Goal: Task Accomplishment & Management: Manage account settings

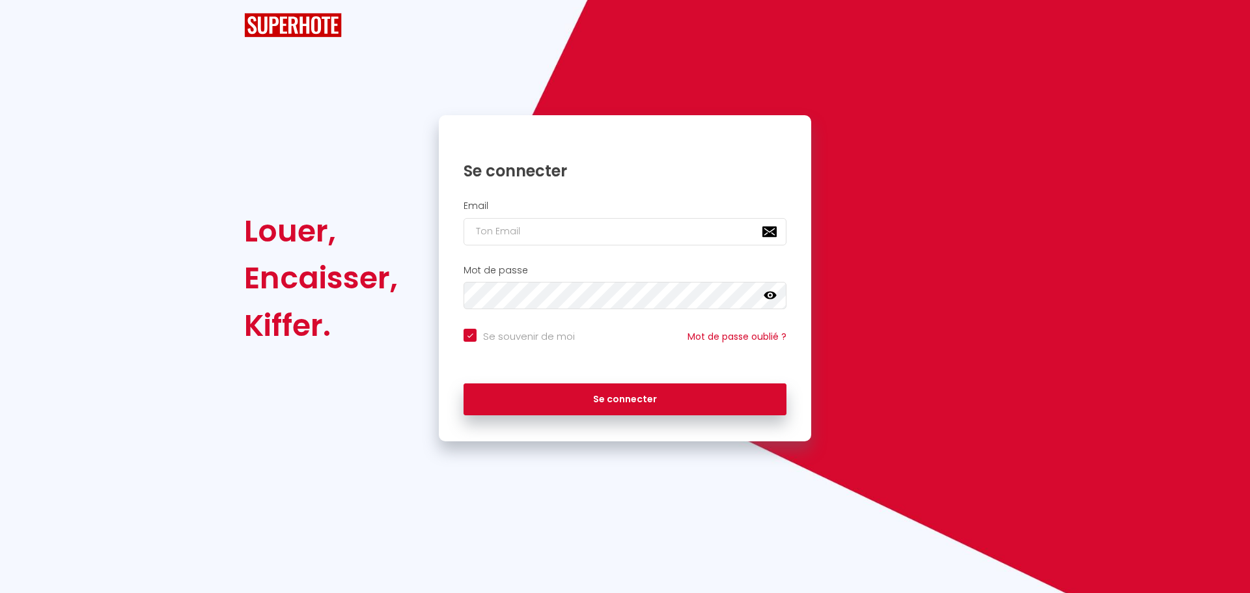
checkbox input "true"
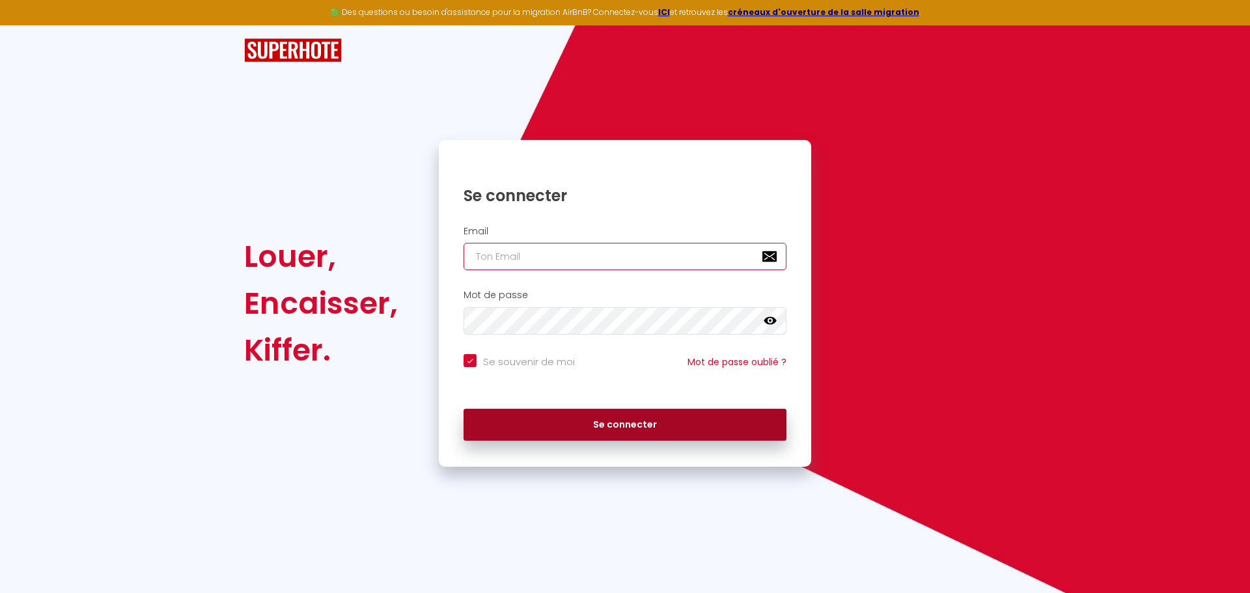
type input "[PERSON_NAME][EMAIL_ADDRESS][DOMAIN_NAME]"
click at [674, 424] on button "Se connecter" at bounding box center [625, 425] width 323 height 33
checkbox input "true"
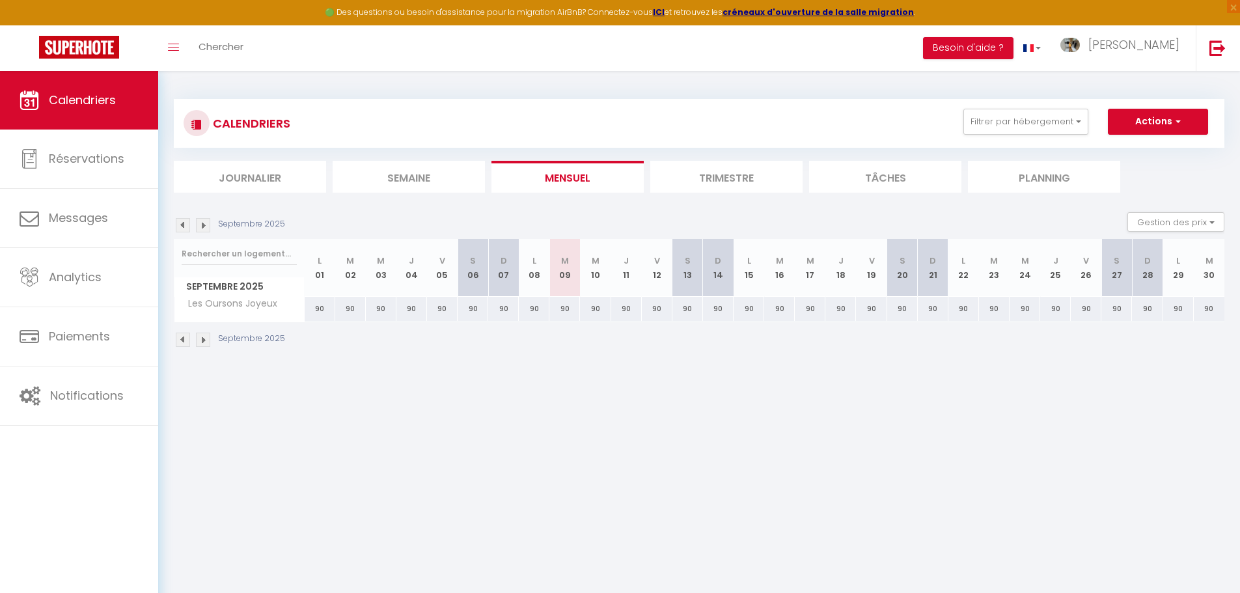
click at [708, 178] on li "Trimestre" at bounding box center [726, 177] width 152 height 32
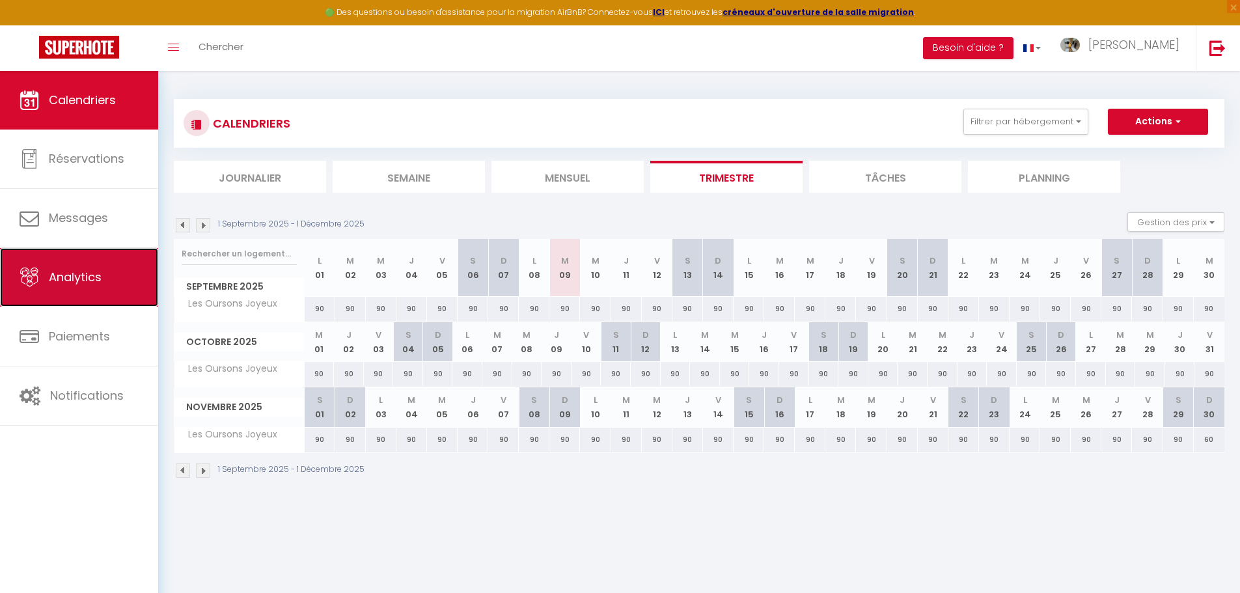
click at [96, 284] on span "Analytics" at bounding box center [75, 277] width 53 height 16
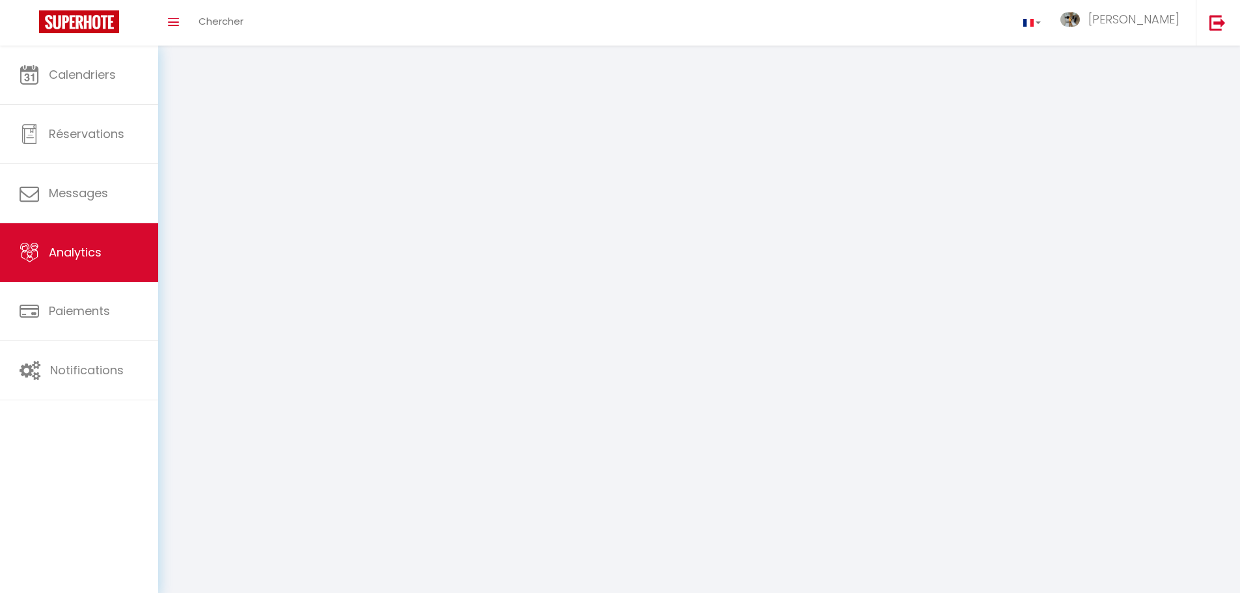
select select "2025"
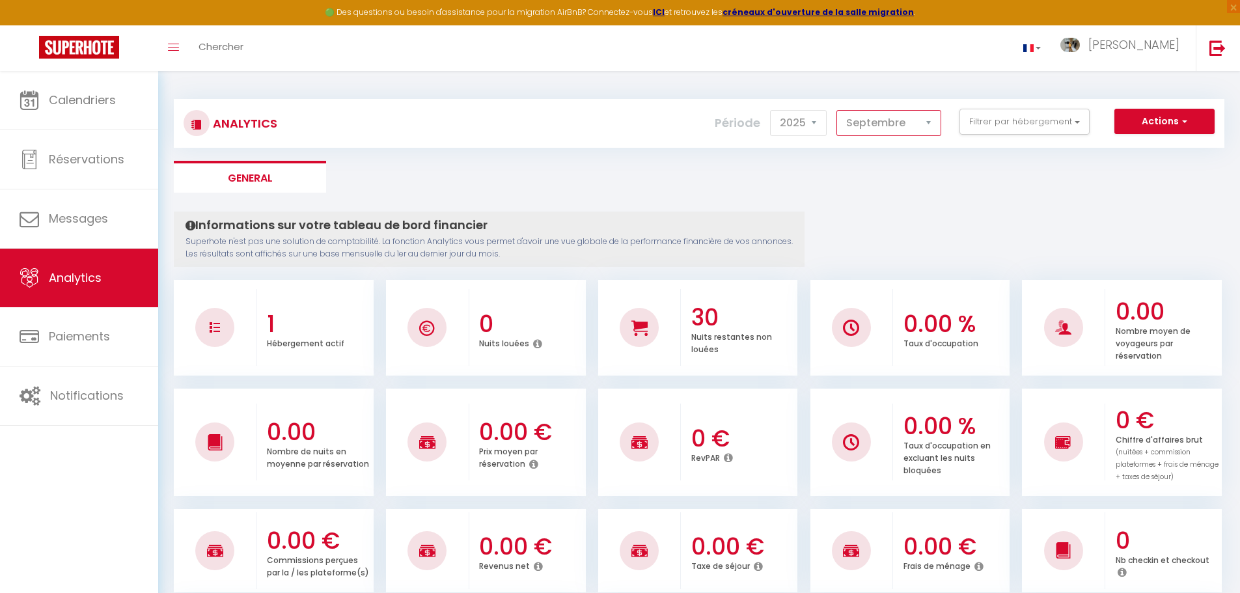
click at [896, 122] on select "[PERSON_NAME] Mars Avril Mai Juin Juillet Août Septembre Octobre Novembre Décem…" at bounding box center [889, 123] width 105 height 26
select select "8"
click at [837, 110] on select "[PERSON_NAME] Mars Avril Mai Juin Juillet Août Septembre Octobre Novembre Décem…" at bounding box center [889, 123] width 105 height 26
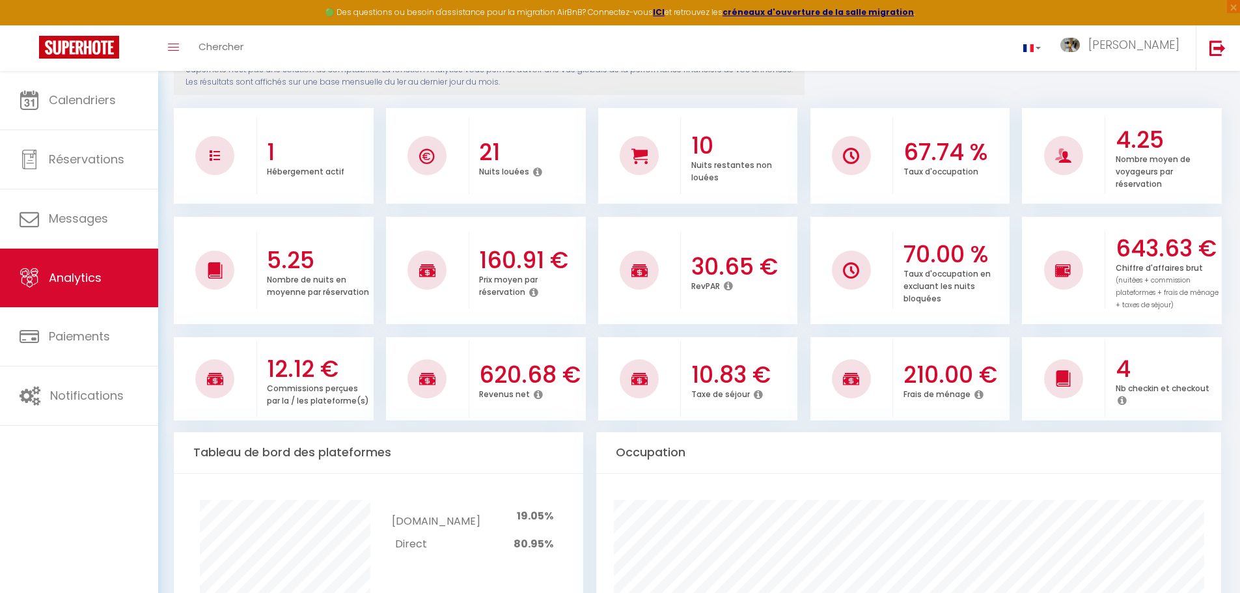
scroll to position [195, 0]
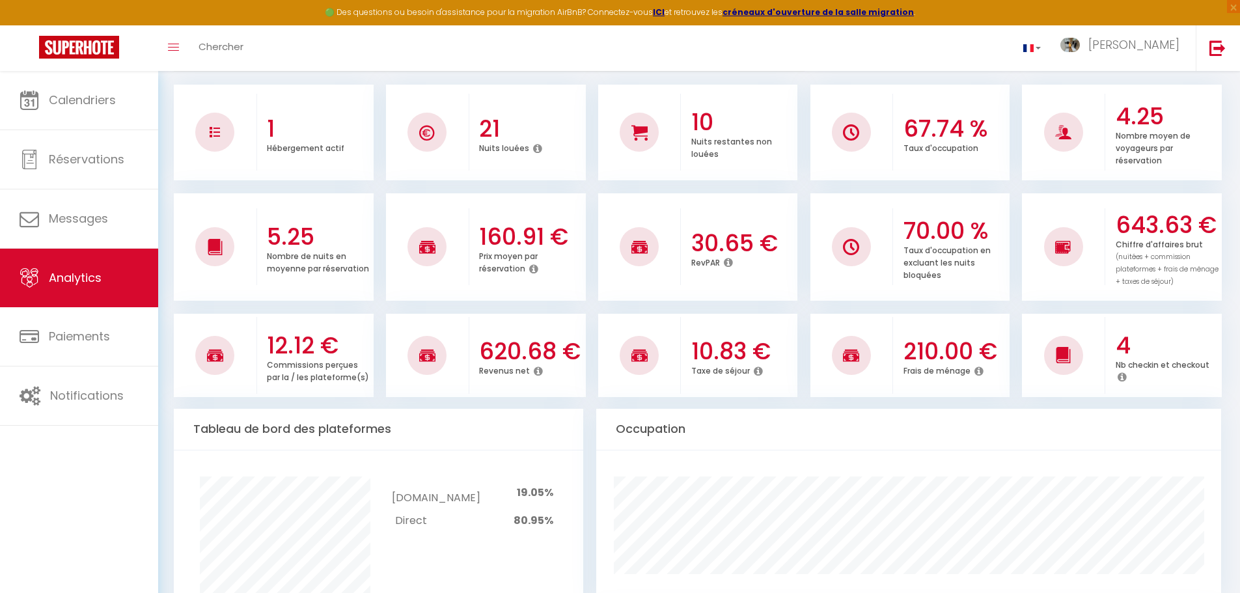
click at [980, 372] on icon at bounding box center [979, 371] width 9 height 10
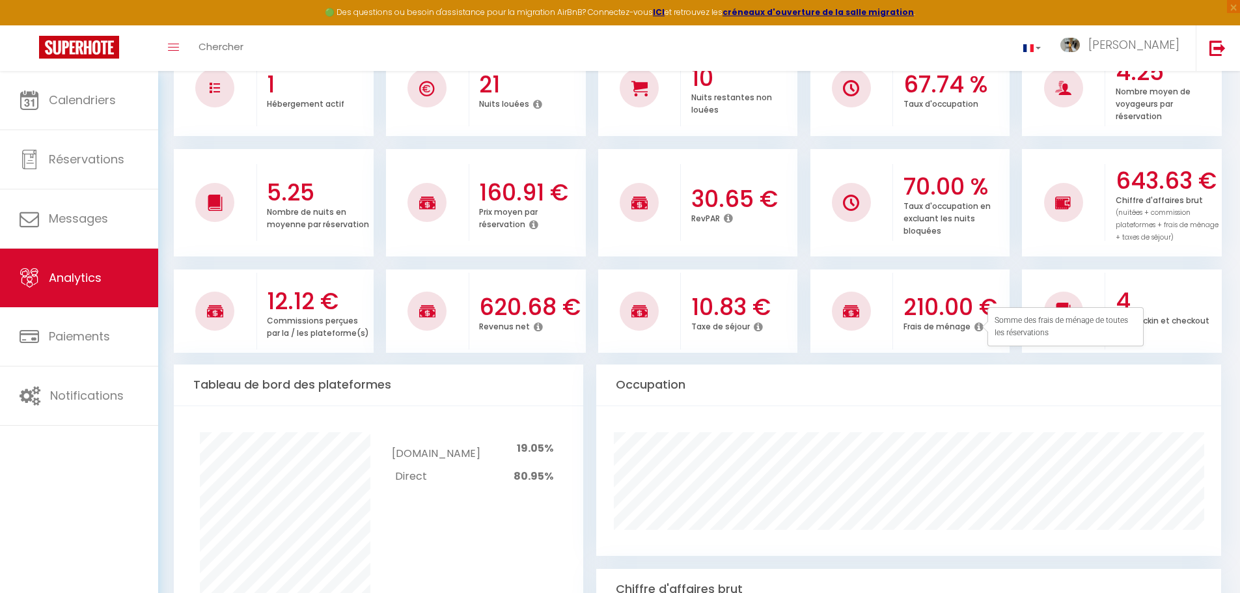
scroll to position [325, 0]
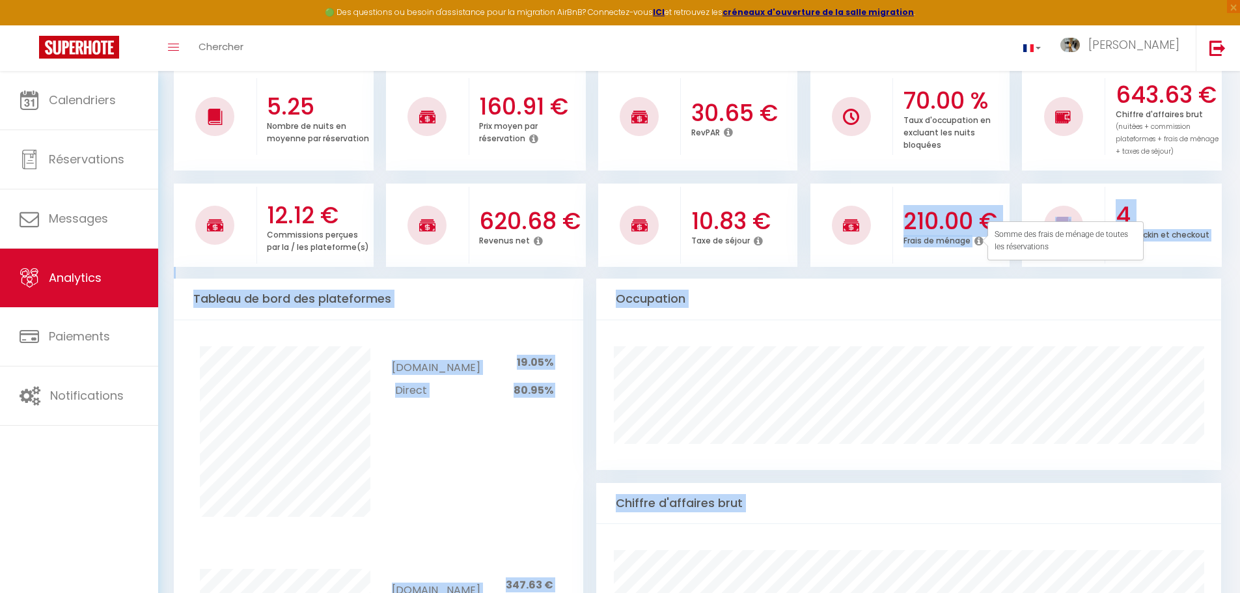
drag, startPoint x: 904, startPoint y: 213, endPoint x: 988, endPoint y: 222, distance: 84.5
click at [988, 222] on body "🟢 Des questions ou besoin d'assistance pour la migration AirBnB? Connectez-vous…" at bounding box center [620, 508] width 1240 height 1526
click at [961, 191] on div "210.00 € Frais de ménage" at bounding box center [951, 224] width 117 height 71
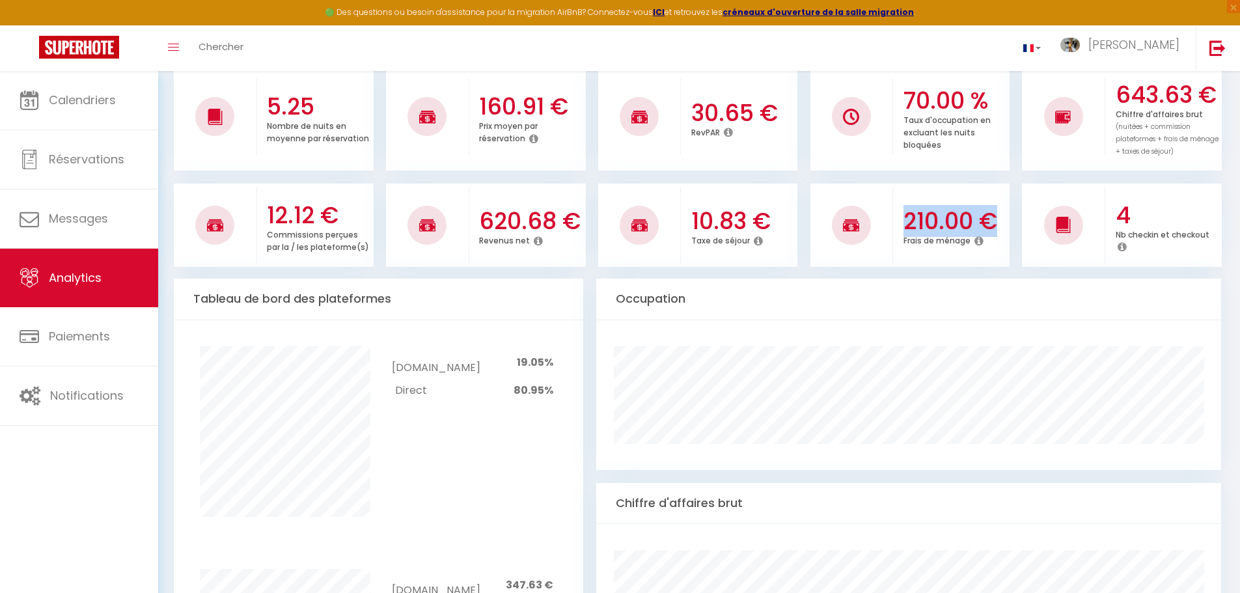
drag, startPoint x: 904, startPoint y: 218, endPoint x: 1001, endPoint y: 232, distance: 97.4
click at [1001, 232] on h3 "210.00 €" at bounding box center [956, 221] width 104 height 27
click at [957, 229] on h3 "210.00 €" at bounding box center [956, 221] width 104 height 27
drag, startPoint x: 971, startPoint y: 213, endPoint x: 952, endPoint y: 212, distance: 18.9
click at [958, 214] on h3 "210.00 €" at bounding box center [956, 221] width 104 height 27
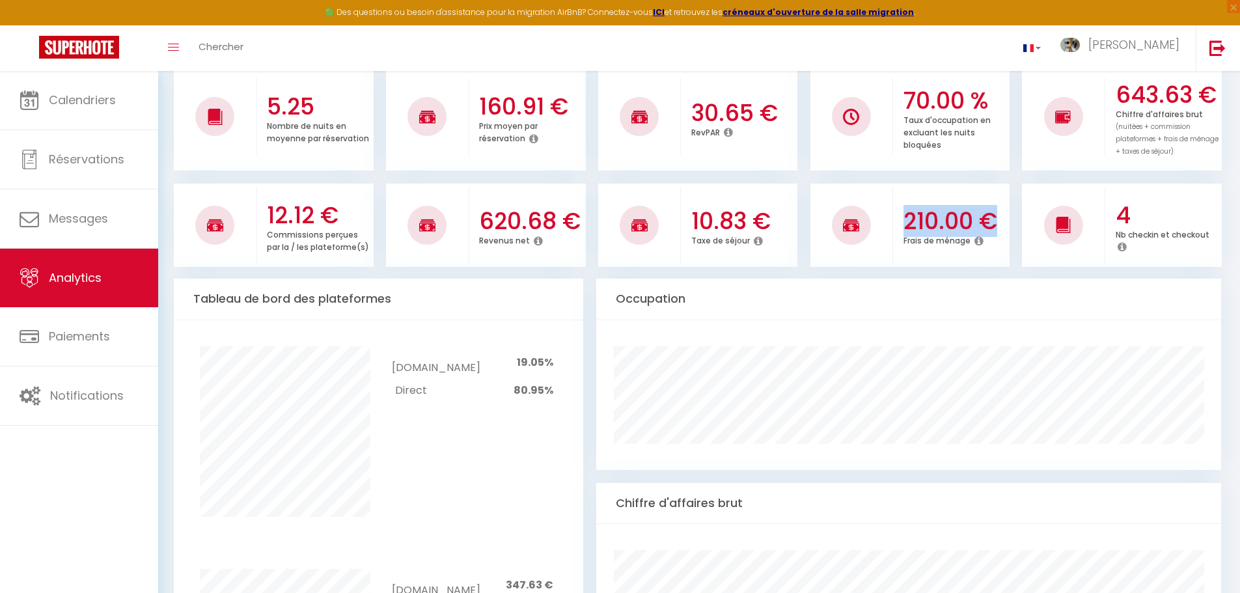
drag, startPoint x: 909, startPoint y: 219, endPoint x: 991, endPoint y: 232, distance: 83.2
click at [991, 232] on h3 "210.00 €" at bounding box center [956, 221] width 104 height 27
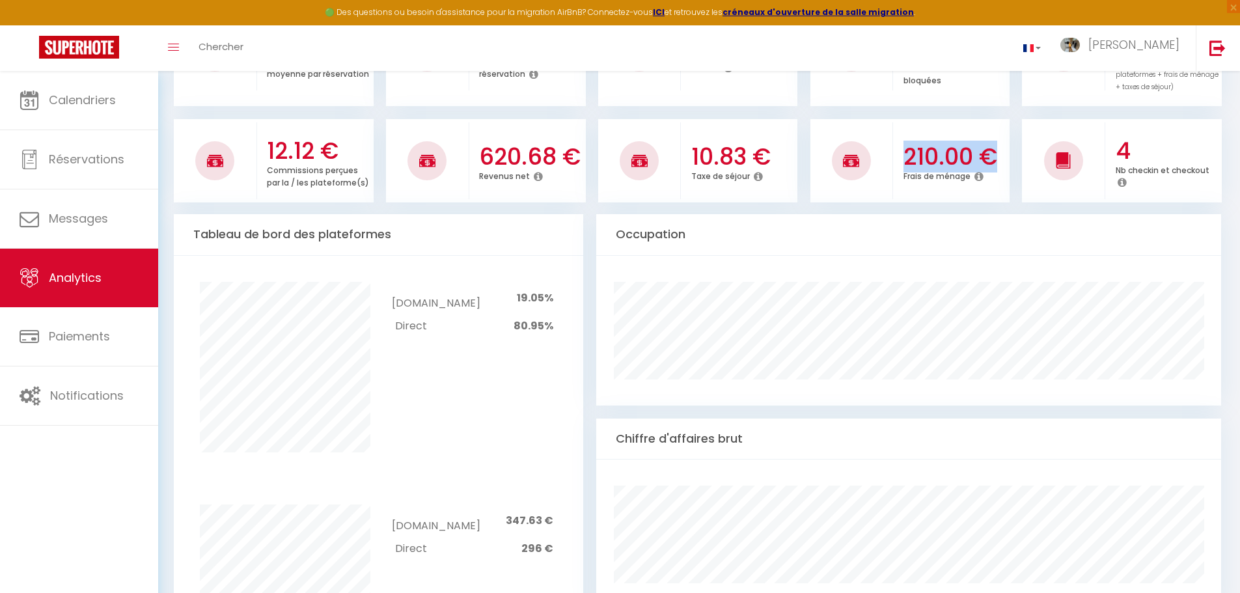
scroll to position [391, 0]
click at [921, 148] on h3 "210.00 €" at bounding box center [956, 156] width 104 height 27
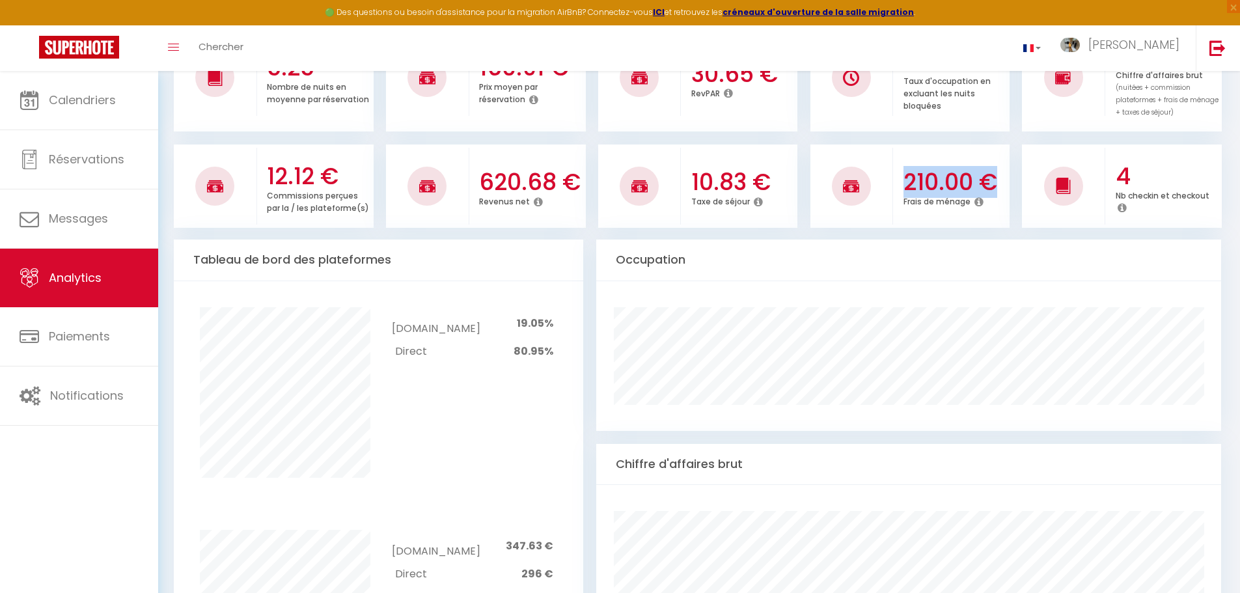
scroll to position [325, 0]
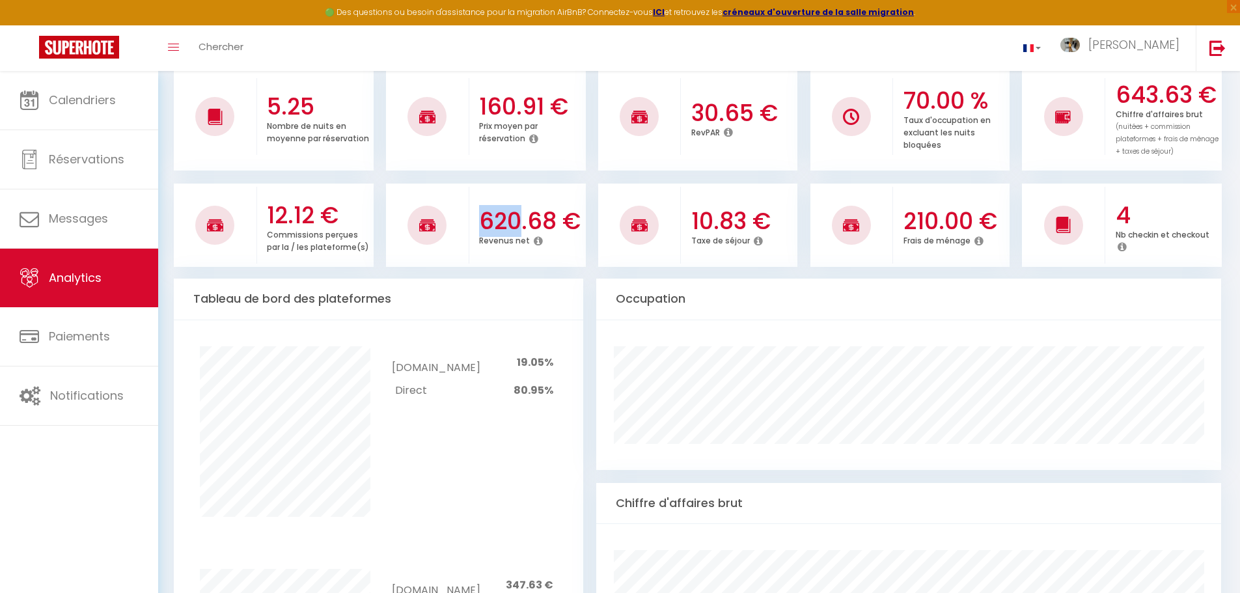
drag, startPoint x: 523, startPoint y: 221, endPoint x: 485, endPoint y: 218, distance: 38.5
click at [485, 218] on h3 "620.68 €" at bounding box center [531, 221] width 104 height 27
drag, startPoint x: 559, startPoint y: 221, endPoint x: 468, endPoint y: 215, distance: 91.3
click at [468, 215] on li "620.68 € Revenus net" at bounding box center [486, 225] width 200 height 83
drag, startPoint x: 979, startPoint y: 229, endPoint x: 899, endPoint y: 222, distance: 80.3
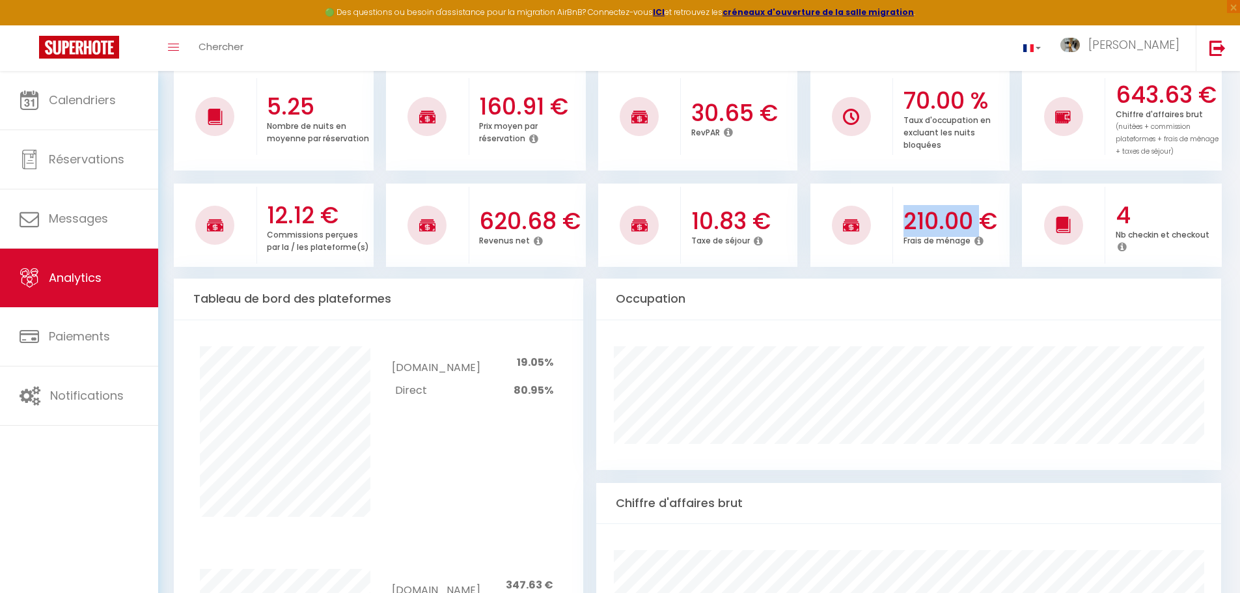
click at [899, 222] on div "210.00 € Frais de ménage" at bounding box center [951, 224] width 117 height 71
drag, startPoint x: 475, startPoint y: 211, endPoint x: 561, endPoint y: 219, distance: 86.3
click at [561, 219] on div "620.68 € Revenus net" at bounding box center [527, 224] width 117 height 71
click at [561, 219] on h3 "620.68 €" at bounding box center [531, 221] width 104 height 27
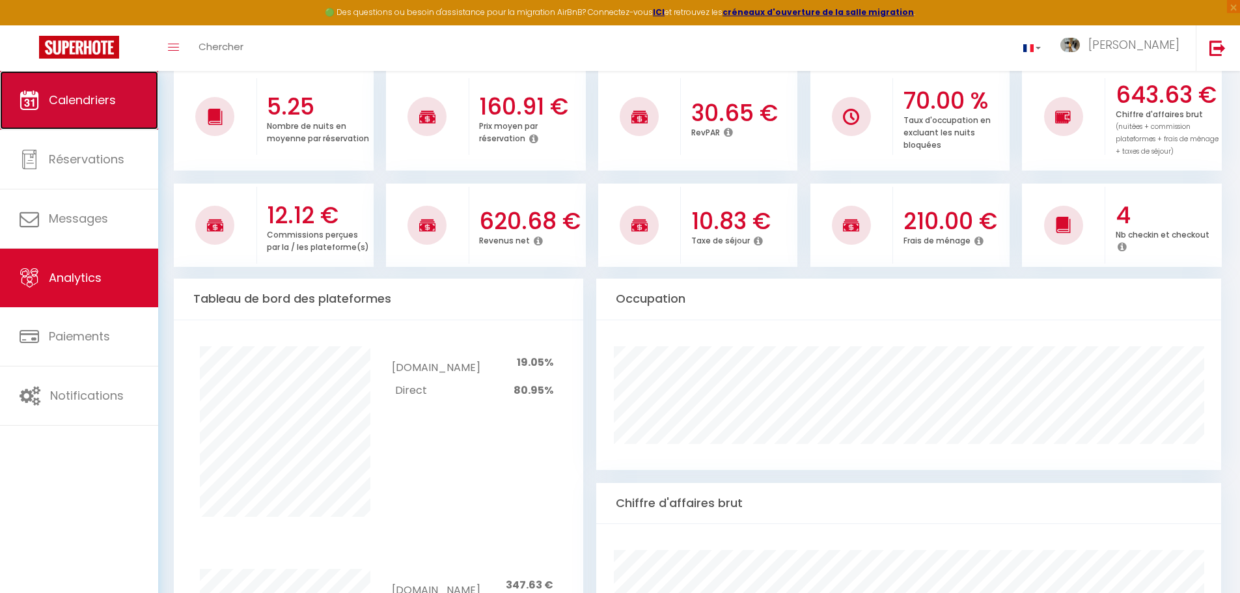
click at [87, 111] on link "Calendriers" at bounding box center [79, 100] width 158 height 59
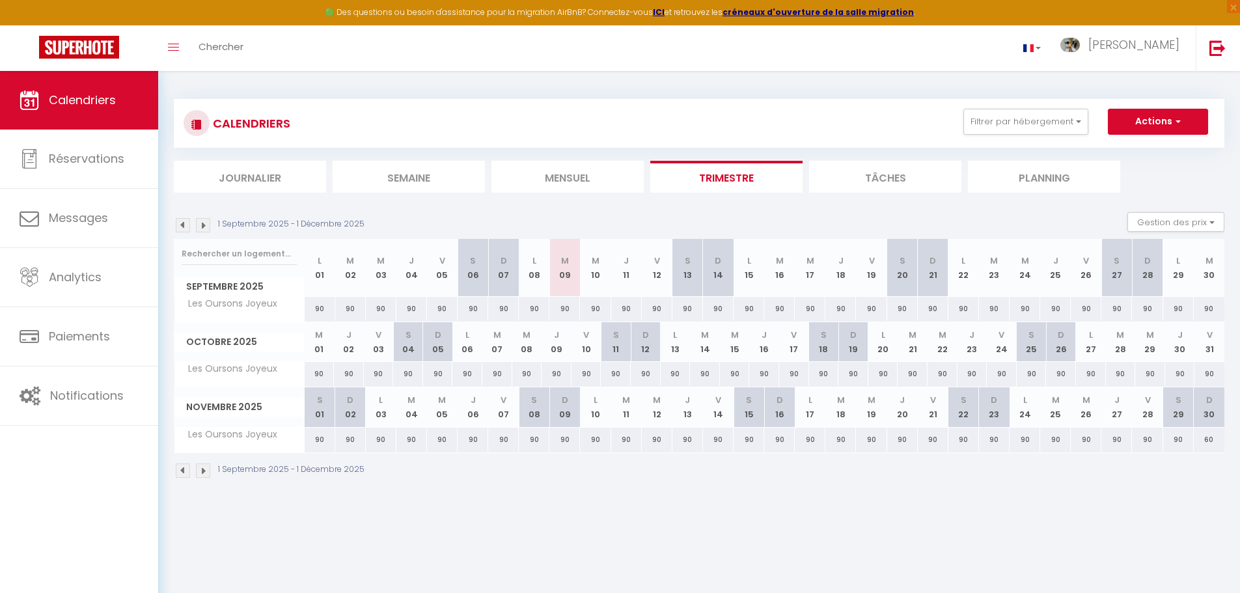
click at [206, 227] on img at bounding box center [203, 225] width 14 height 14
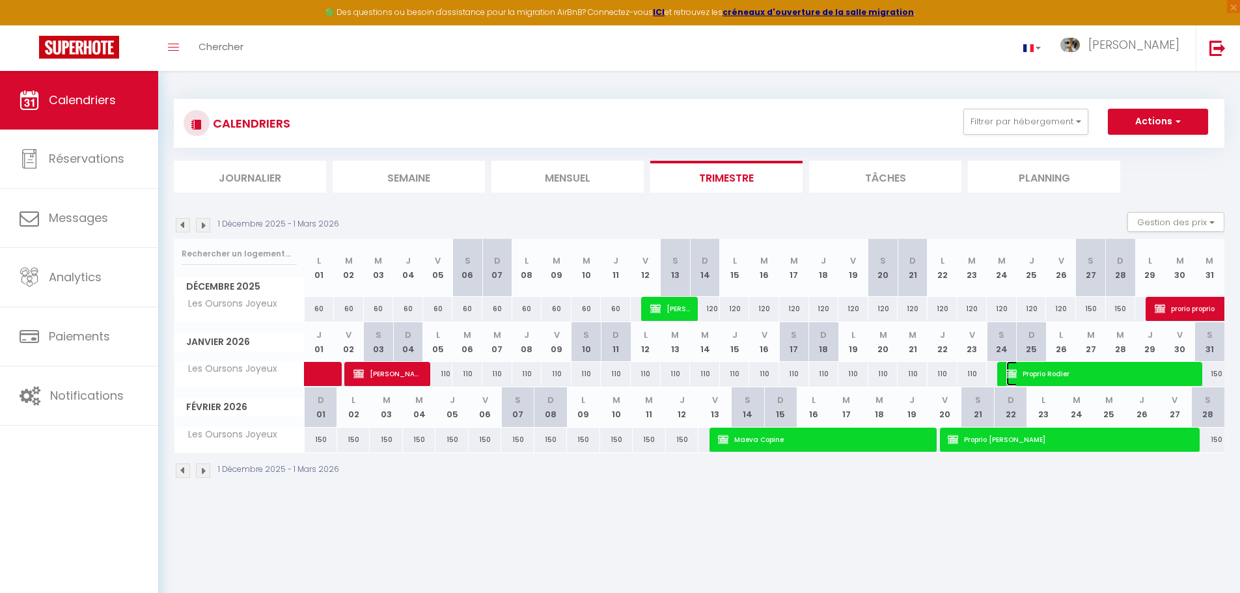
click at [1070, 367] on span "Proprio Rodier" at bounding box center [1100, 373] width 189 height 25
select select "OK"
select select "KO"
select select "0"
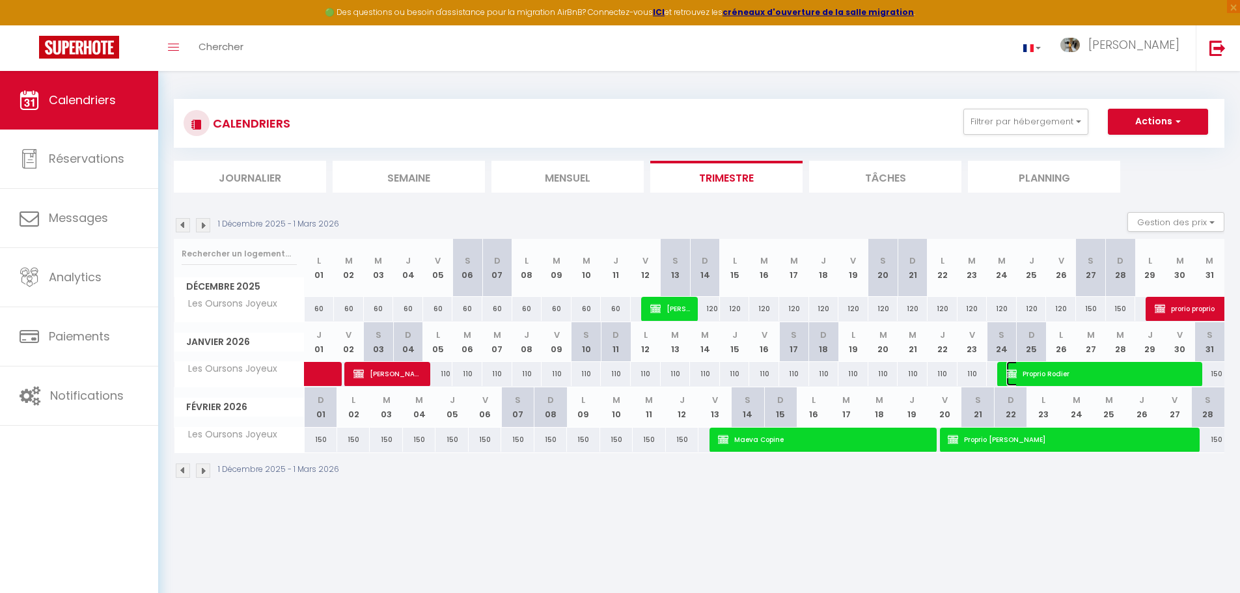
select select "1"
select select
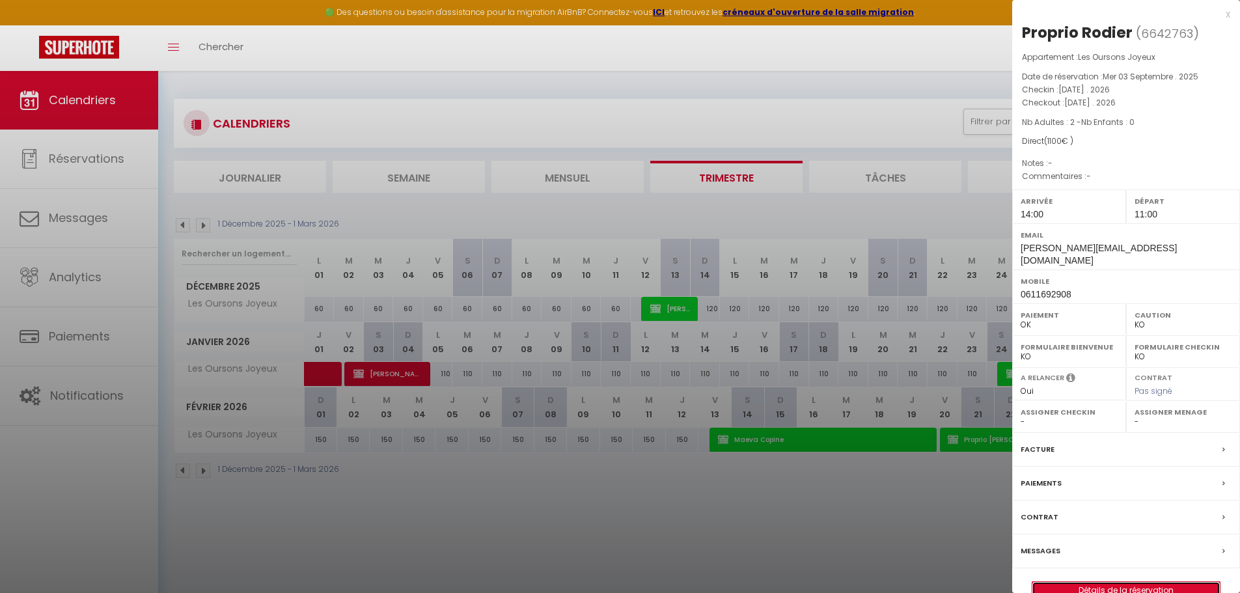
click at [1130, 582] on link "Détails de la réservation" at bounding box center [1125, 590] width 187 height 17
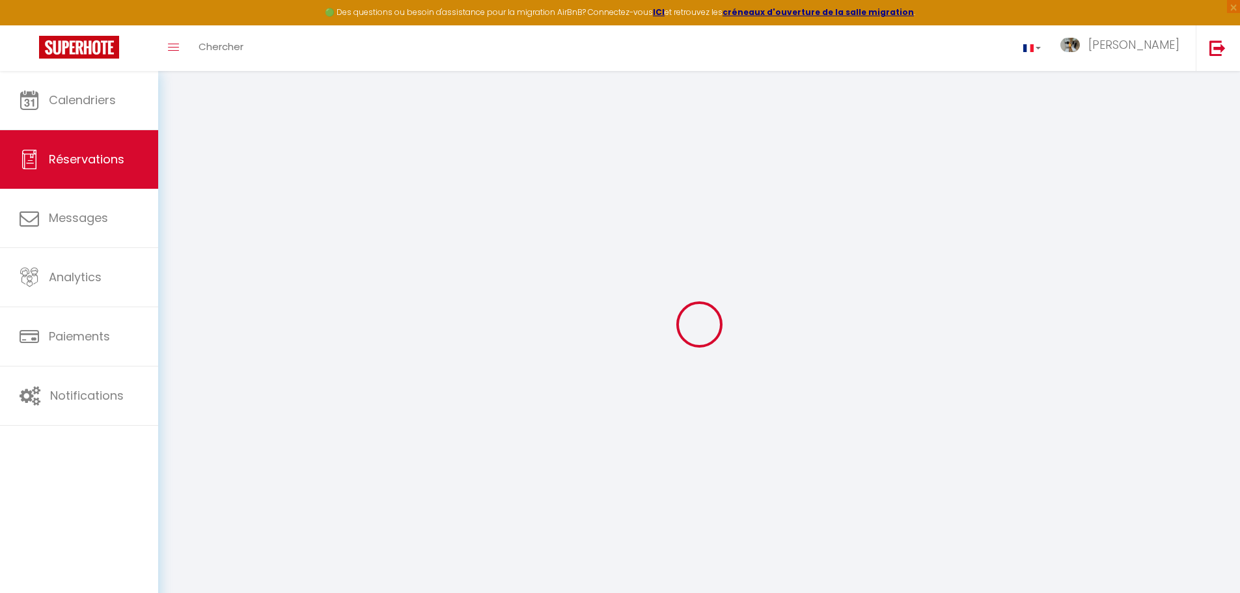
select select
checkbox input "false"
select select
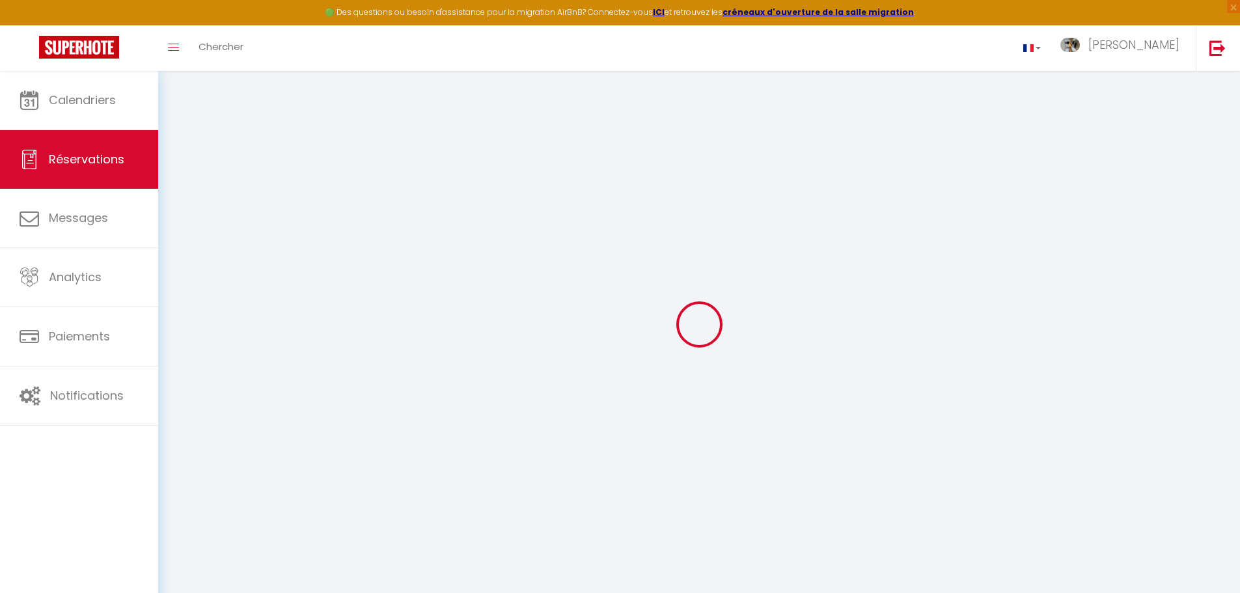
select select
checkbox input "false"
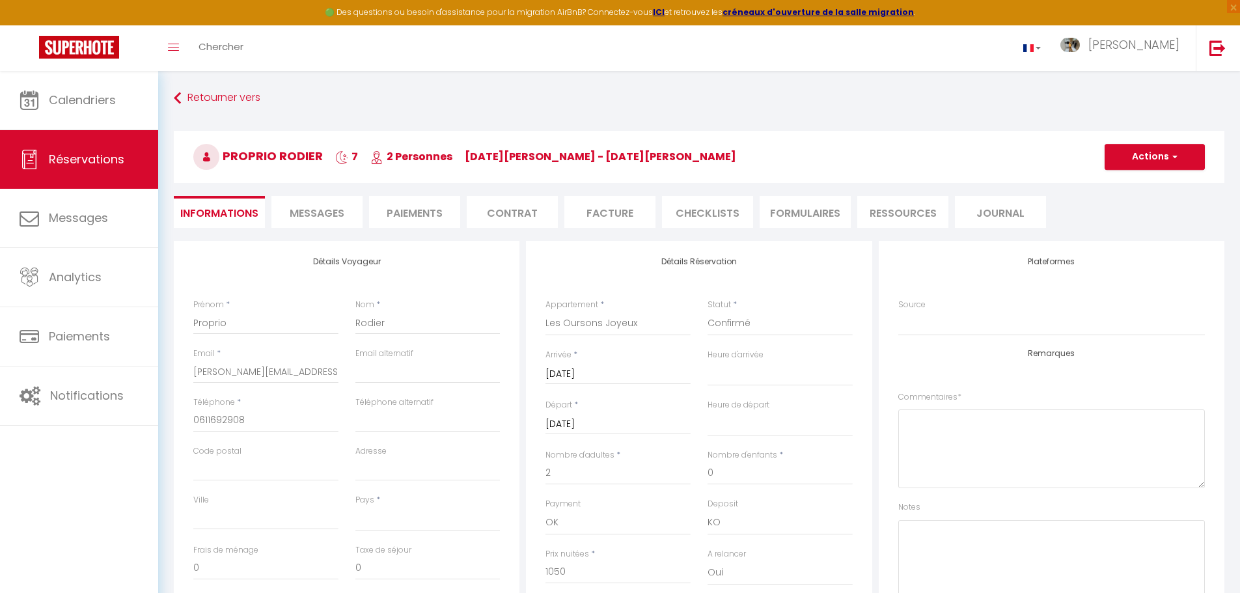
select select
checkbox input "false"
select select
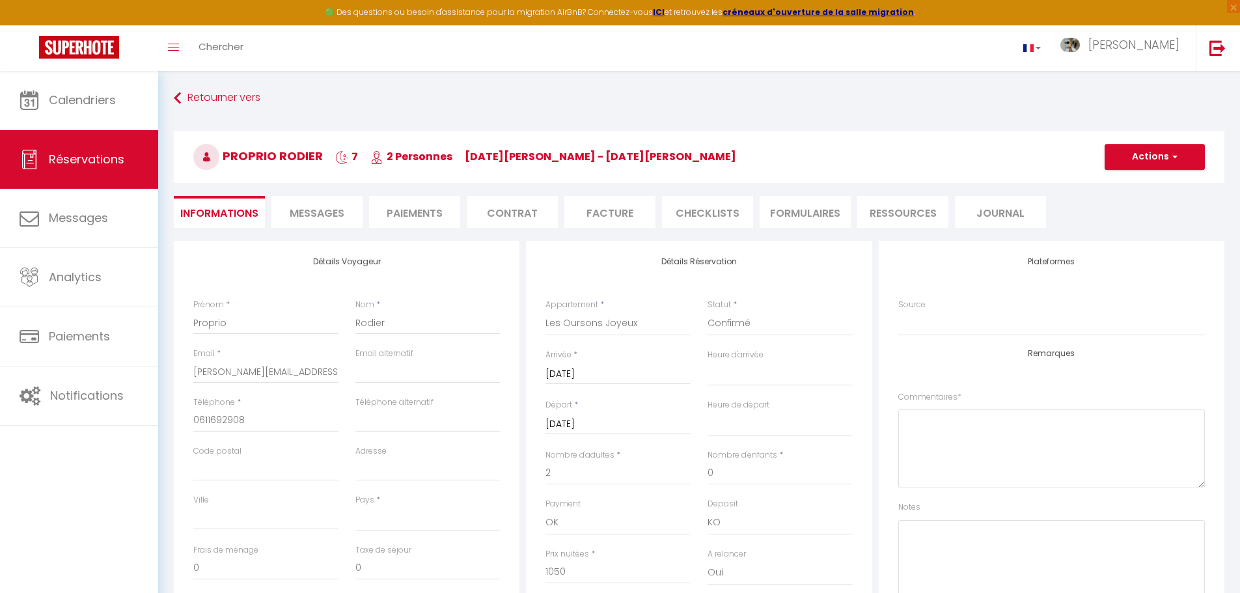
type input "50"
select select
checkbox input "false"
select select
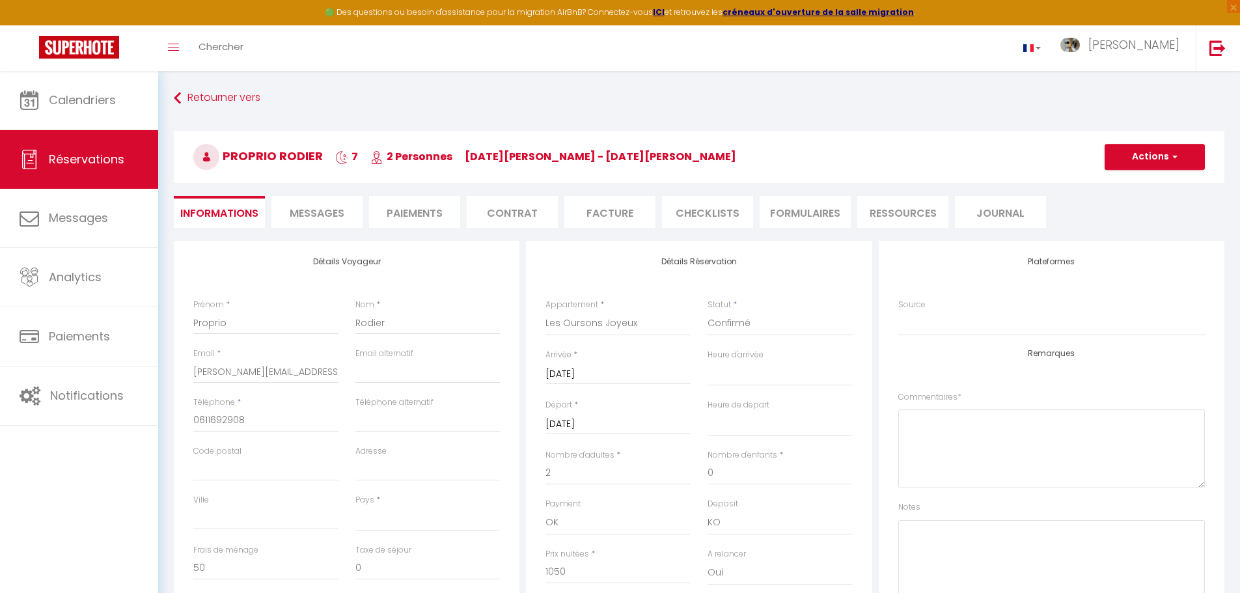
checkbox input "false"
select select "14:00"
select select "11:00"
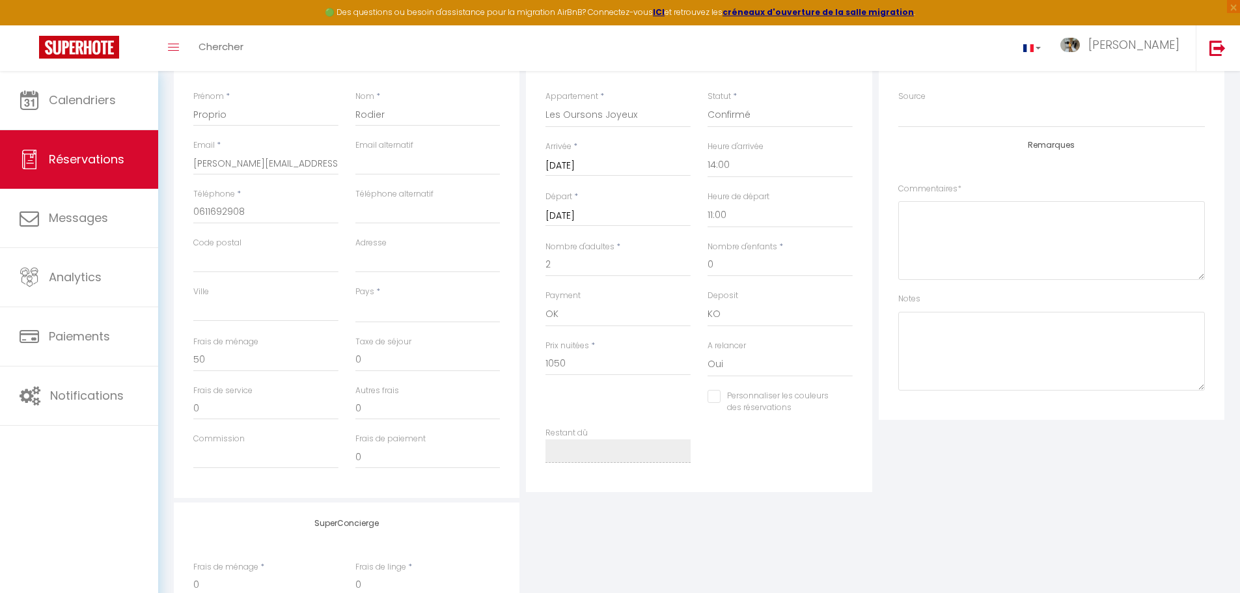
scroll to position [186, 0]
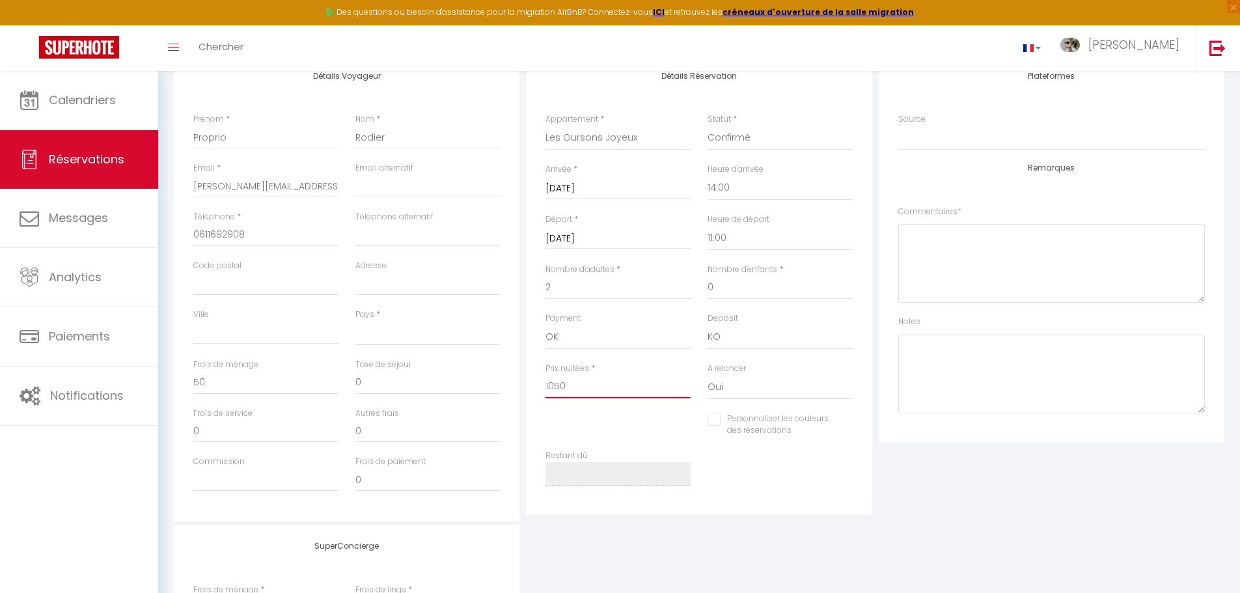
drag, startPoint x: 580, startPoint y: 389, endPoint x: 558, endPoint y: 385, distance: 22.5
click at [558, 385] on input "1050" at bounding box center [618, 386] width 145 height 23
click at [953, 518] on div "Plateformes Source Direct [DOMAIN_NAME] [DOMAIN_NAME] Chalet montagne Expedia G…" at bounding box center [1052, 287] width 352 height 465
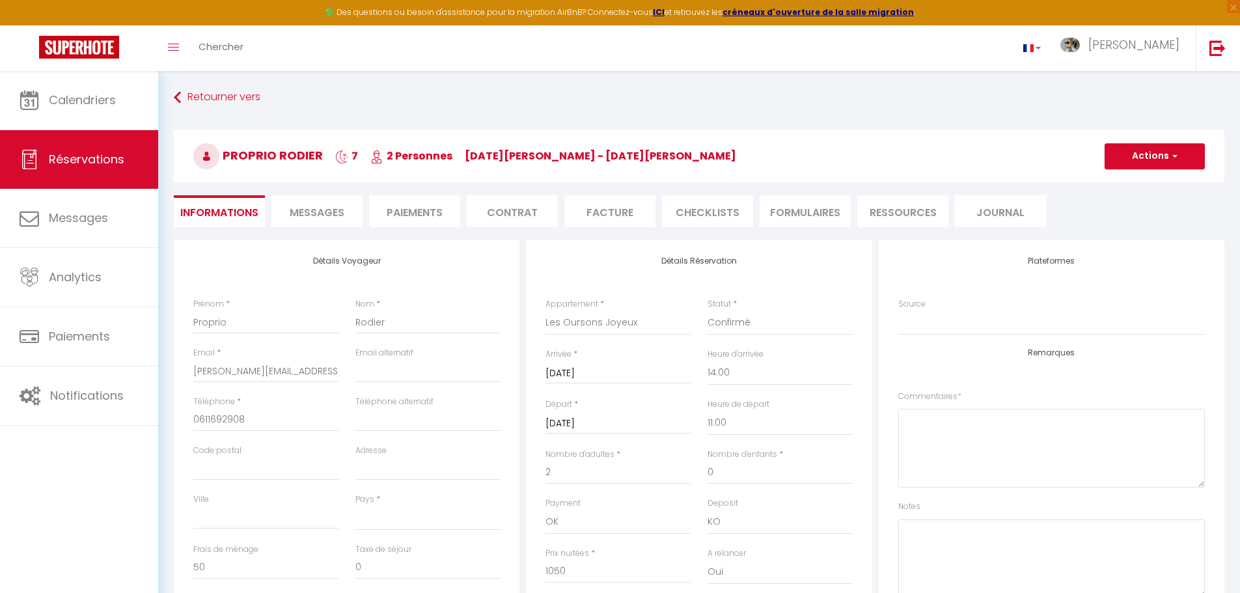
scroll to position [0, 0]
click at [1172, 152] on span "button" at bounding box center [1173, 157] width 8 height 12
click at [1159, 156] on button "Actions" at bounding box center [1155, 157] width 100 height 26
click at [1001, 154] on h3 "Proprio Rodier 7 2 Personnes [DATE][PERSON_NAME] - [DATE][PERSON_NAME]" at bounding box center [699, 157] width 1051 height 52
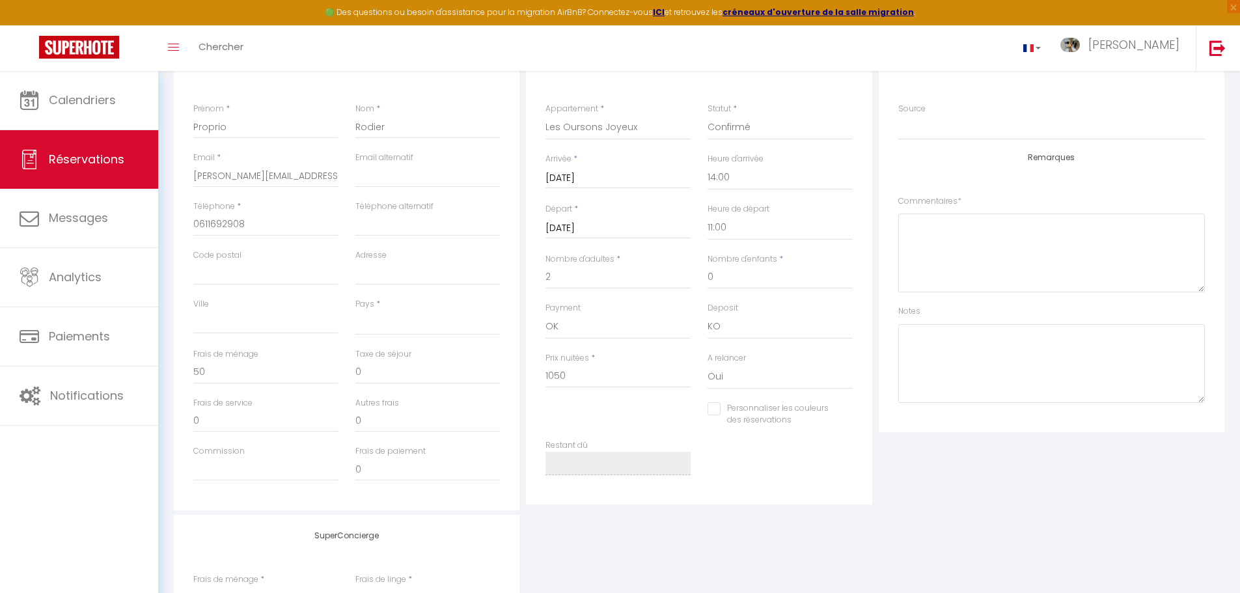
scroll to position [65, 0]
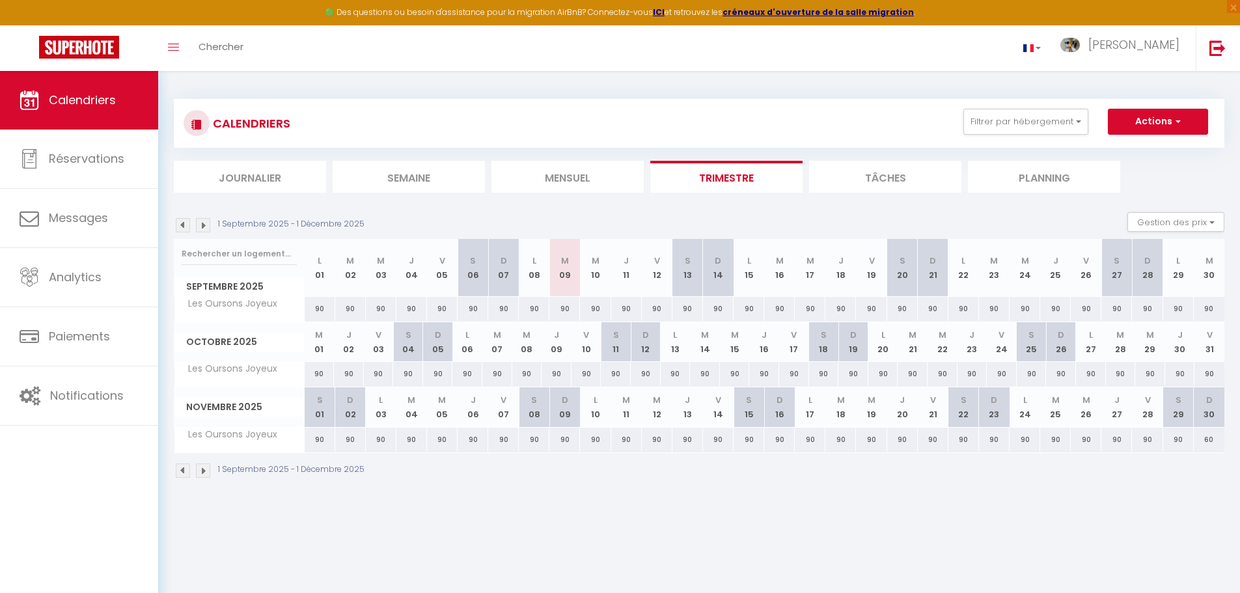
click at [204, 227] on img at bounding box center [203, 225] width 14 height 14
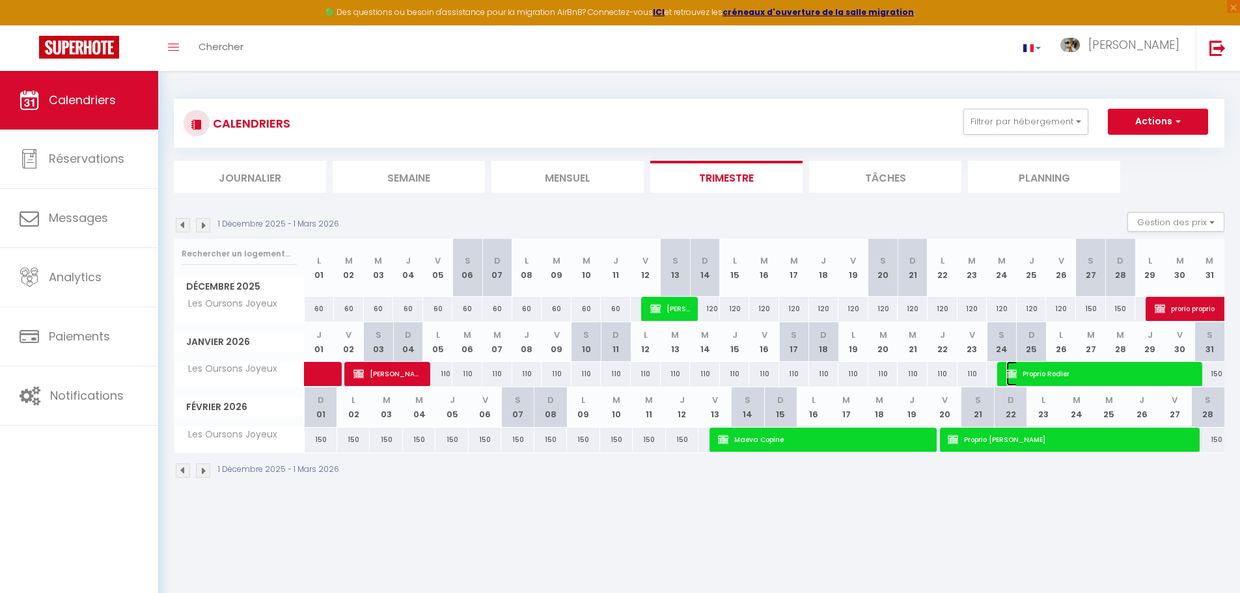
click at [1063, 370] on span "Proprio Rodier" at bounding box center [1100, 373] width 189 height 25
select select "OK"
select select "KO"
select select "0"
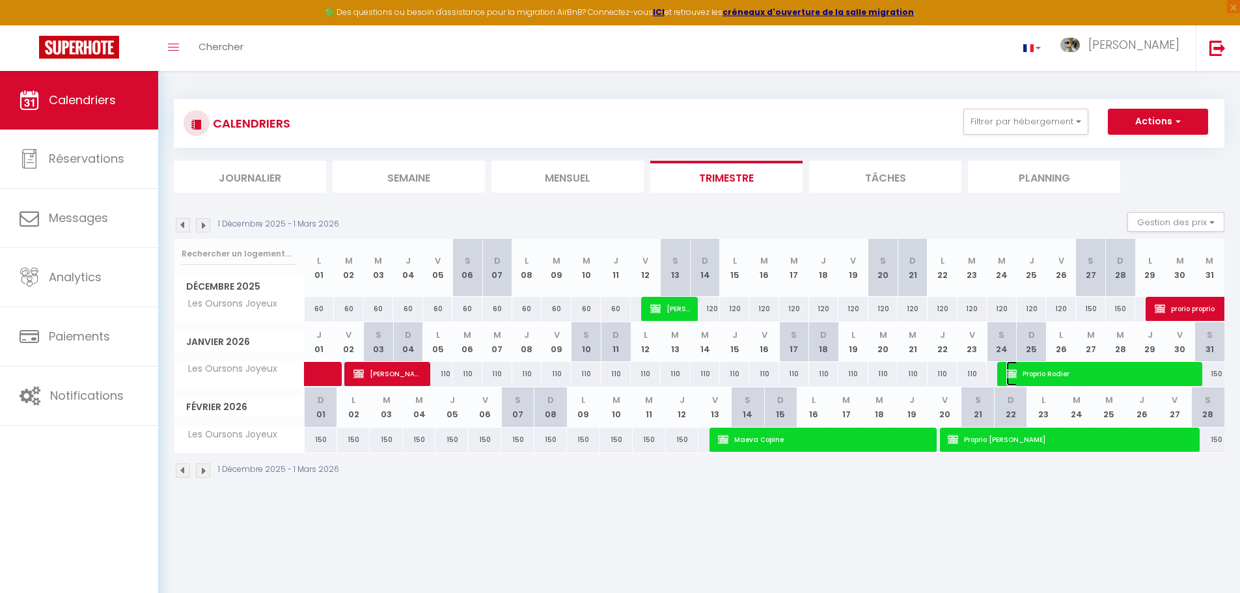
select select "1"
select select
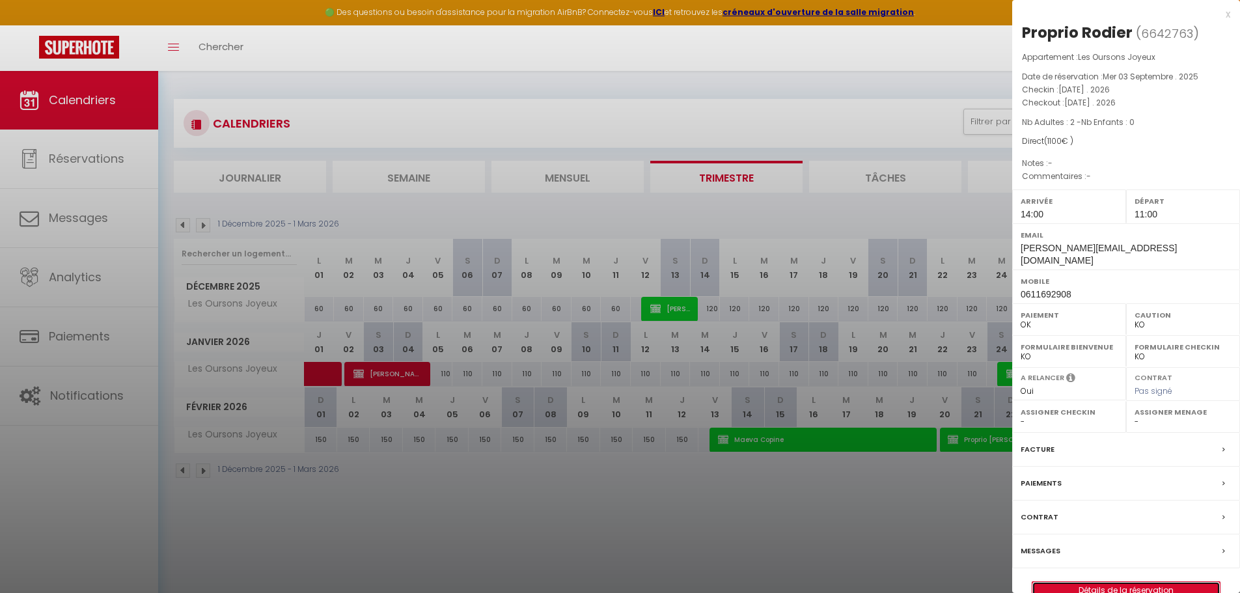
click at [1122, 582] on link "Détails de la réservation" at bounding box center [1125, 590] width 187 height 17
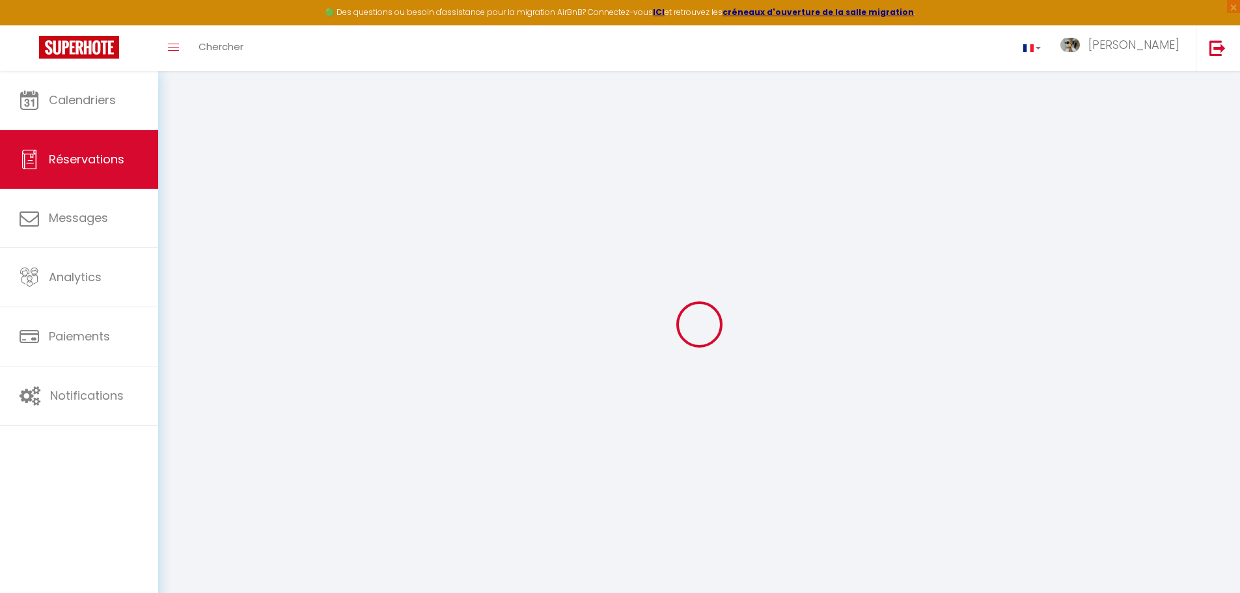
select select
checkbox input "false"
select select
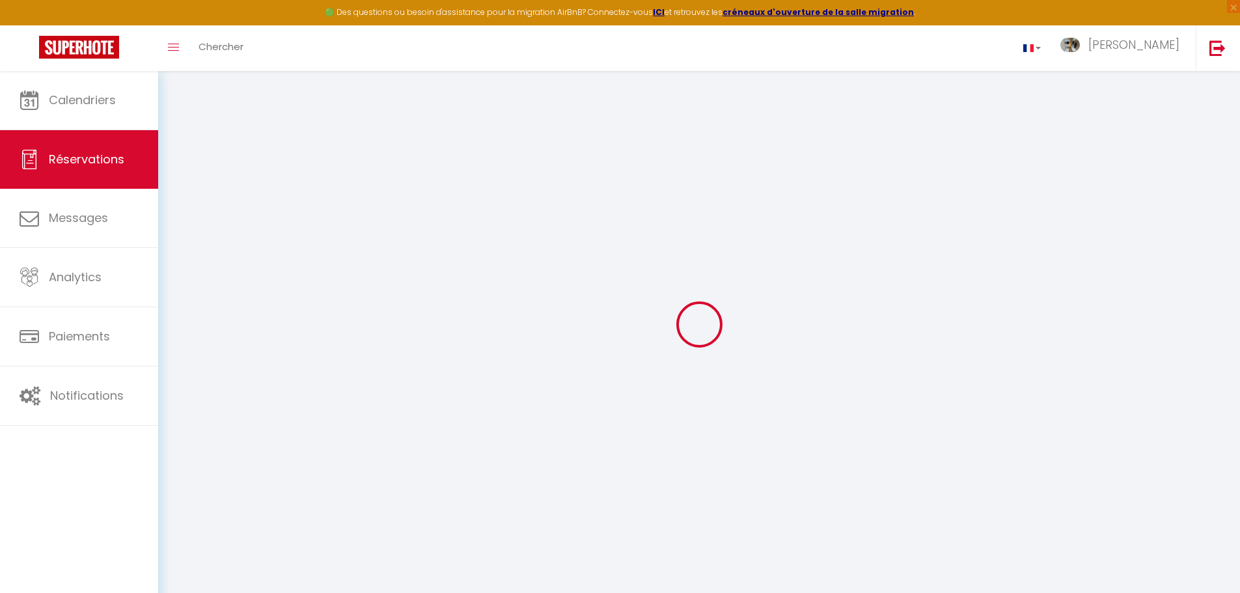
select select
checkbox input "false"
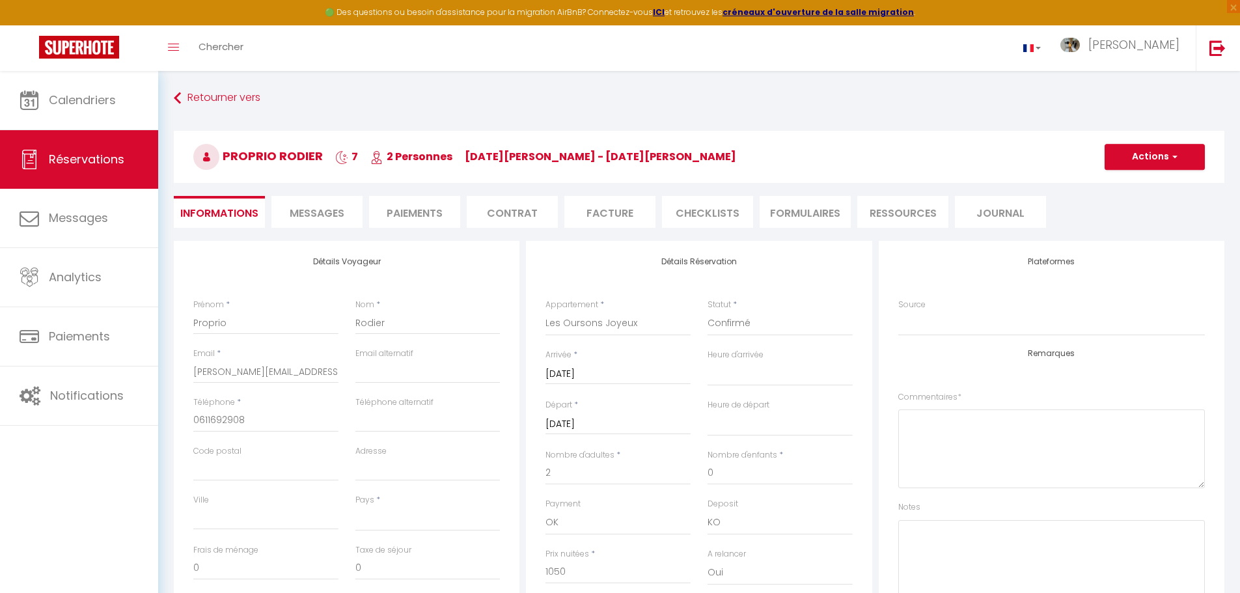
select select
checkbox input "false"
select select
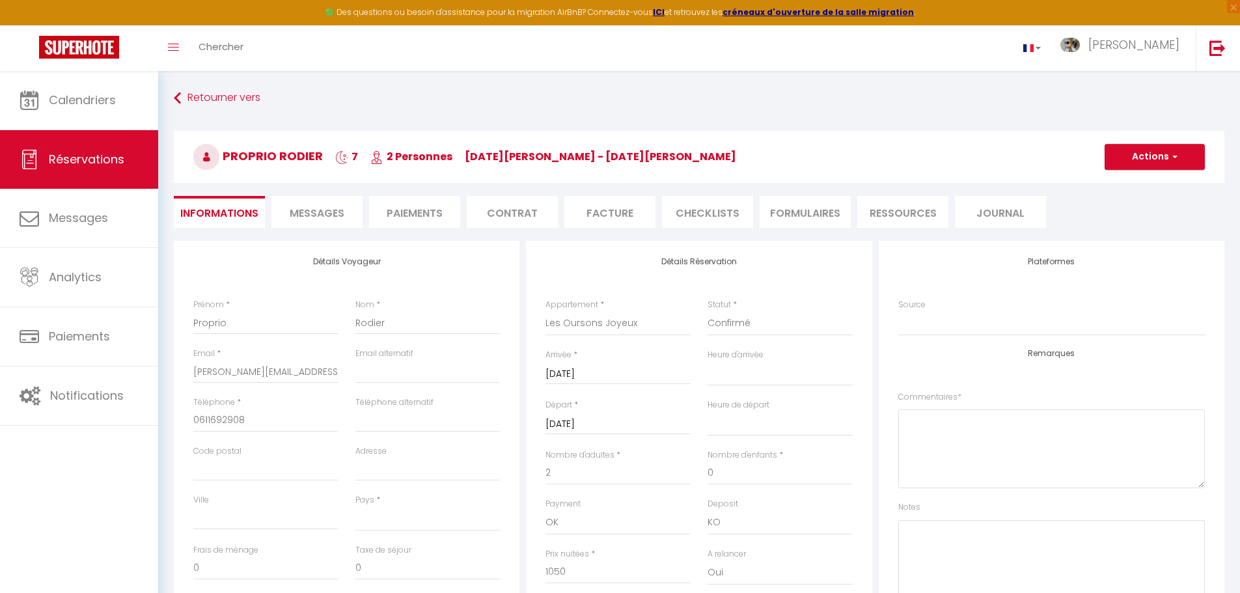
type input "50"
select select
checkbox input "false"
select select
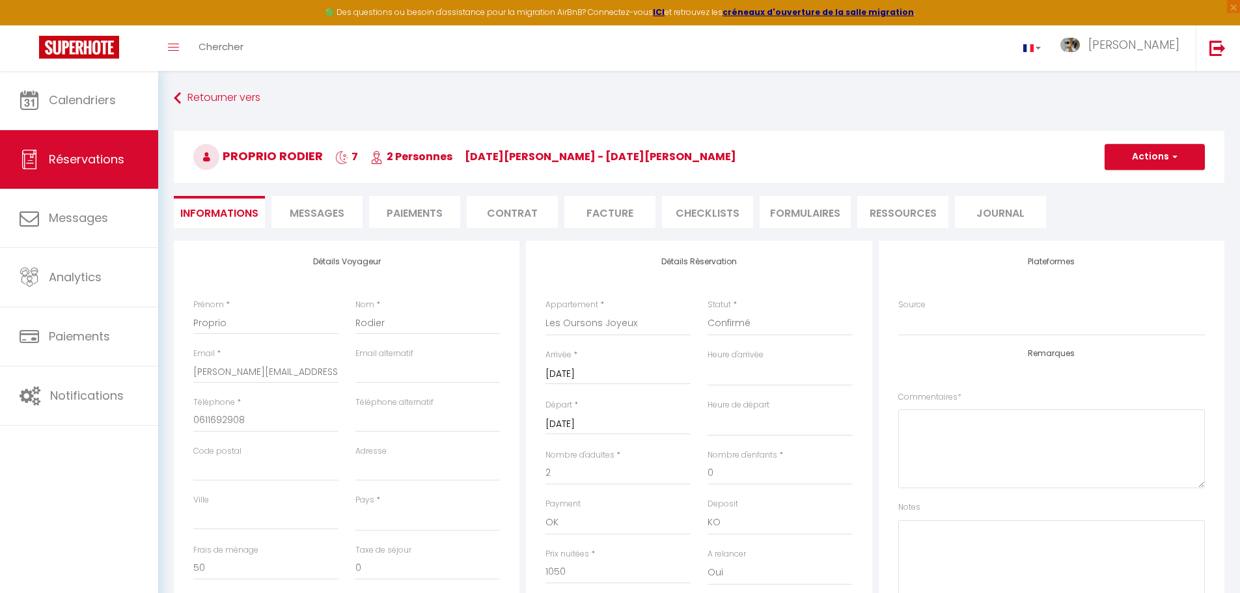
checkbox input "false"
select select "14:00"
select select "11:00"
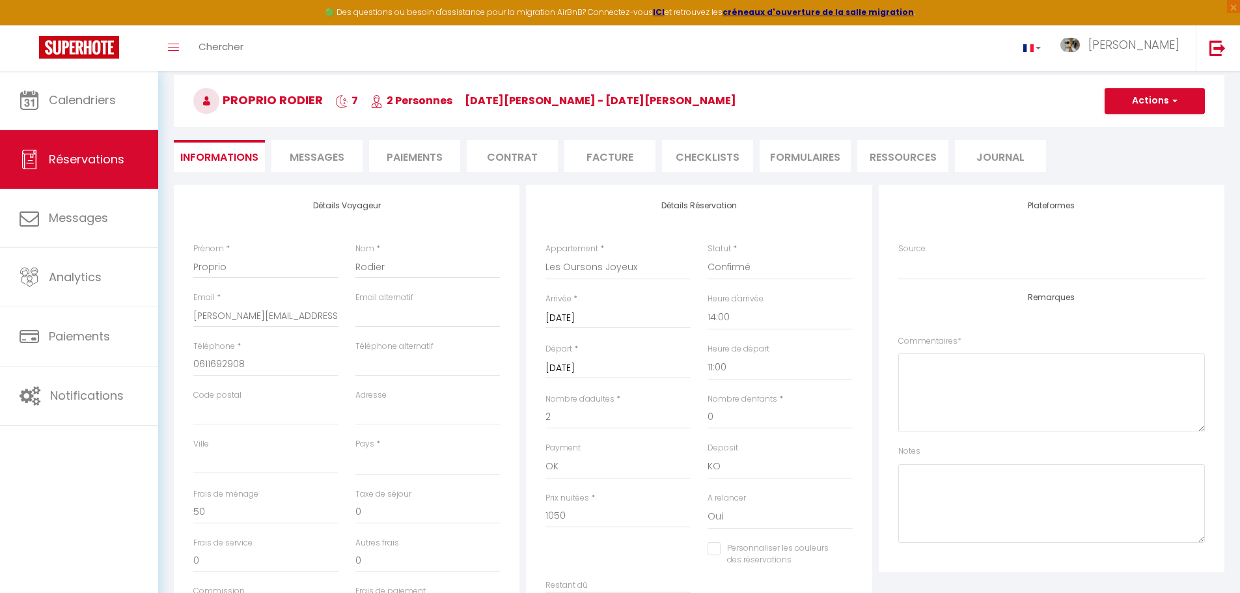
scroll to position [55, 0]
click at [331, 314] on input "[PERSON_NAME][EMAIL_ADDRESS][DOMAIN_NAME]" at bounding box center [265, 316] width 145 height 23
drag, startPoint x: 236, startPoint y: 315, endPoint x: 394, endPoint y: 334, distance: 158.7
click at [394, 334] on div "Email * [EMAIL_ADDRESS][DOMAIN_NAME] Email alternatif" at bounding box center [347, 316] width 324 height 49
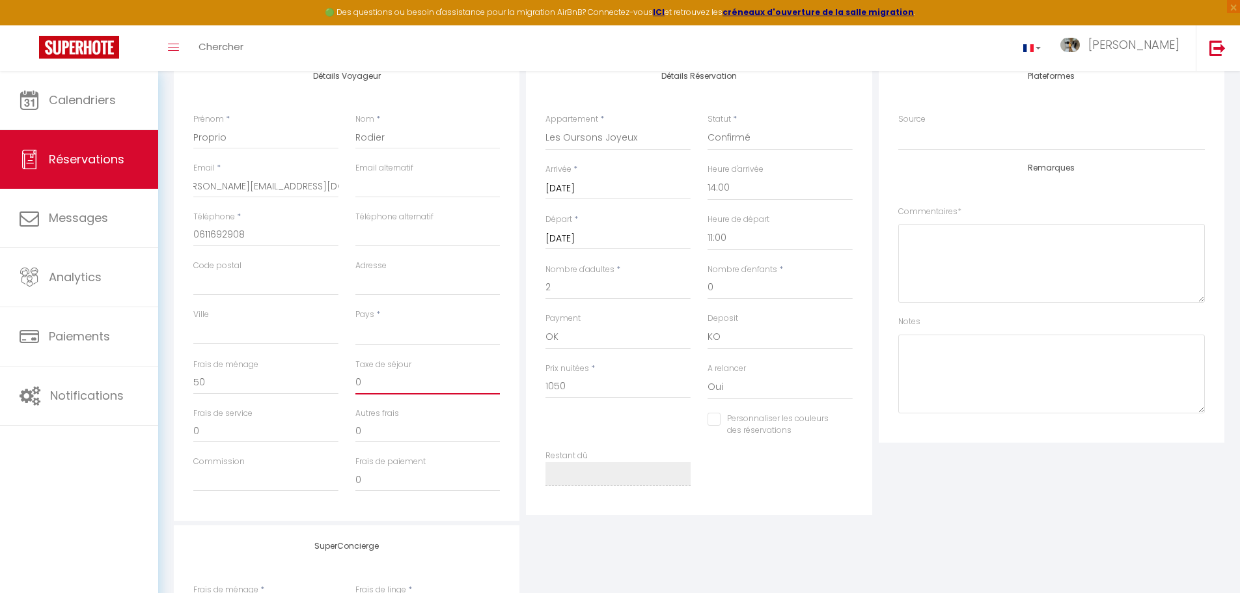
scroll to position [0, 0]
drag, startPoint x: 363, startPoint y: 381, endPoint x: 354, endPoint y: 387, distance: 10.5
click at [354, 387] on div "Taxe de séjour 0" at bounding box center [428, 383] width 162 height 49
click at [385, 391] on input "0" at bounding box center [427, 382] width 145 height 23
drag, startPoint x: 370, startPoint y: 385, endPoint x: 353, endPoint y: 387, distance: 17.0
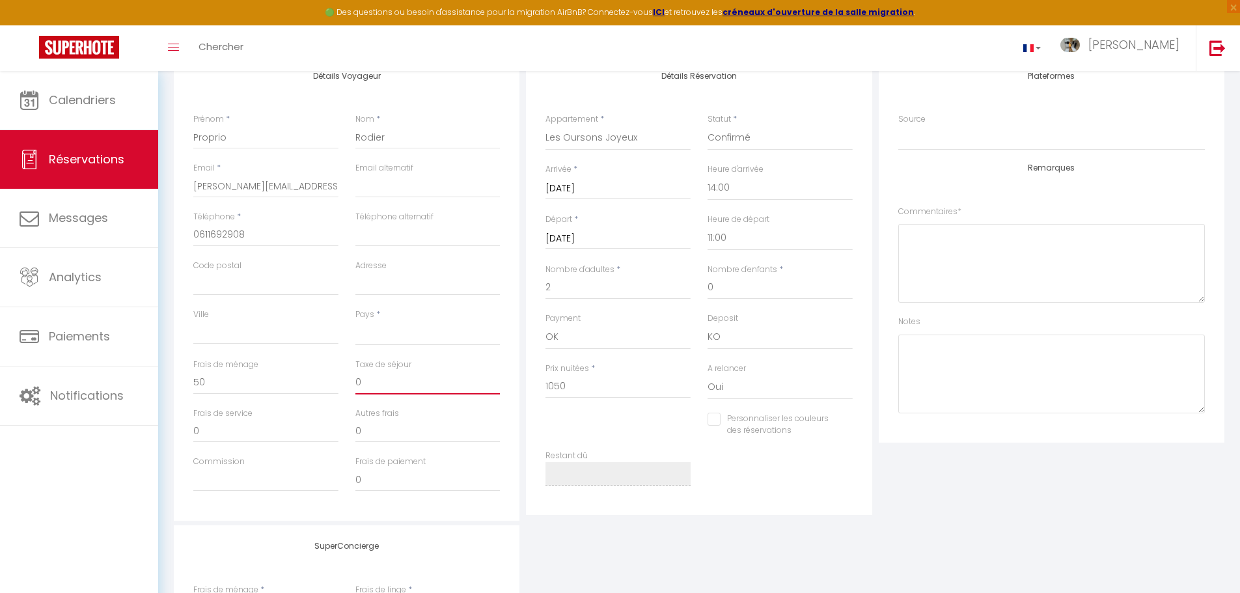
click at [353, 387] on div "Taxe de séjour 0" at bounding box center [428, 383] width 162 height 49
drag, startPoint x: 579, startPoint y: 387, endPoint x: 526, endPoint y: 387, distance: 53.4
click at [526, 387] on div "Détails Réservation Appartement * Les Oursons Joyeux Statut * Confirmé Non Conf…" at bounding box center [699, 285] width 346 height 460
click at [942, 251] on textarea at bounding box center [1051, 263] width 307 height 79
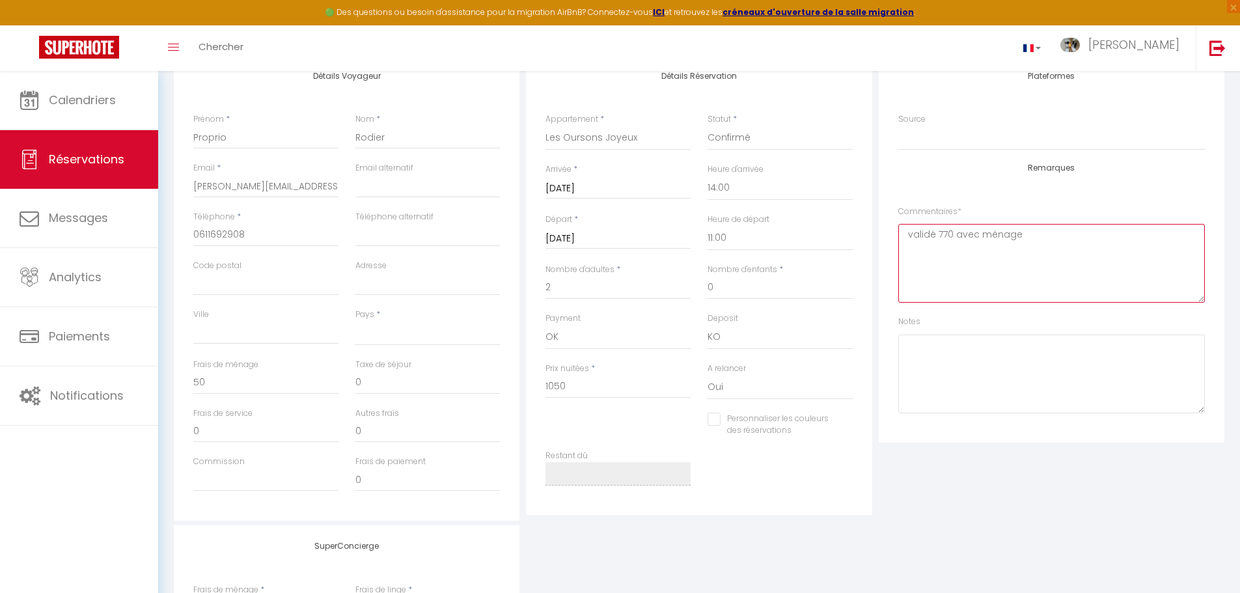
type textarea "validé 770 avec ménage"
drag, startPoint x: 576, startPoint y: 389, endPoint x: 537, endPoint y: 387, distance: 39.1
click at [537, 387] on div "Prix nuitées * 1050" at bounding box center [618, 388] width 162 height 50
type input "7"
select select
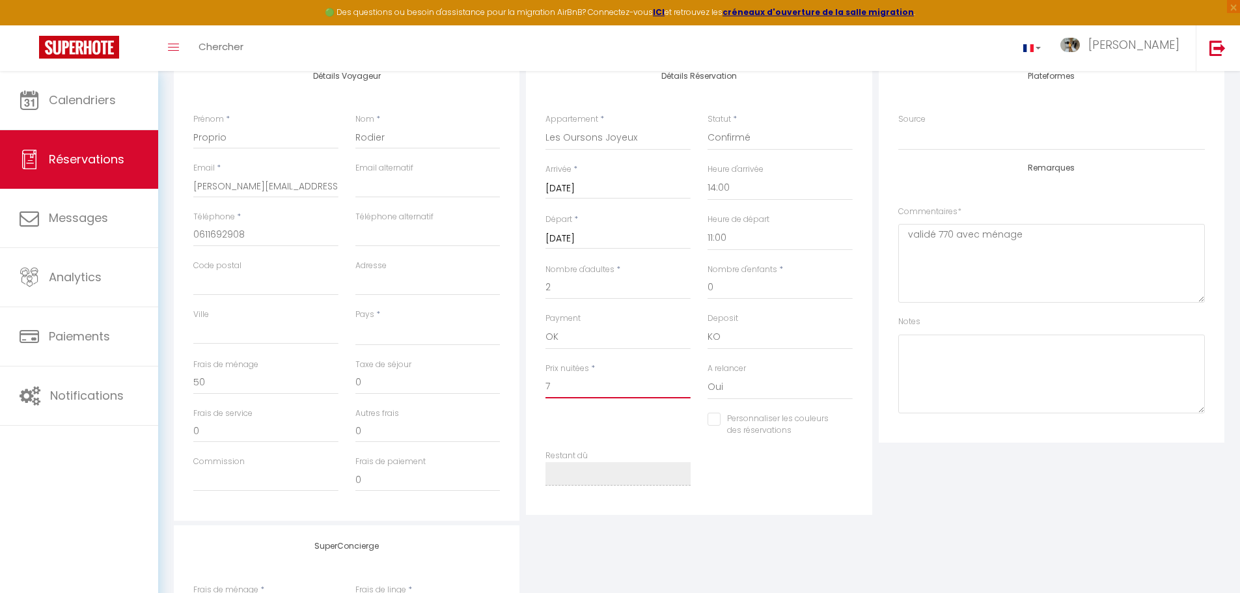
checkbox input "false"
type input "70"
select select
checkbox input "false"
type input "700"
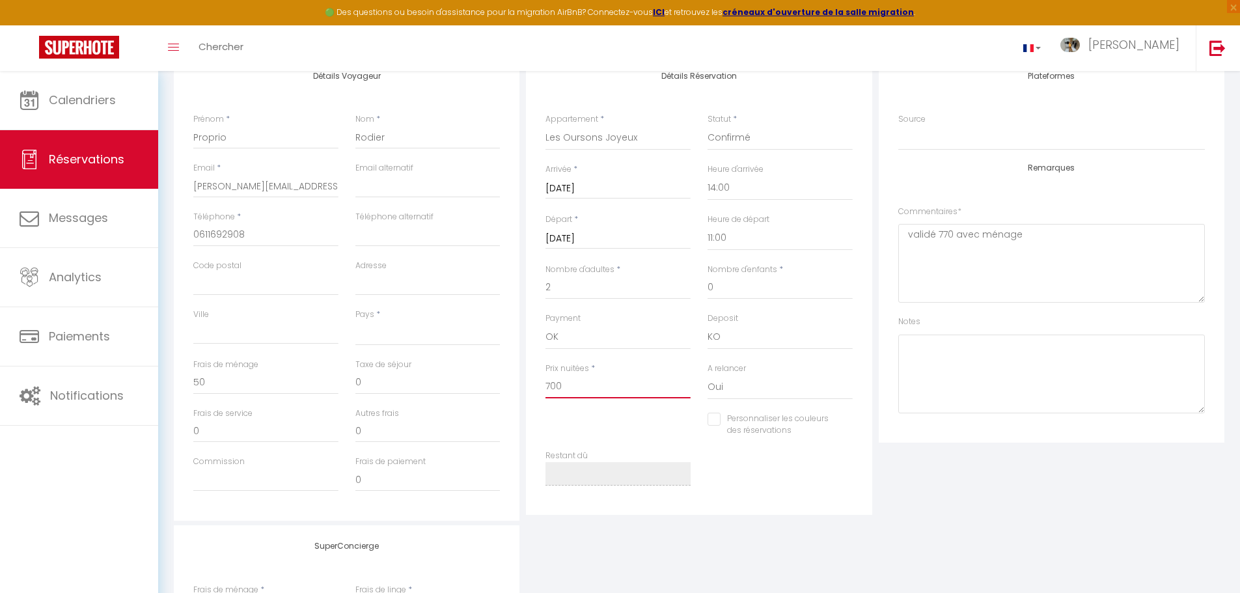
select select
checkbox input "false"
type input "700"
select select
type input "0"
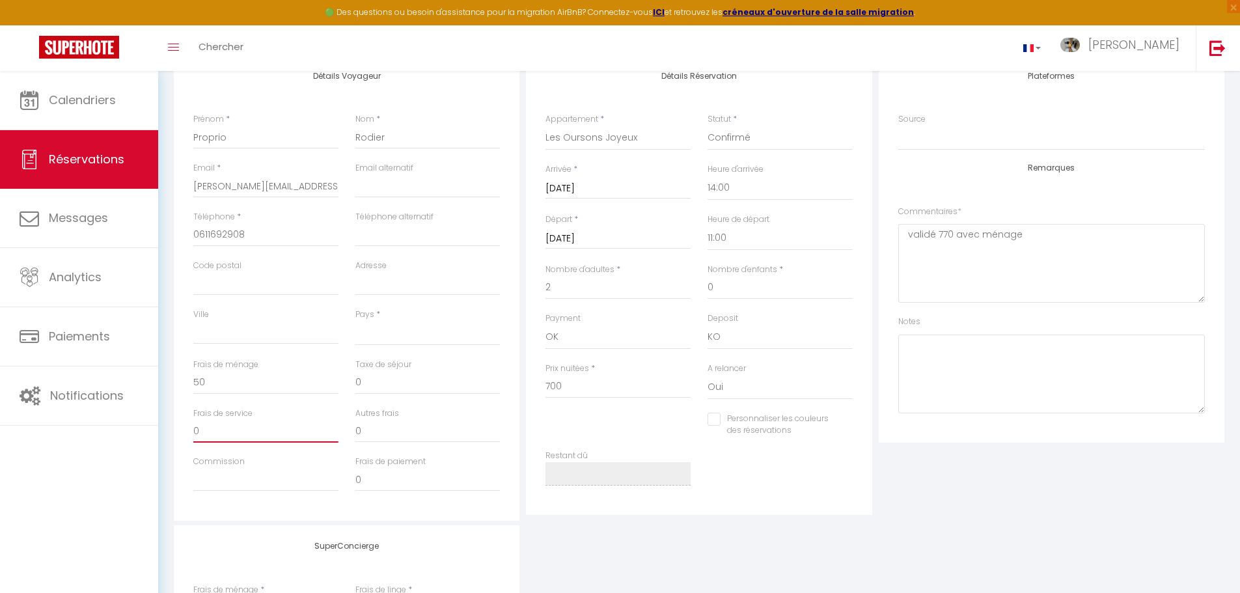
checkbox input "false"
click at [208, 426] on input "0" at bounding box center [265, 430] width 145 height 23
click at [1024, 238] on textarea "validé 770 avec ménage" at bounding box center [1051, 263] width 307 height 79
click at [934, 236] on textarea "validé 770 avec ménage" at bounding box center [1051, 263] width 307 height 79
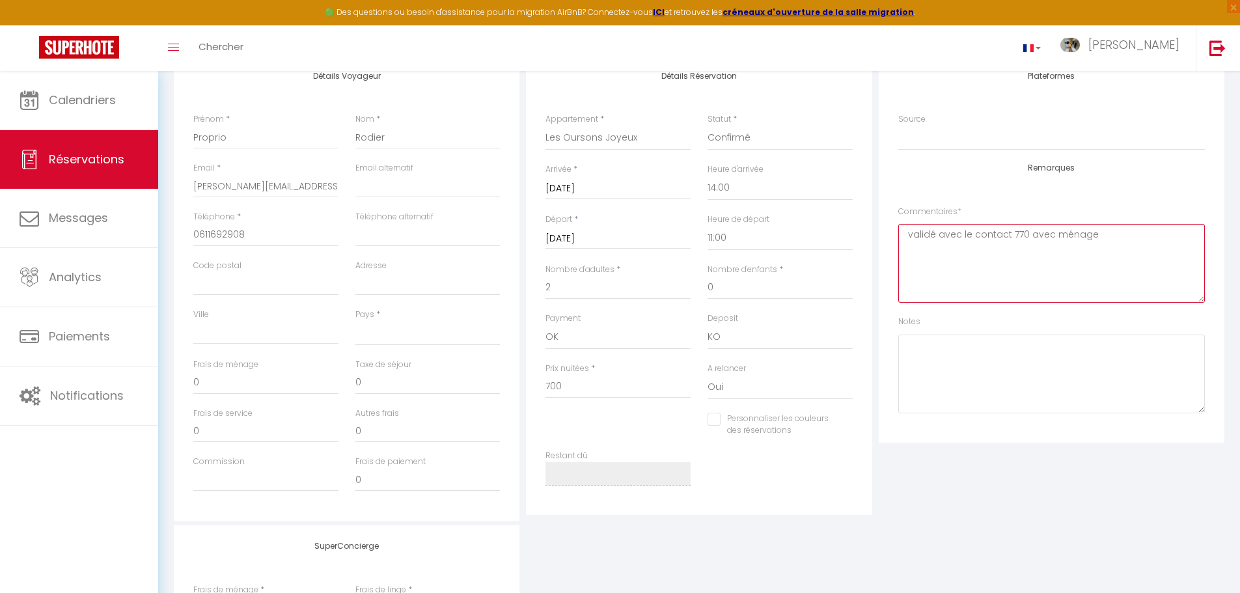
type textarea "validé avec le contact 770 avec ménage"
drag, startPoint x: 214, startPoint y: 381, endPoint x: 168, endPoint y: 381, distance: 46.2
click at [168, 381] on div "Détails Voyageur Prénom * Proprio Nom * Rodier Email * [EMAIL_ADDRESS][DOMAIN_N…" at bounding box center [699, 413] width 1068 height 717
type input "5"
select select
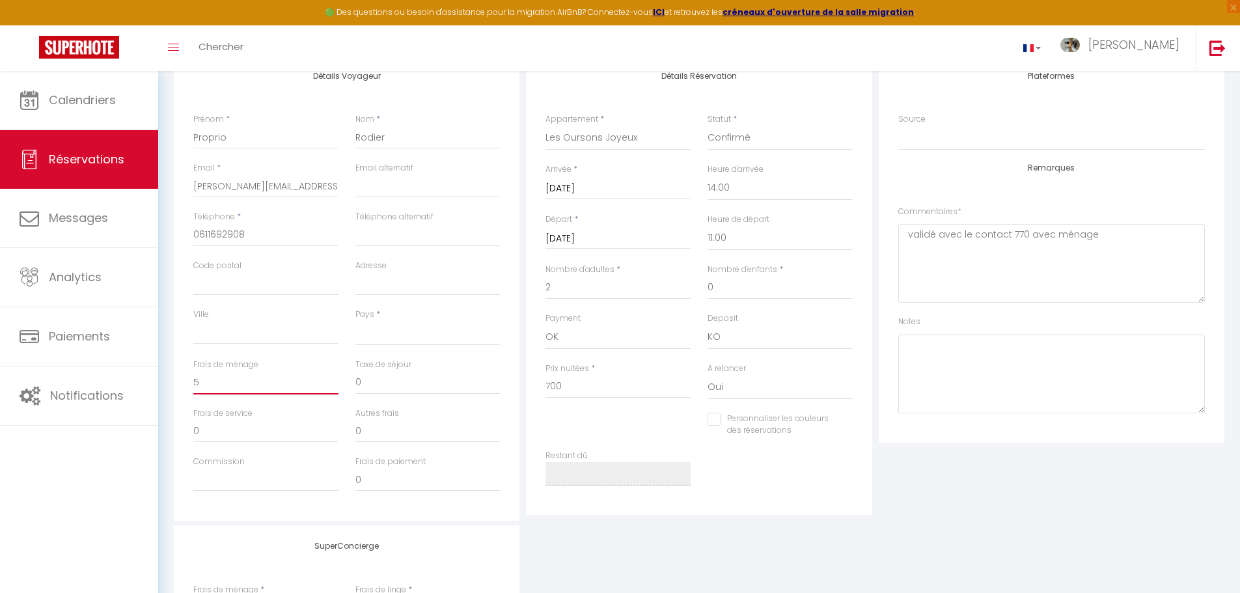
checkbox input "false"
type input "50"
select select
checkbox input "false"
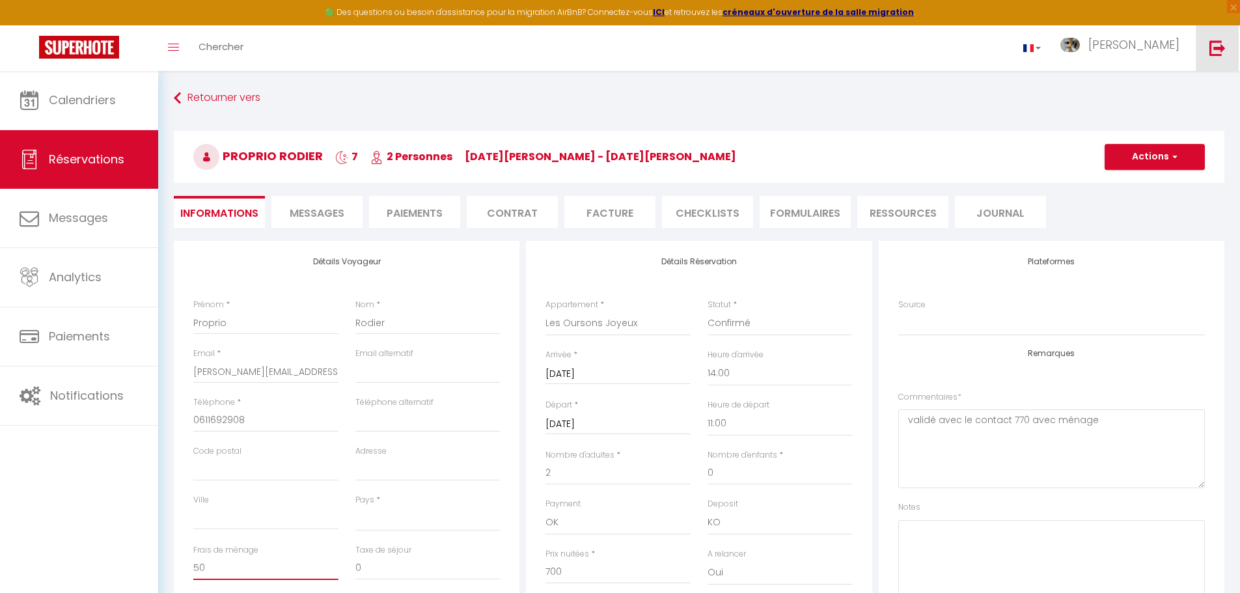
type input "50"
click at [1220, 47] on img at bounding box center [1218, 48] width 16 height 16
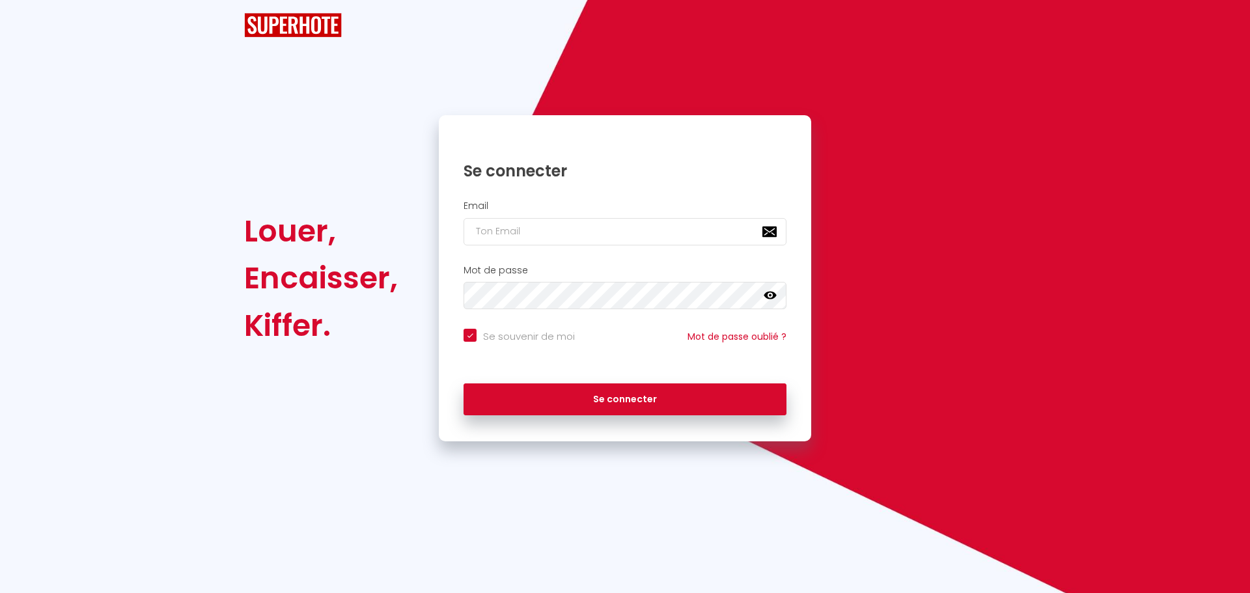
checkbox input "true"
type input "[PERSON_NAME][EMAIL_ADDRESS][DOMAIN_NAME]"
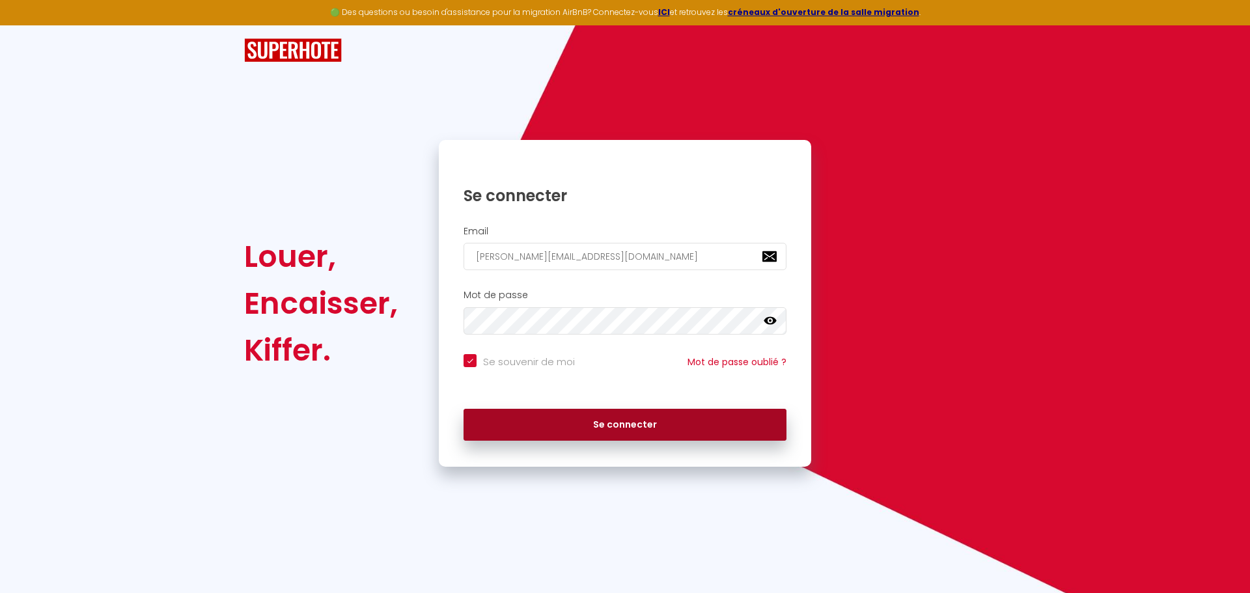
click at [700, 428] on button "Se connecter" at bounding box center [625, 425] width 323 height 33
checkbox input "true"
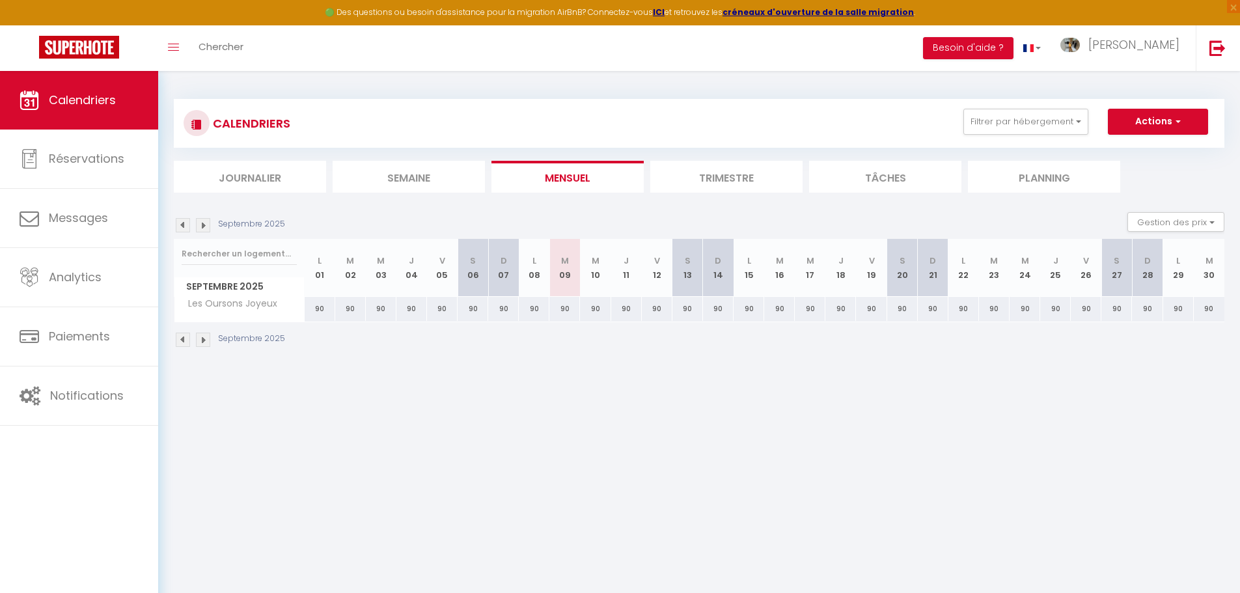
click at [748, 161] on li "Trimestre" at bounding box center [726, 177] width 152 height 32
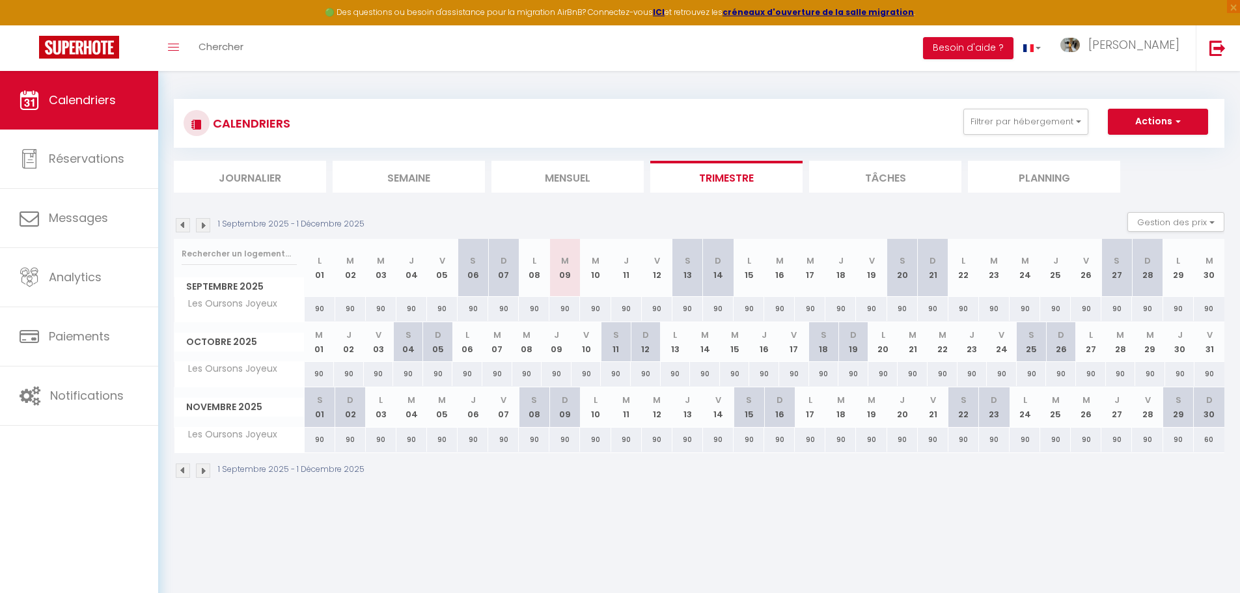
click at [205, 471] on img at bounding box center [203, 471] width 14 height 14
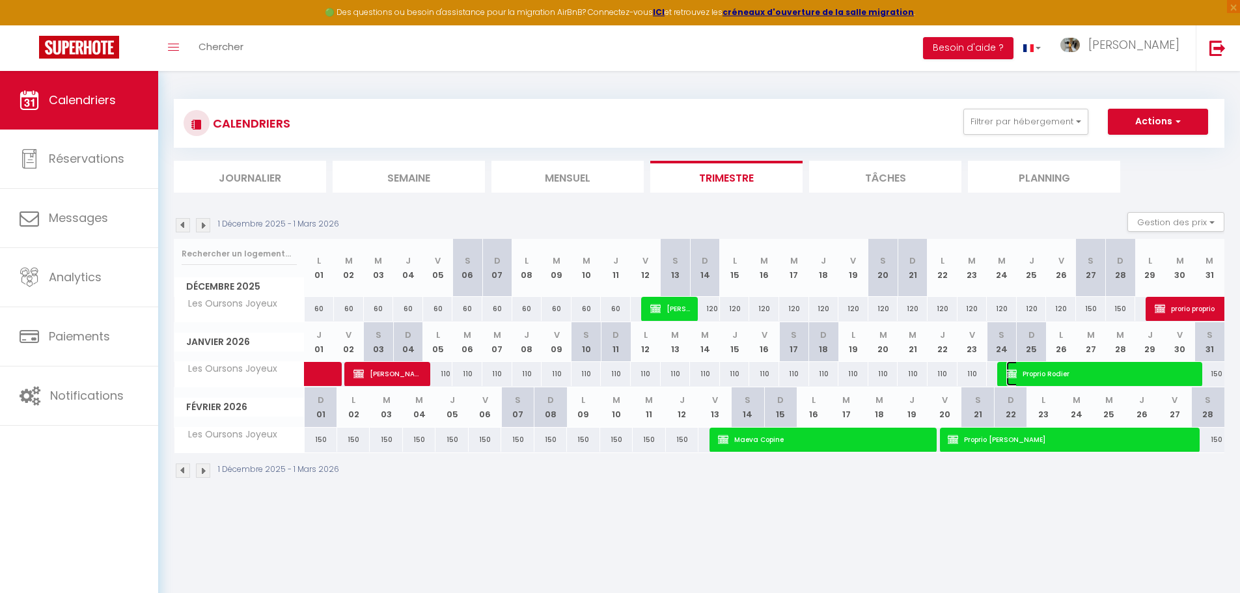
click at [1105, 370] on span "Proprio Rodier" at bounding box center [1100, 373] width 189 height 25
select select "OK"
select select "KO"
select select "0"
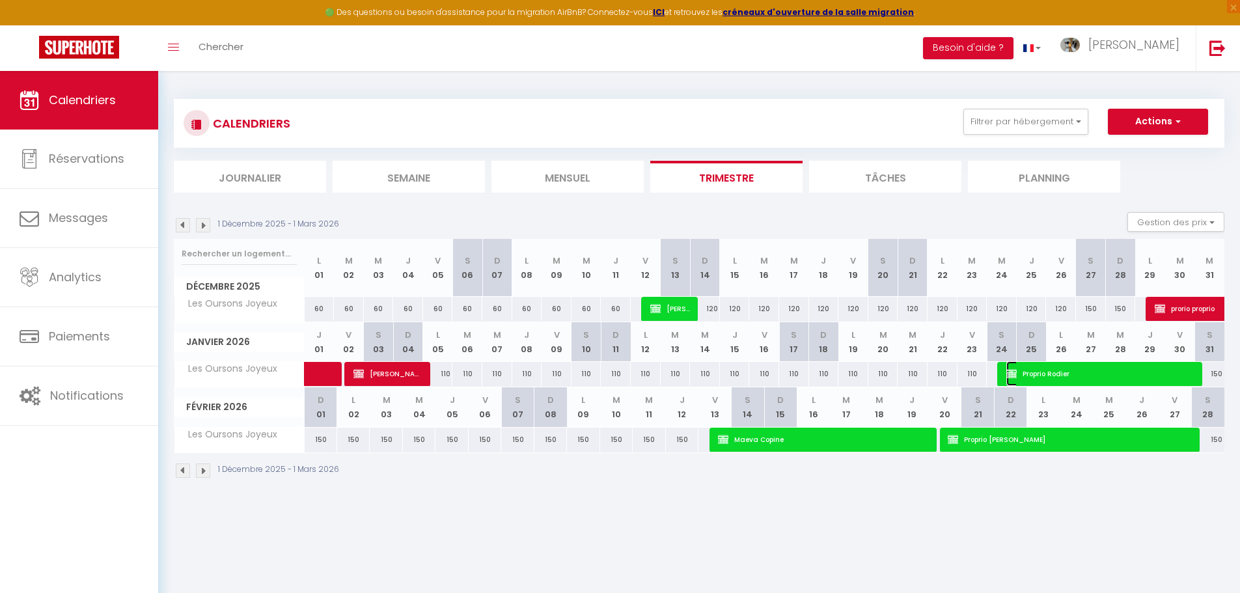
select select "1"
select select
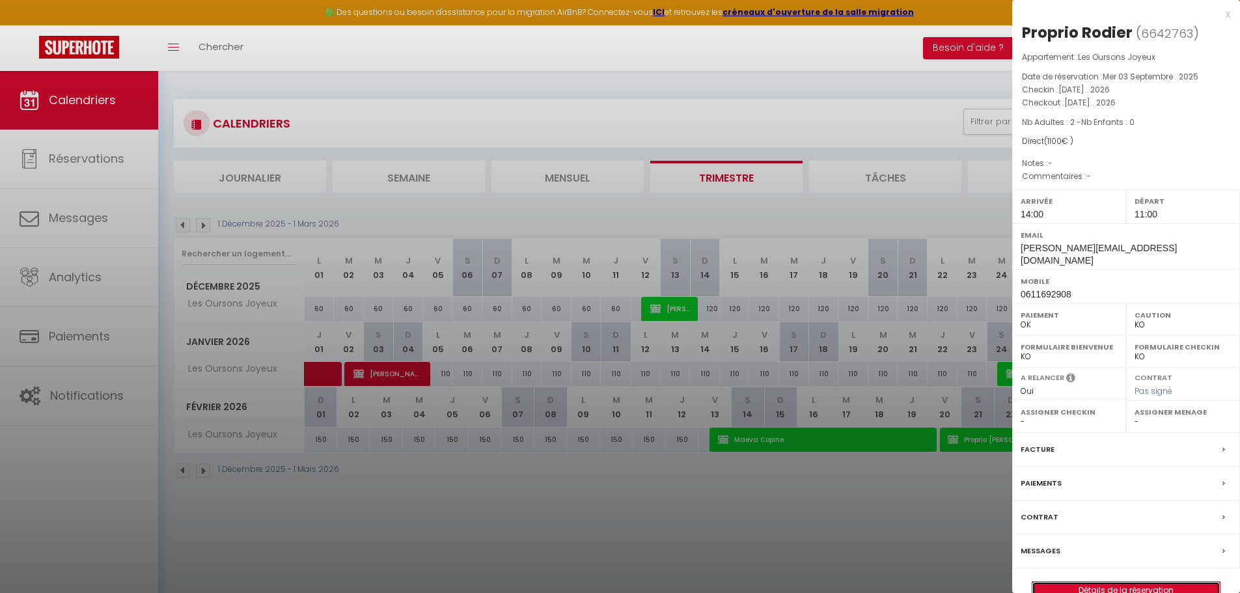
click at [1099, 582] on link "Détails de la réservation" at bounding box center [1125, 590] width 187 height 17
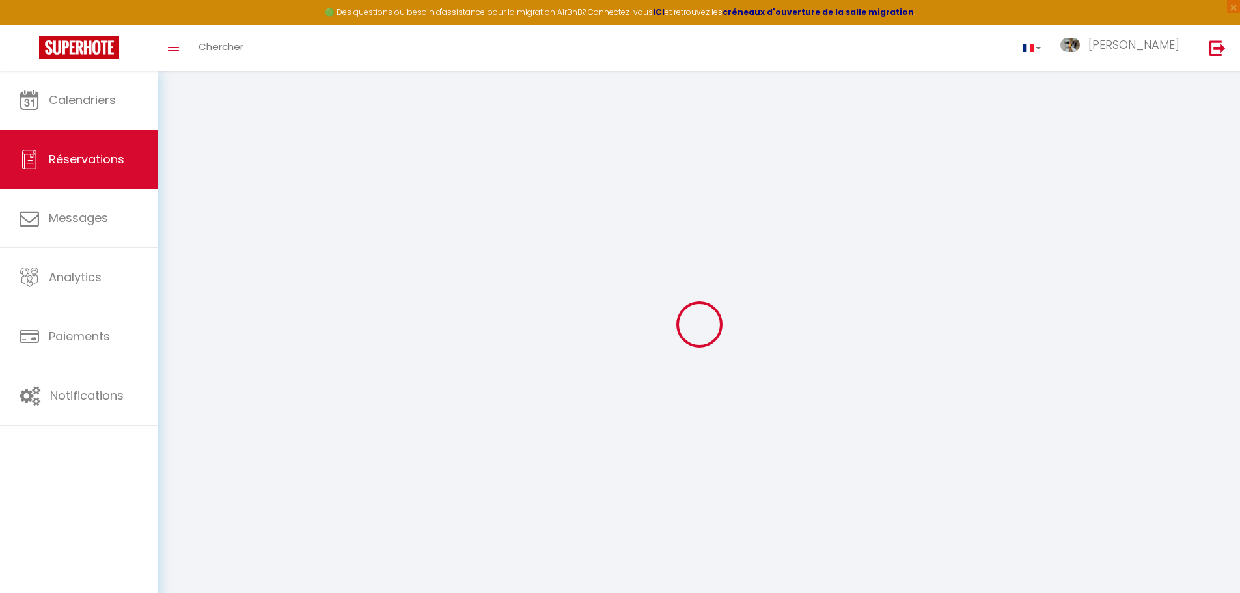
select select
checkbox input "false"
select select
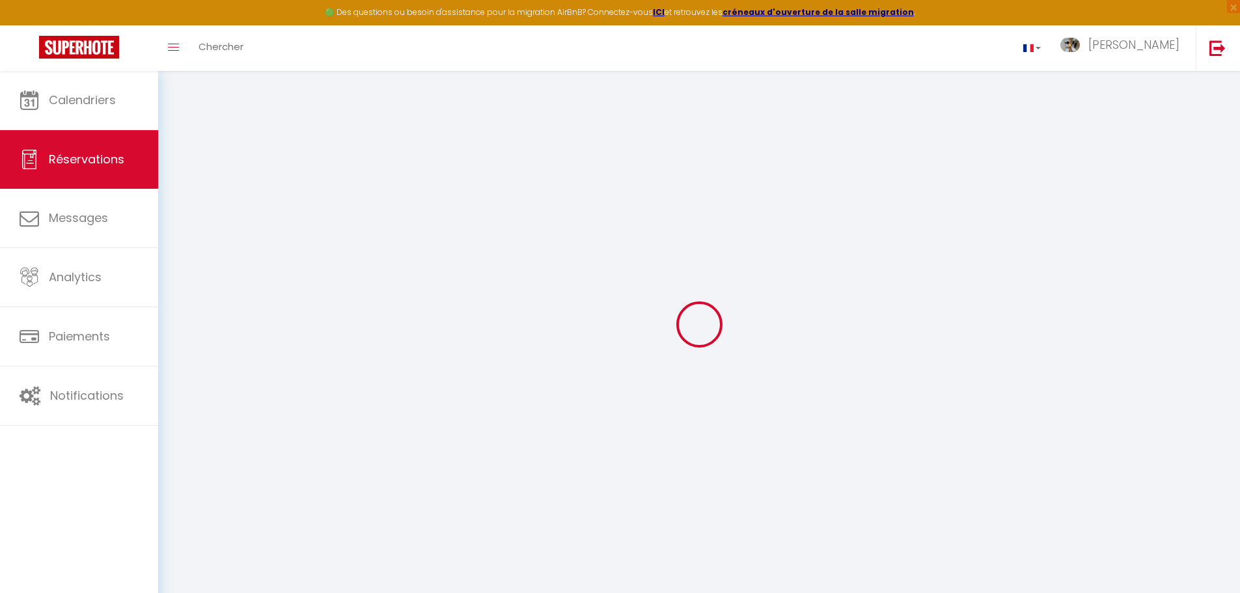
select select
checkbox input "false"
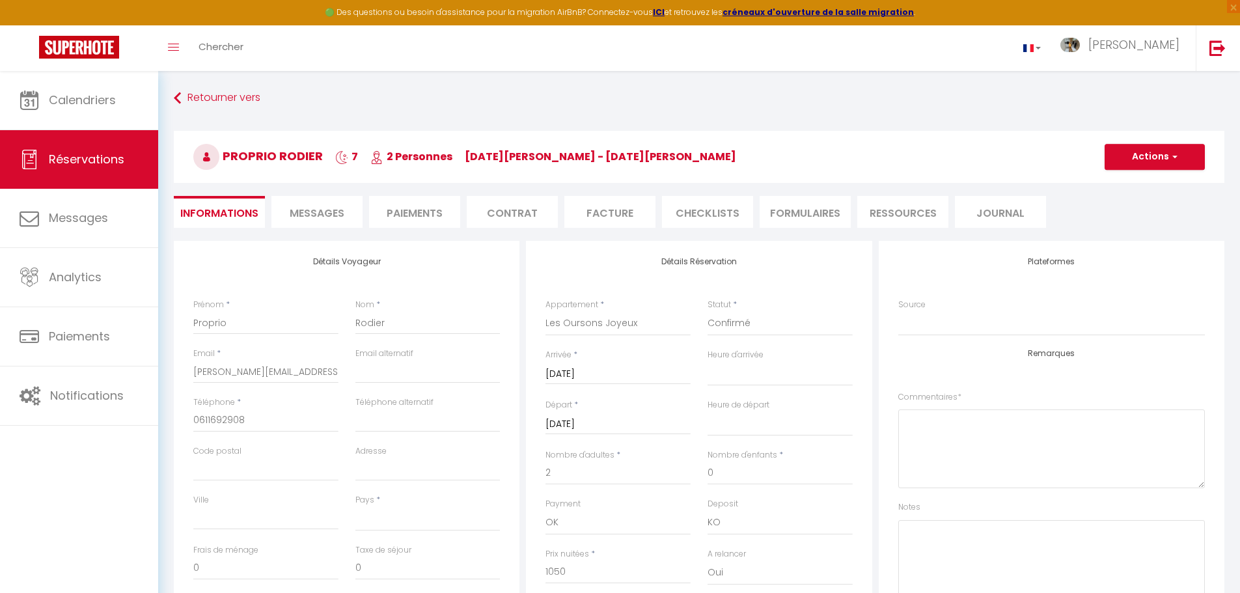
select select
checkbox input "false"
select select
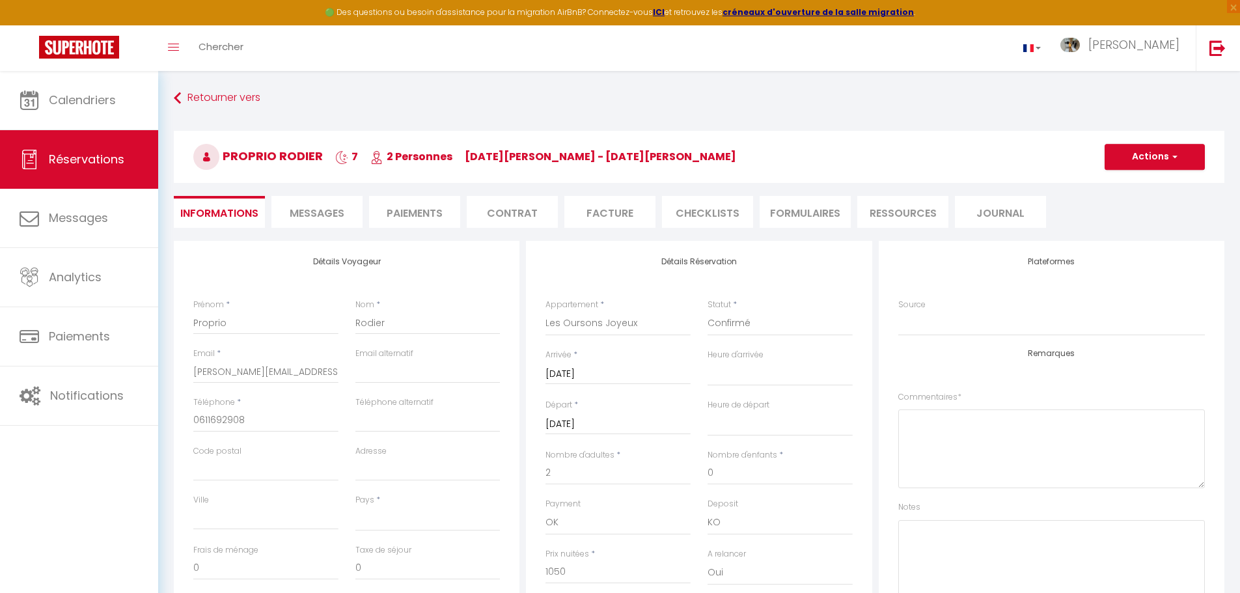
type input "50"
select select
checkbox input "false"
select select
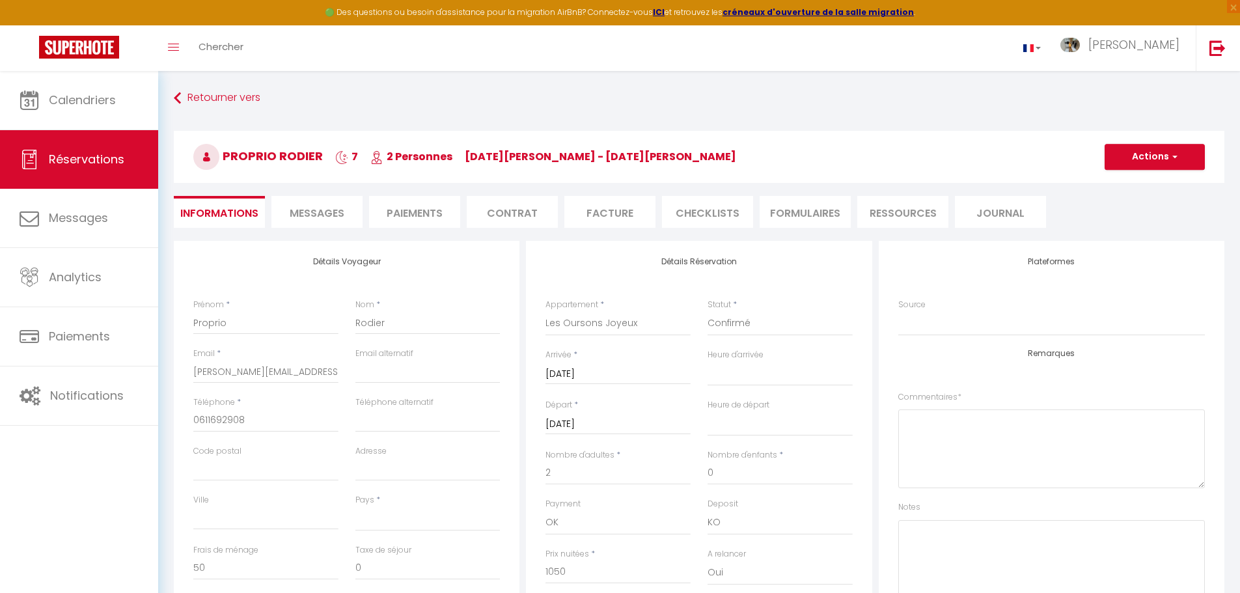
checkbox input "false"
select select "14:00"
select select "11:00"
click at [1184, 158] on button "Actions" at bounding box center [1155, 157] width 100 height 26
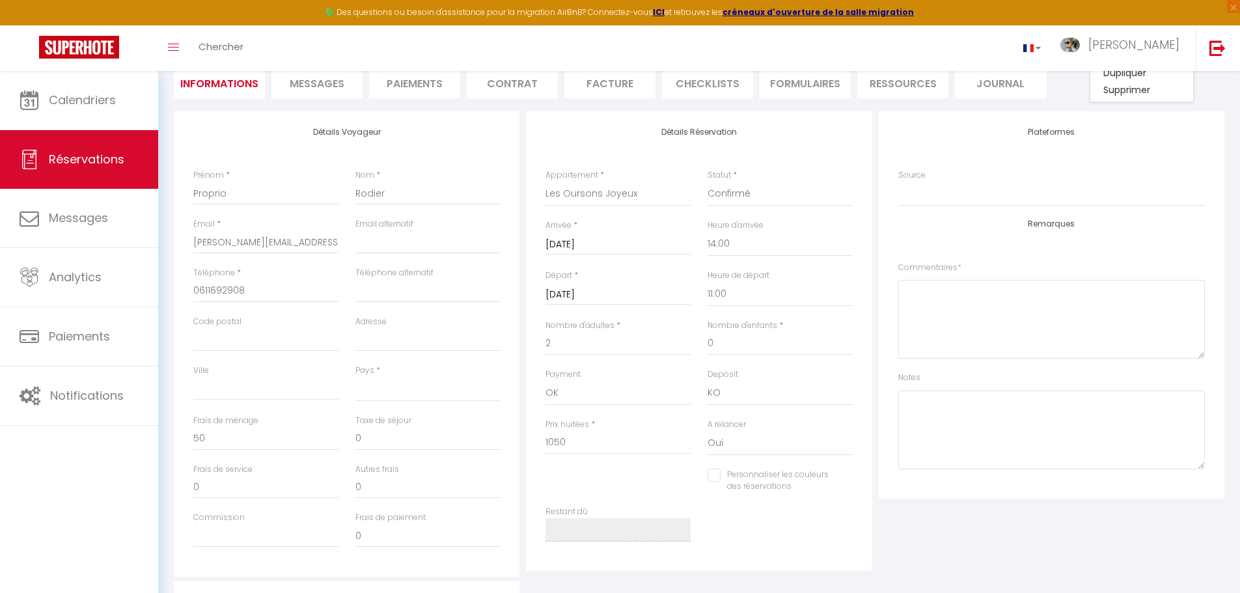
scroll to position [130, 0]
click at [1016, 318] on textarea at bounding box center [1051, 318] width 307 height 79
type textarea "V"
type textarea "validé 770 avec le ménage"
drag, startPoint x: 564, startPoint y: 441, endPoint x: 555, endPoint y: 443, distance: 10.0
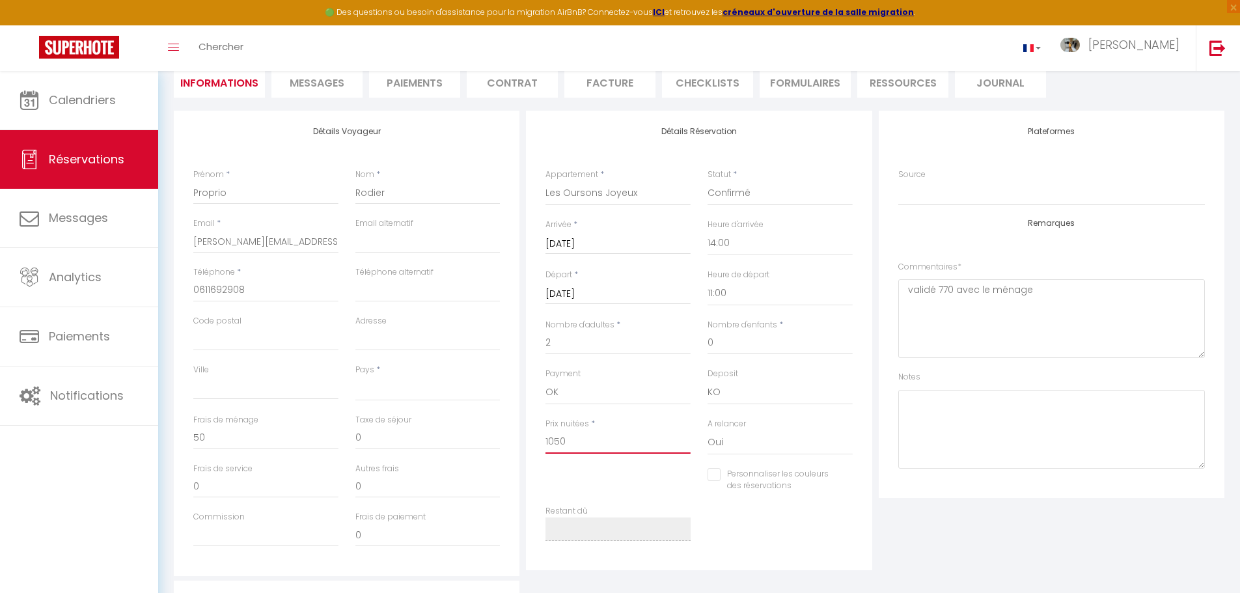
click at [555, 443] on input "1050" at bounding box center [618, 441] width 145 height 23
drag, startPoint x: 555, startPoint y: 443, endPoint x: 541, endPoint y: 443, distance: 13.7
click at [541, 443] on div "Prix nuitées * 1050" at bounding box center [618, 443] width 162 height 50
click at [580, 443] on input "1050" at bounding box center [618, 441] width 145 height 23
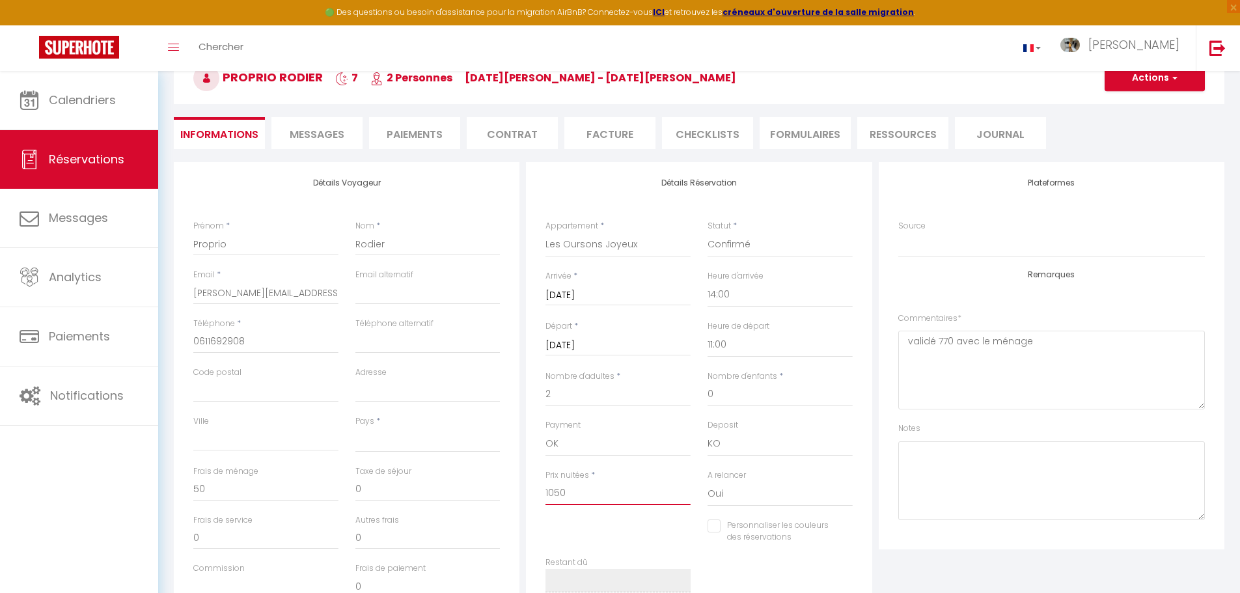
scroll to position [55, 0]
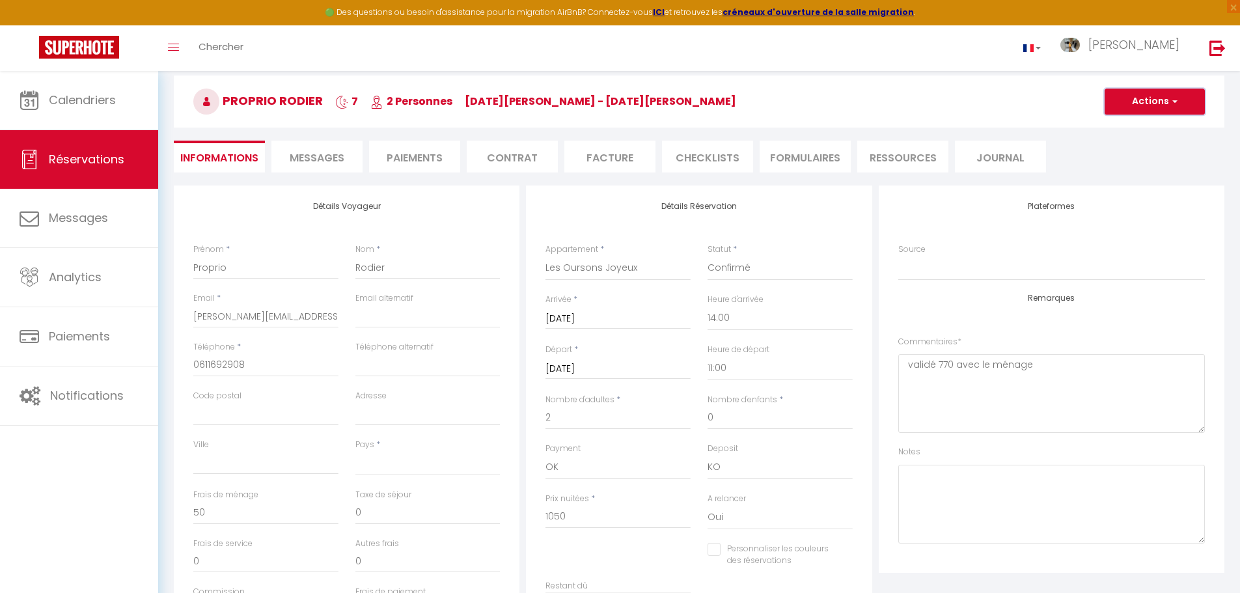
click at [1143, 90] on button "Actions" at bounding box center [1155, 102] width 100 height 26
click at [1137, 127] on link "Enregistrer" at bounding box center [1141, 130] width 103 height 17
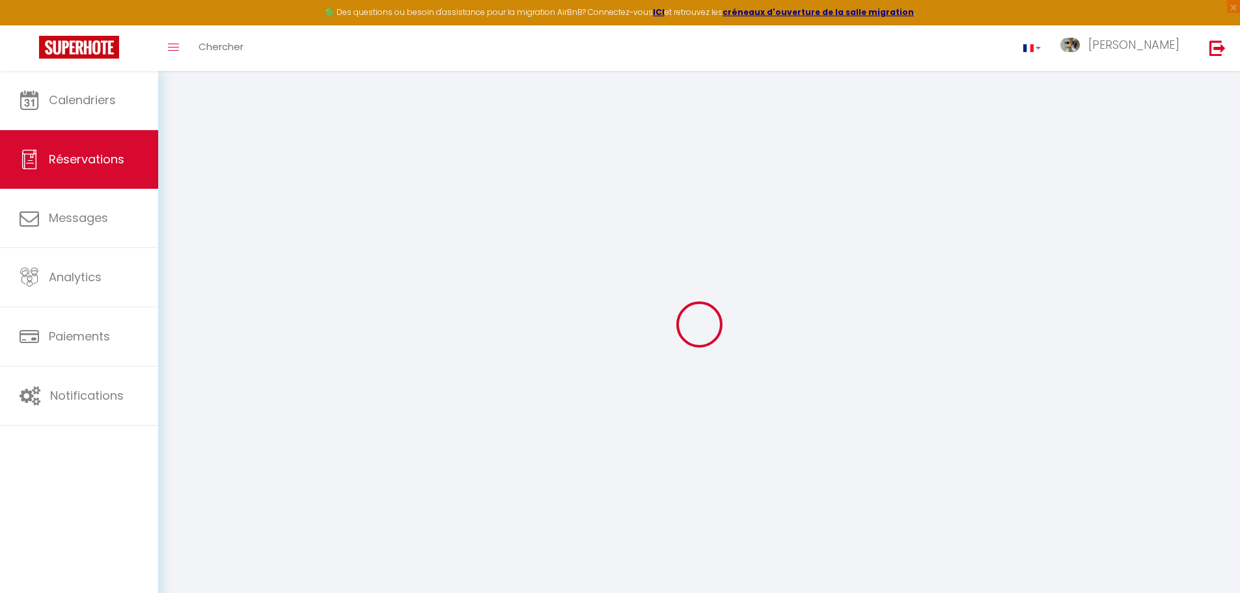
select select "not_cancelled"
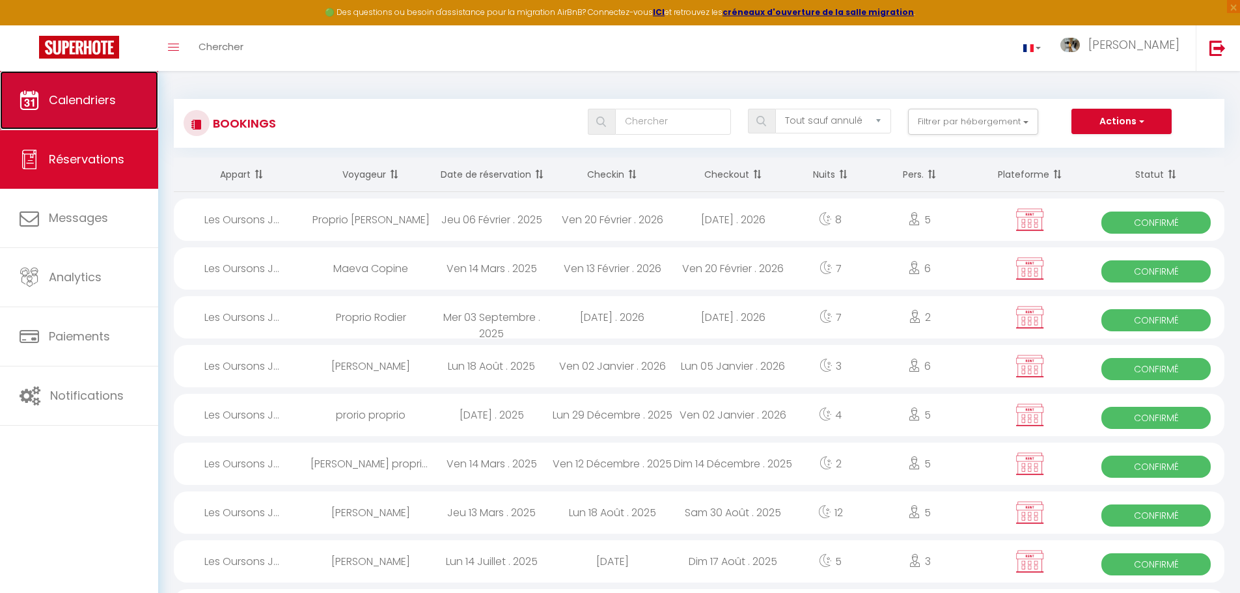
click at [124, 94] on link "Calendriers" at bounding box center [79, 100] width 158 height 59
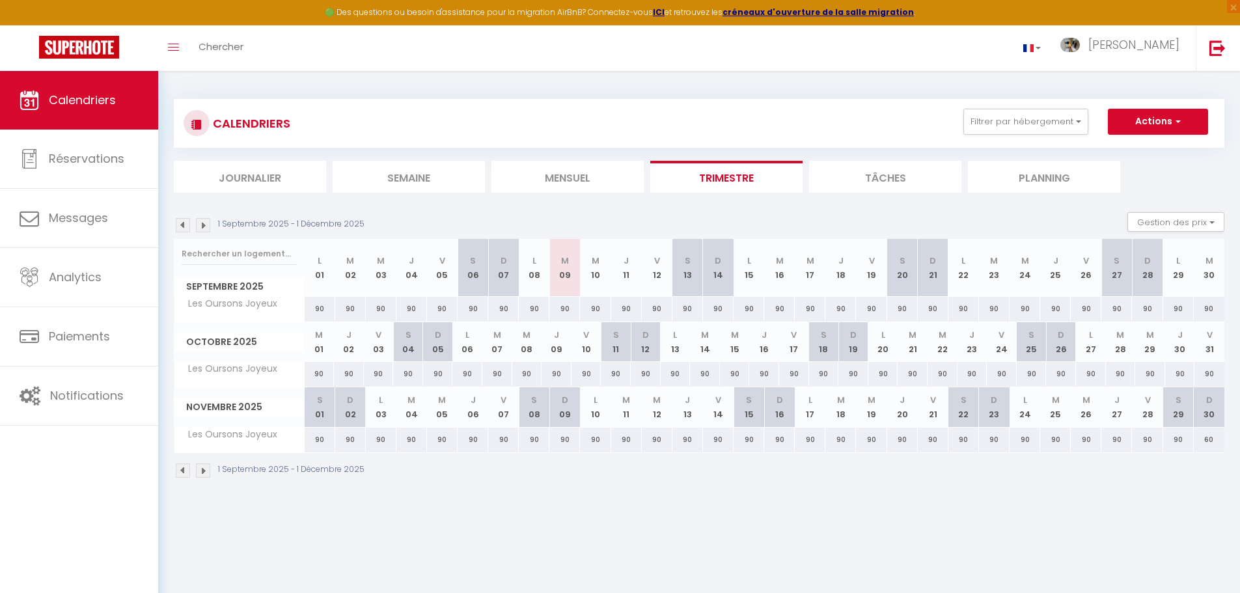
click at [202, 464] on img at bounding box center [203, 471] width 14 height 14
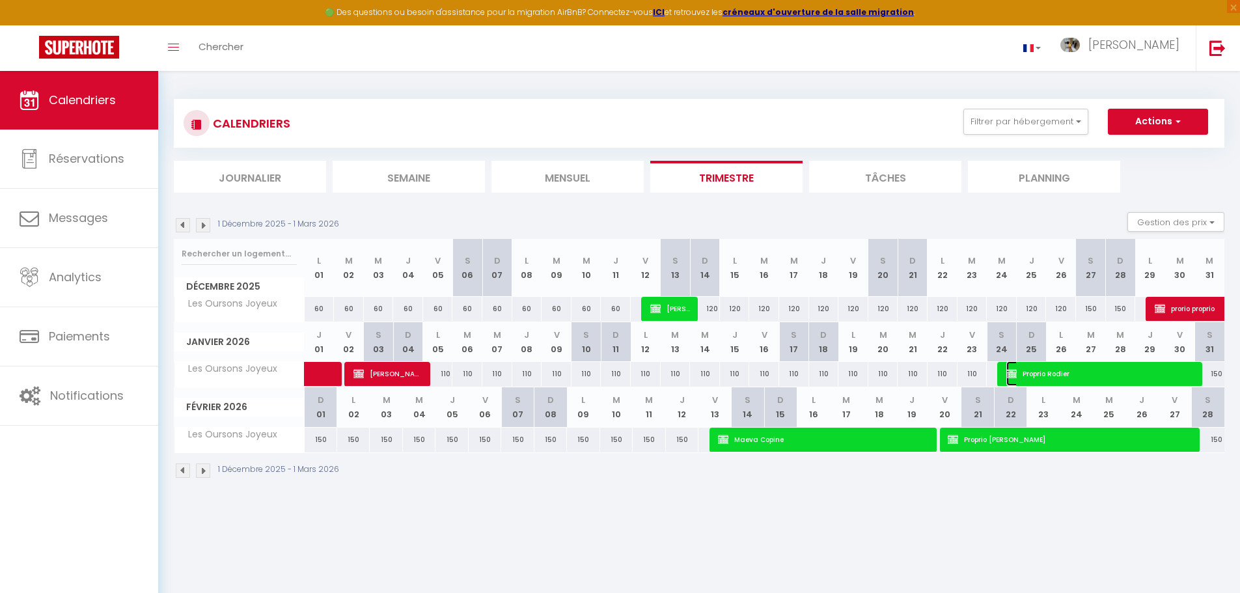
click at [1083, 373] on span "Proprio Rodier" at bounding box center [1100, 373] width 189 height 25
select select "OK"
select select "KO"
select select "0"
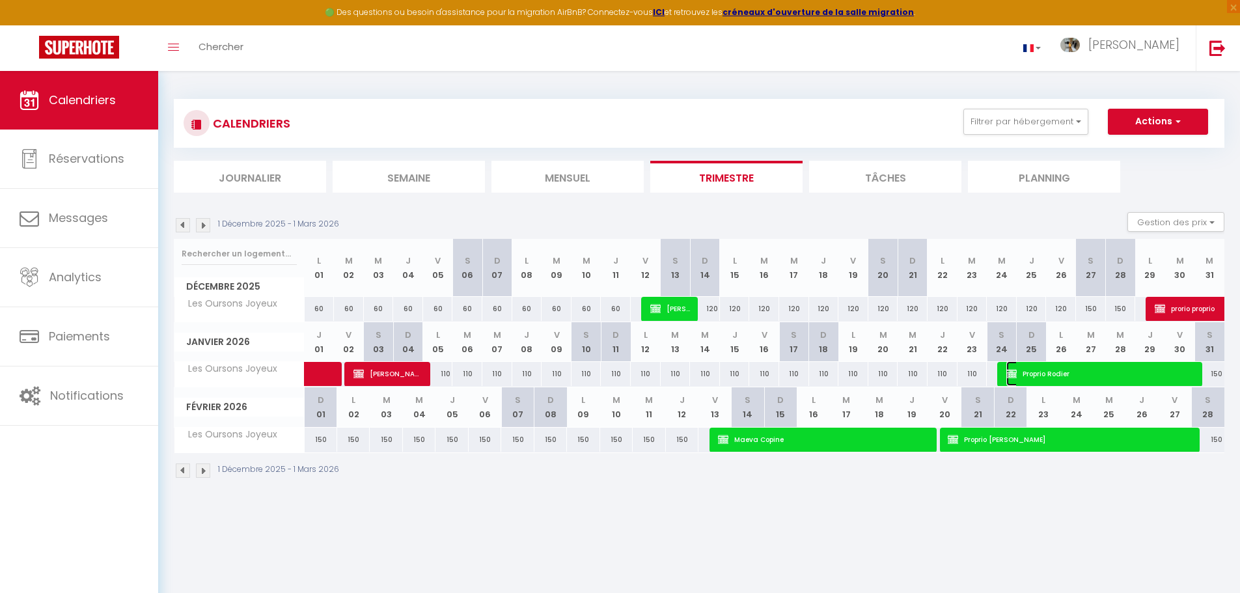
select select "1"
select select
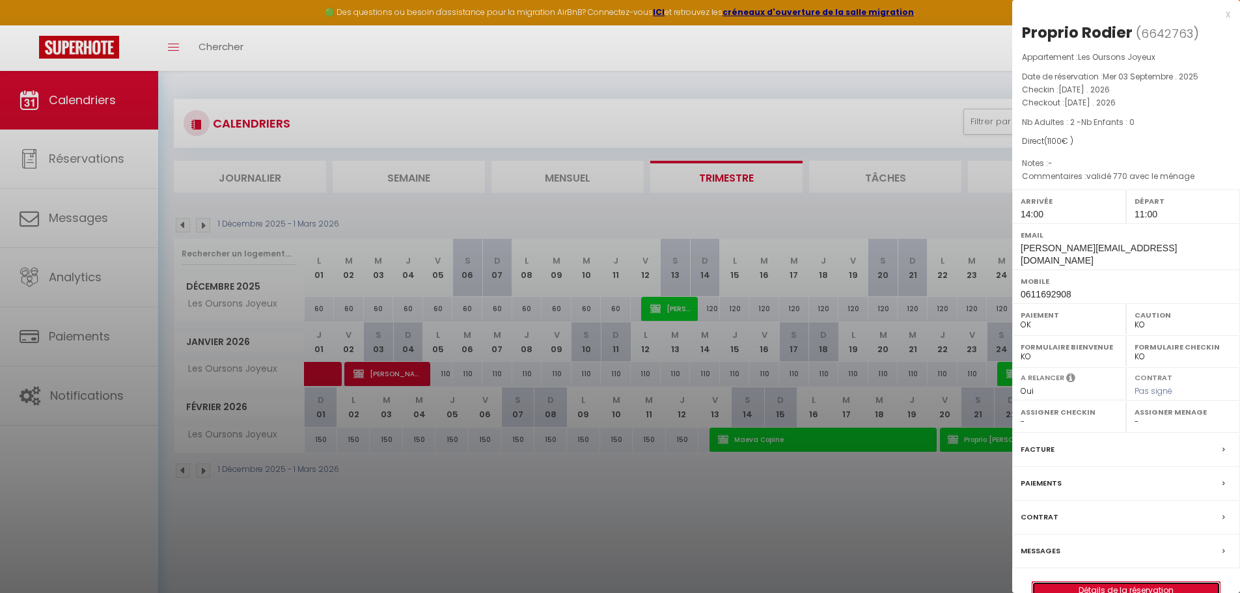
click at [1100, 582] on link "Détails de la réservation" at bounding box center [1125, 590] width 187 height 17
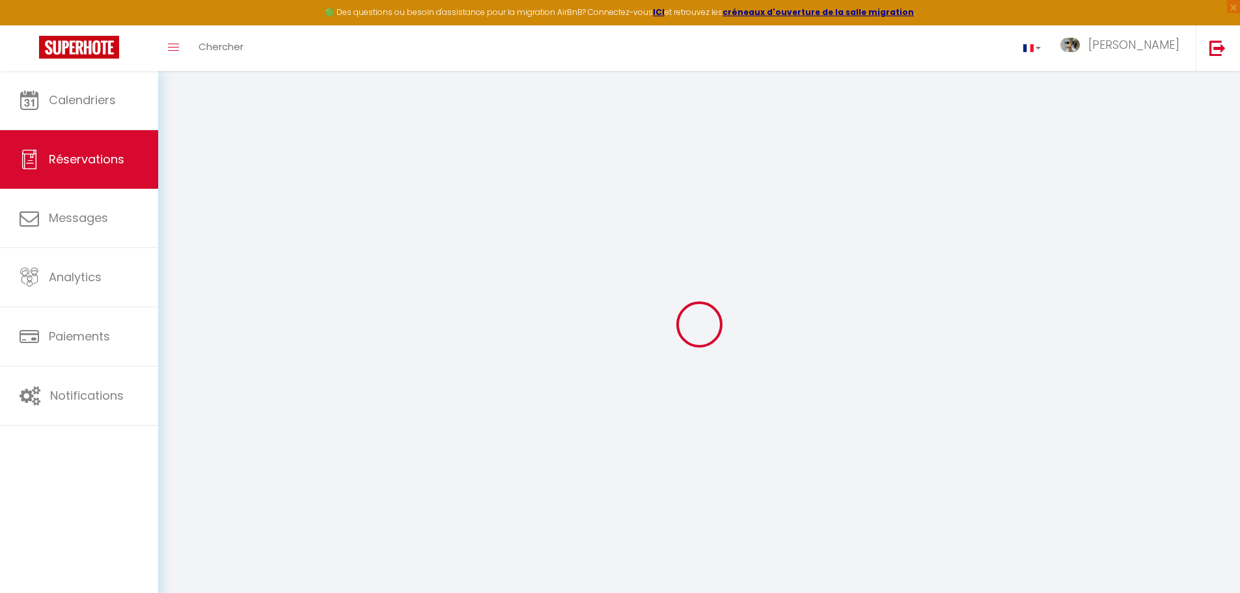
type input "Proprio"
type input "Rodier"
type input "[PERSON_NAME][EMAIL_ADDRESS][DOMAIN_NAME]"
type input "0611692908"
select select
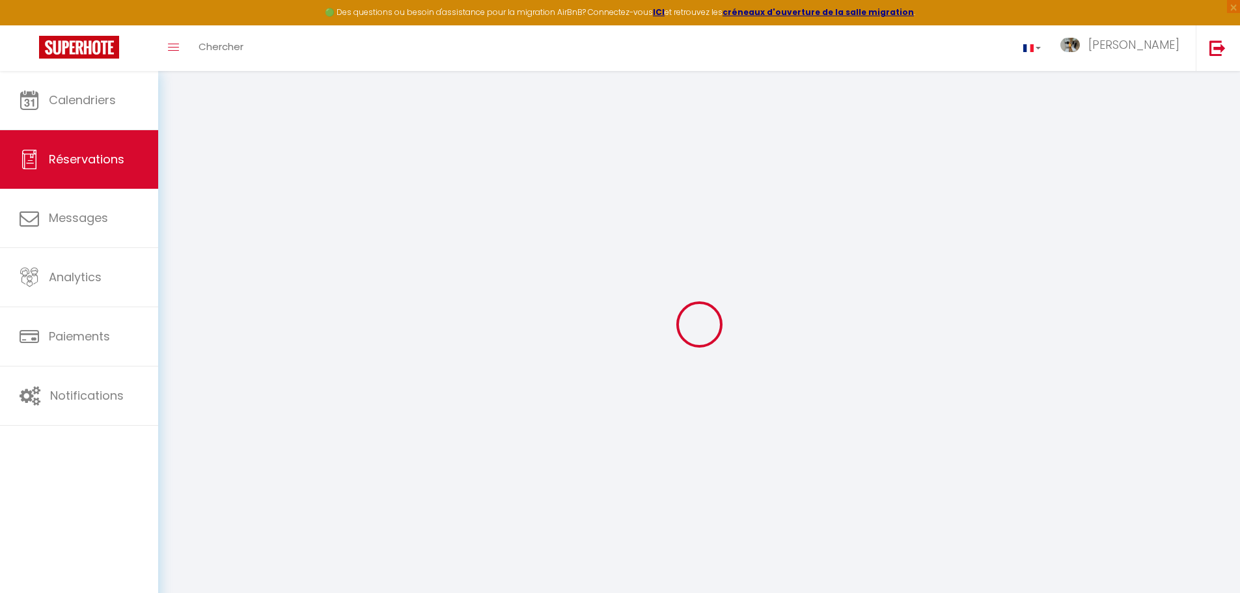
select select "57905"
select select "1"
type input "[DATE]"
select select
type input "[DATE]"
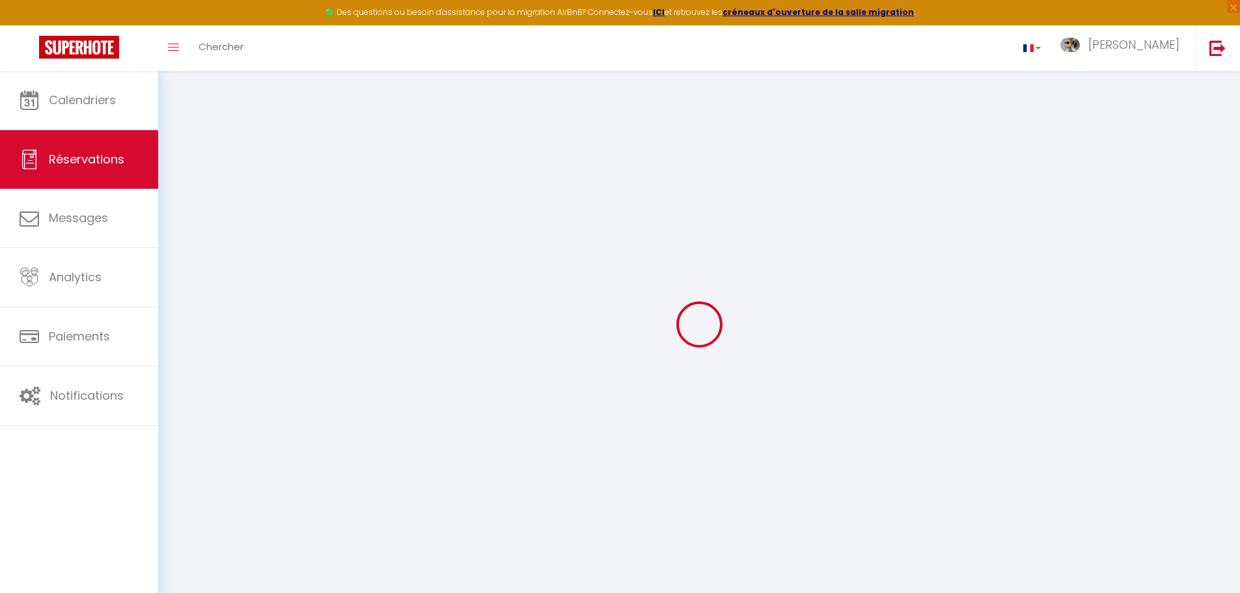
select select
type input "2"
select select "12"
select select
type input "1050"
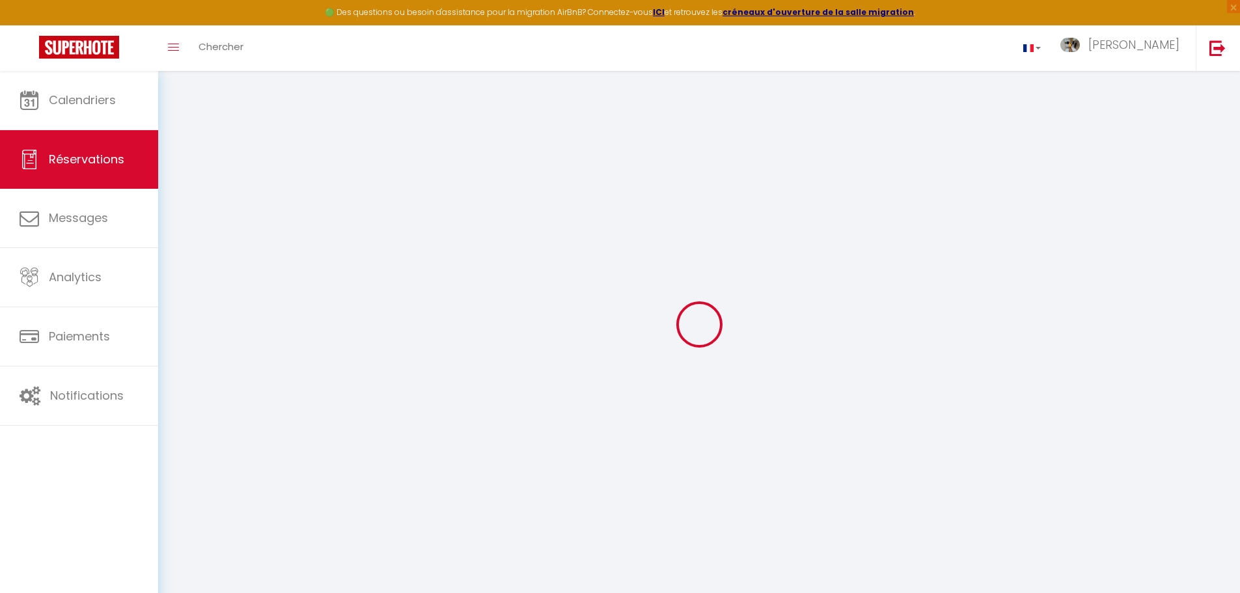
checkbox input "false"
type input "0"
select select
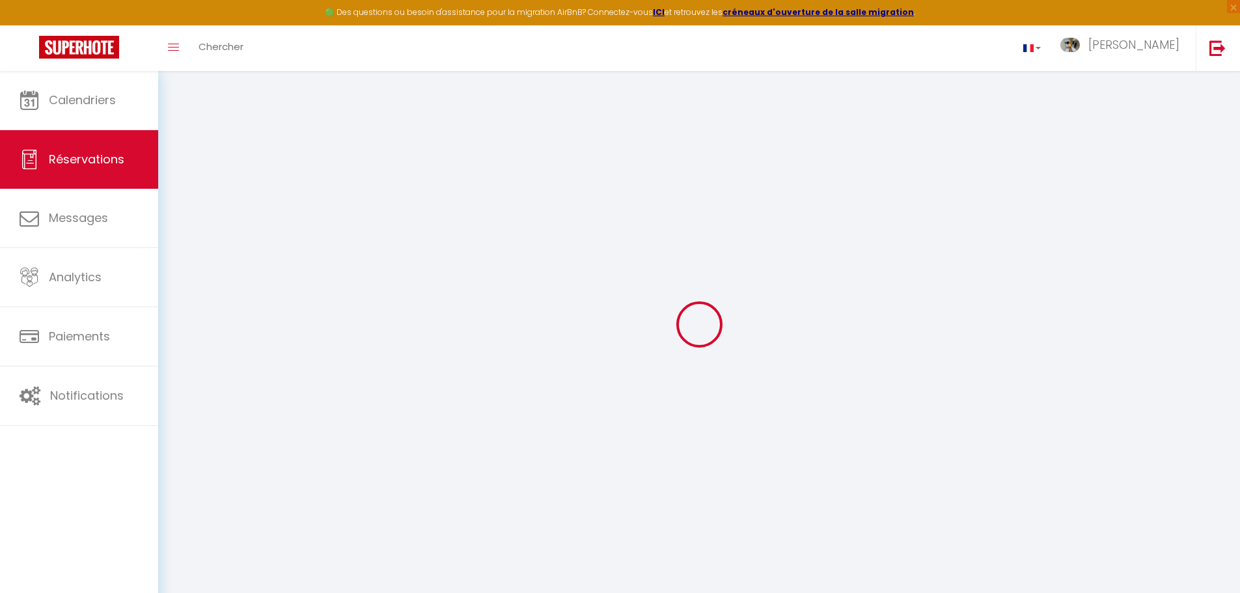
select select
select select "14"
checkbox input "false"
select select
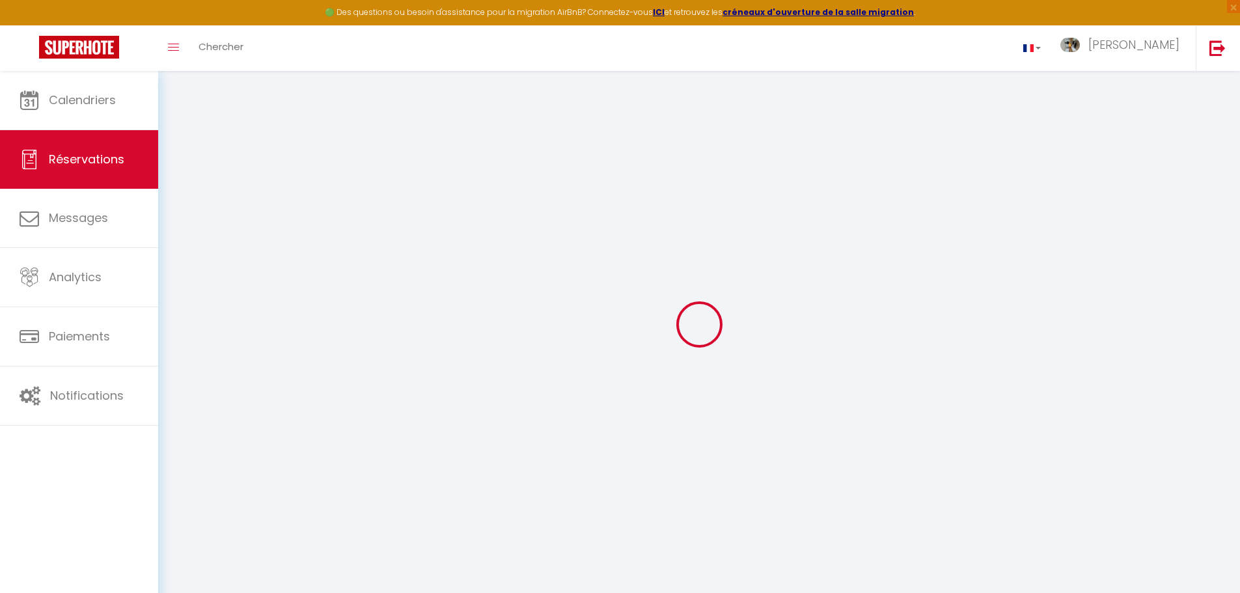
select select
checkbox input "false"
select select
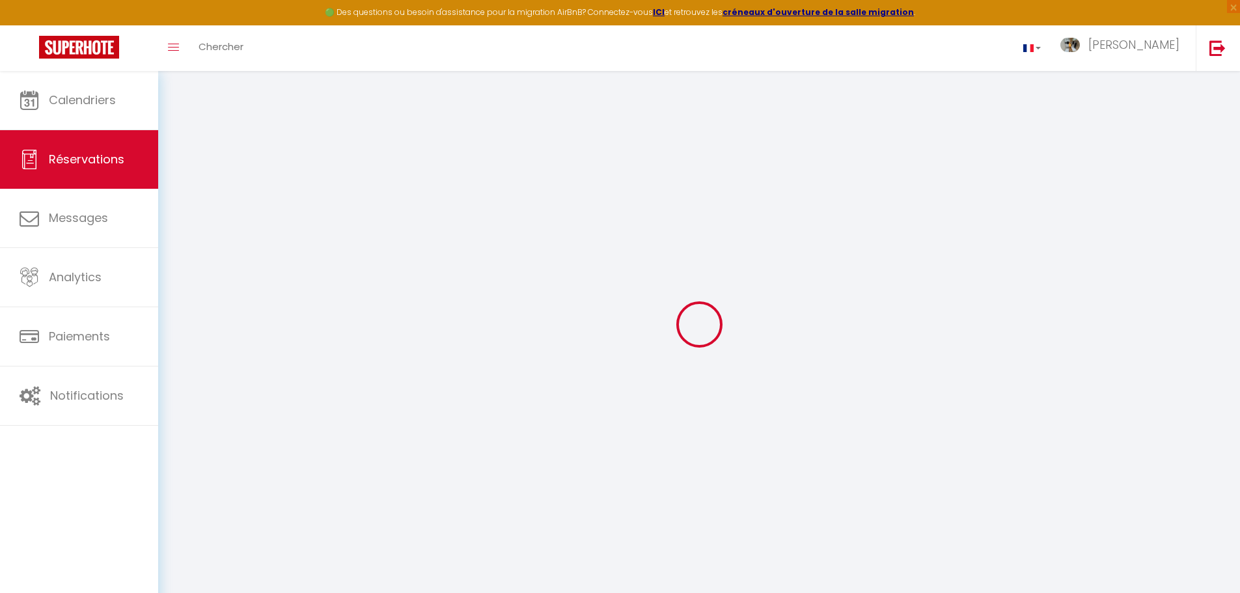
select select
checkbox input "false"
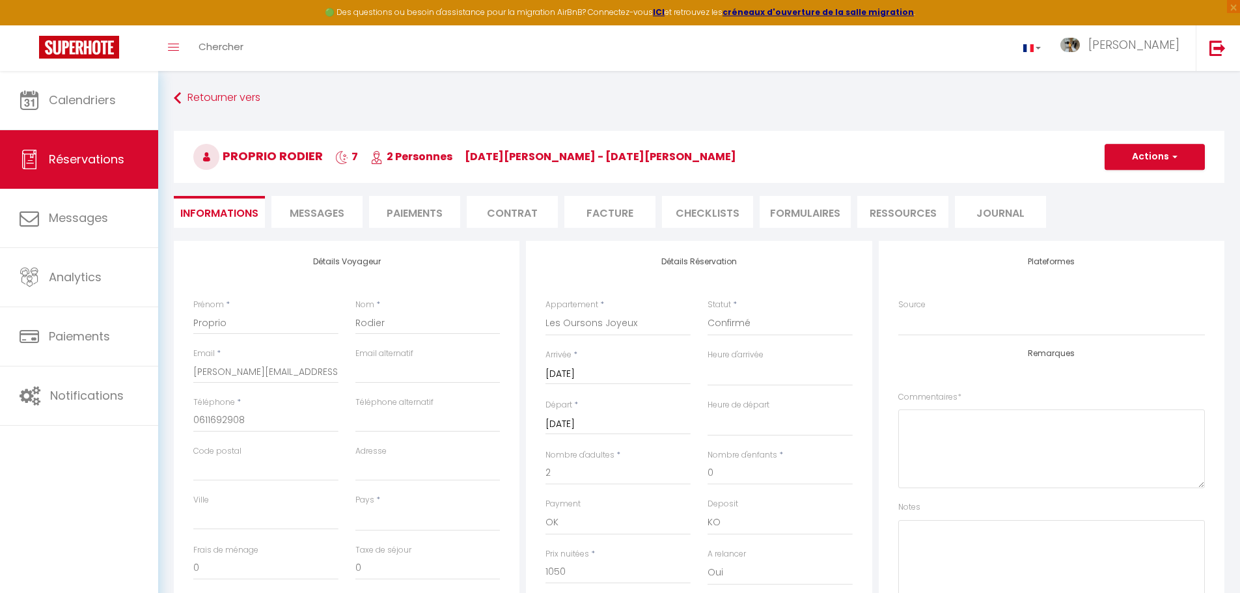
select select
checkbox input "false"
type textarea "validé 770 avec le ménage"
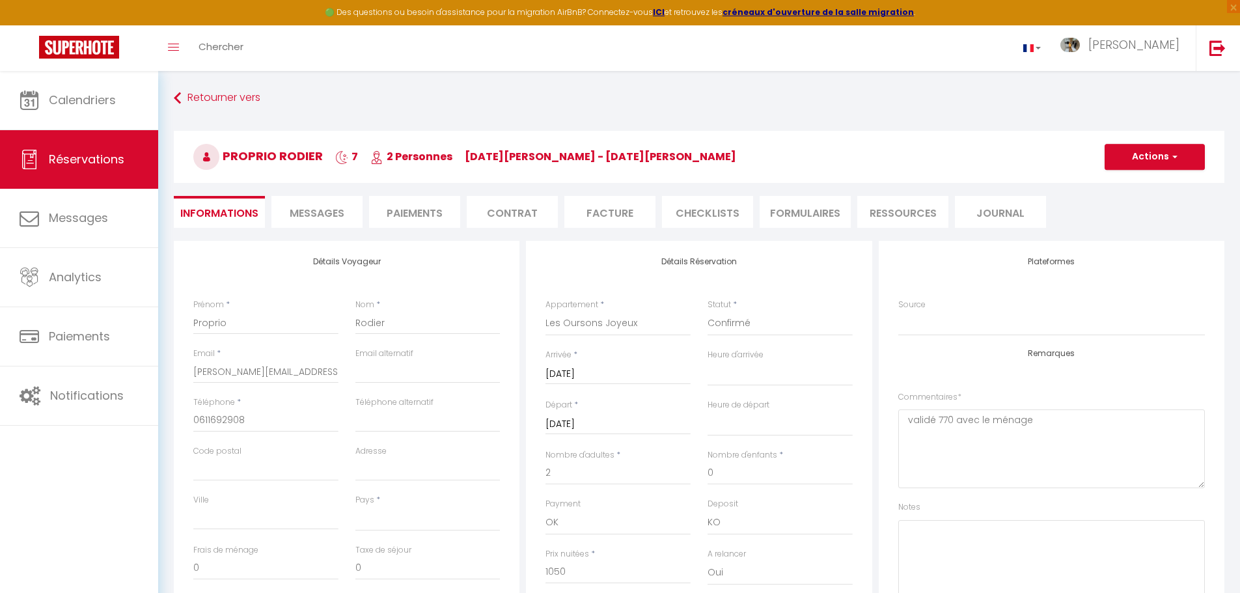
select select
type input "50"
select select
checkbox input "false"
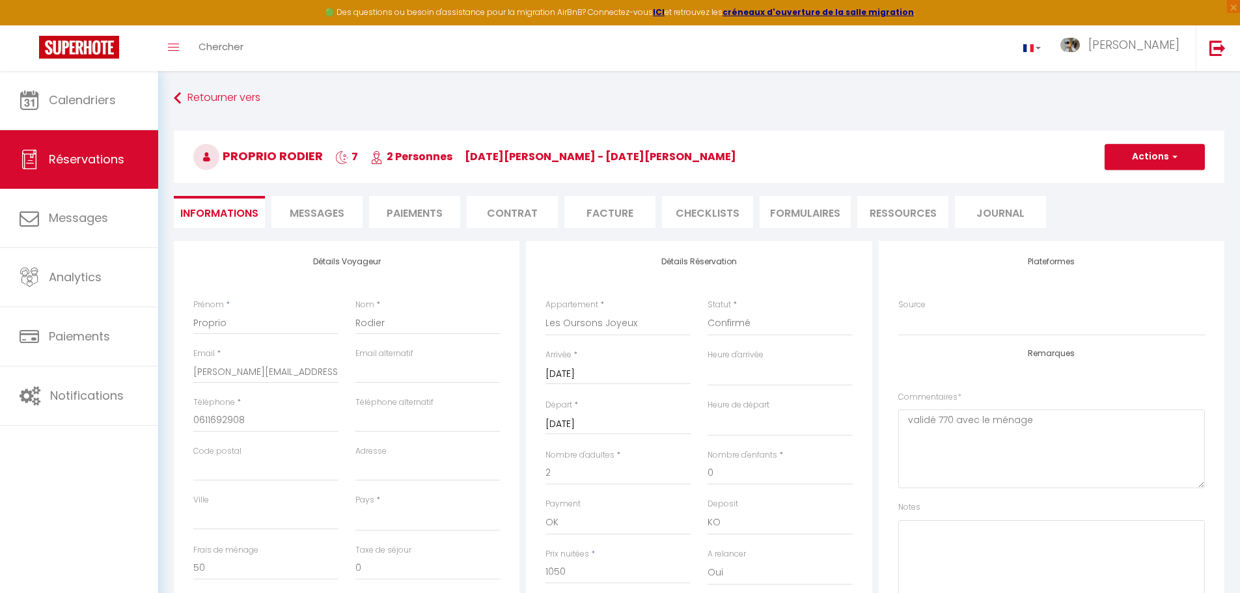
select select
checkbox input "false"
select select "14:00"
select select "11:00"
click at [940, 422] on textarea "validé 770 avec le ménage" at bounding box center [1051, 448] width 307 height 79
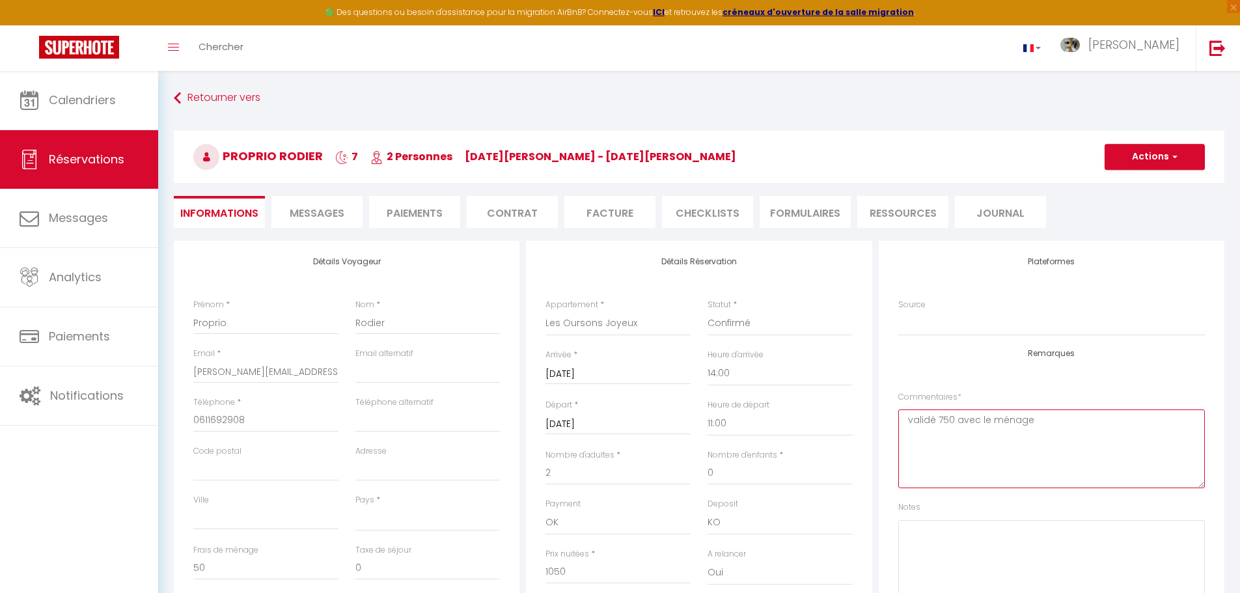
type textarea "validé 750 avec le ménage"
click at [1172, 154] on span "button" at bounding box center [1173, 157] width 8 height 12
click at [1154, 181] on link "Enregistrer" at bounding box center [1141, 185] width 103 height 17
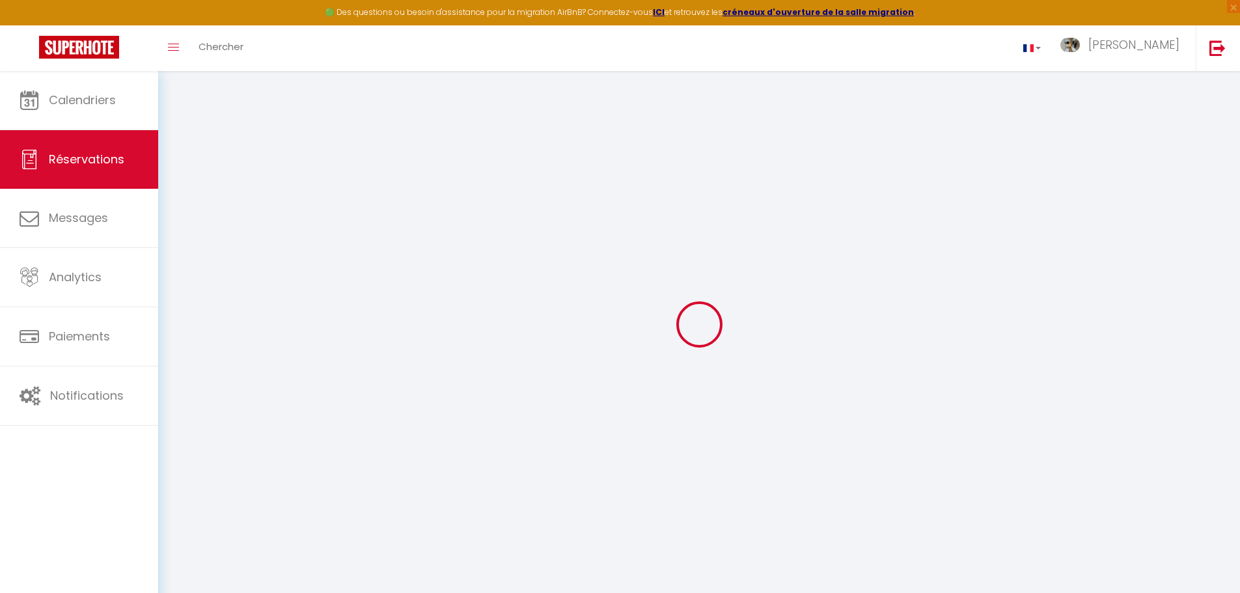
select select "not_cancelled"
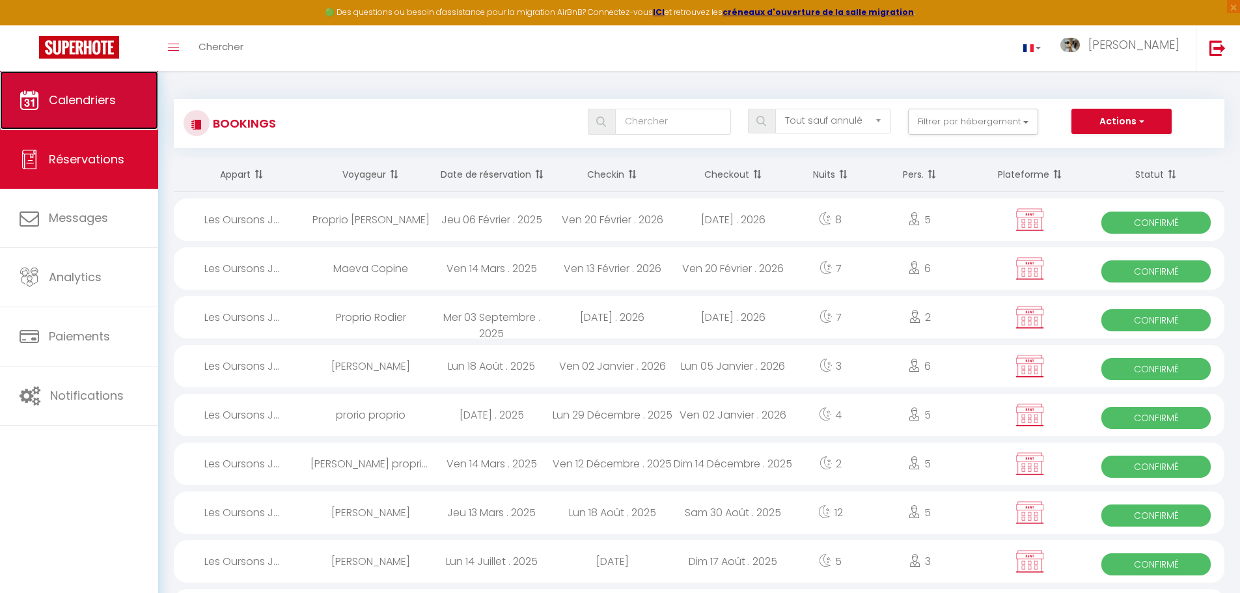
click at [99, 92] on span "Calendriers" at bounding box center [82, 100] width 67 height 16
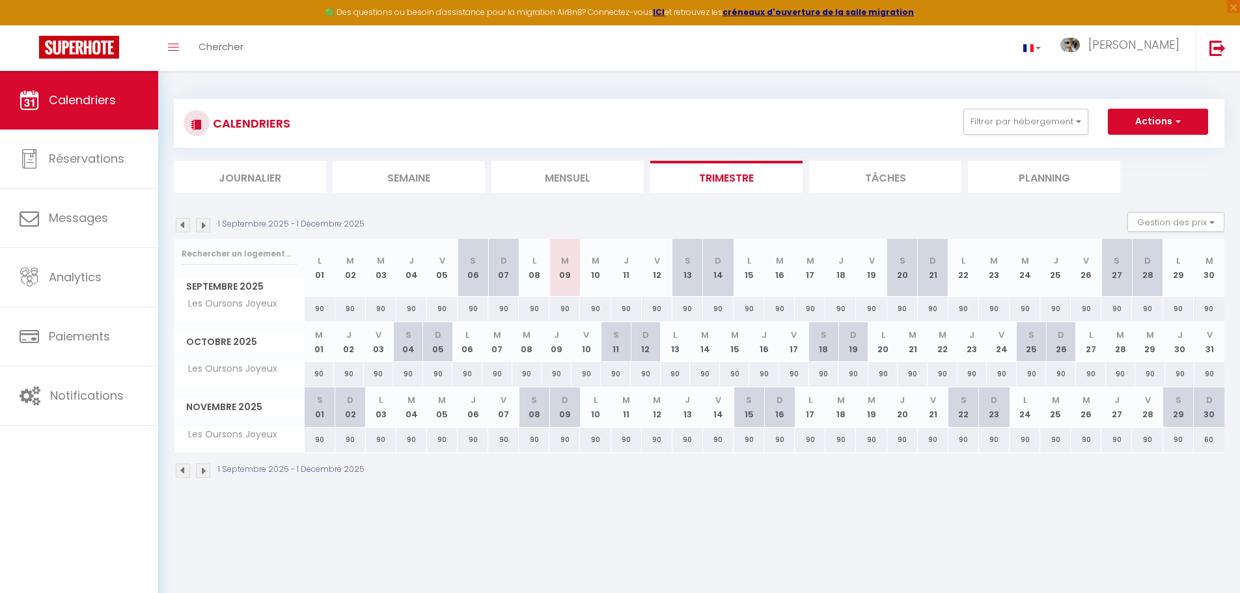
click at [206, 470] on img at bounding box center [203, 471] width 14 height 14
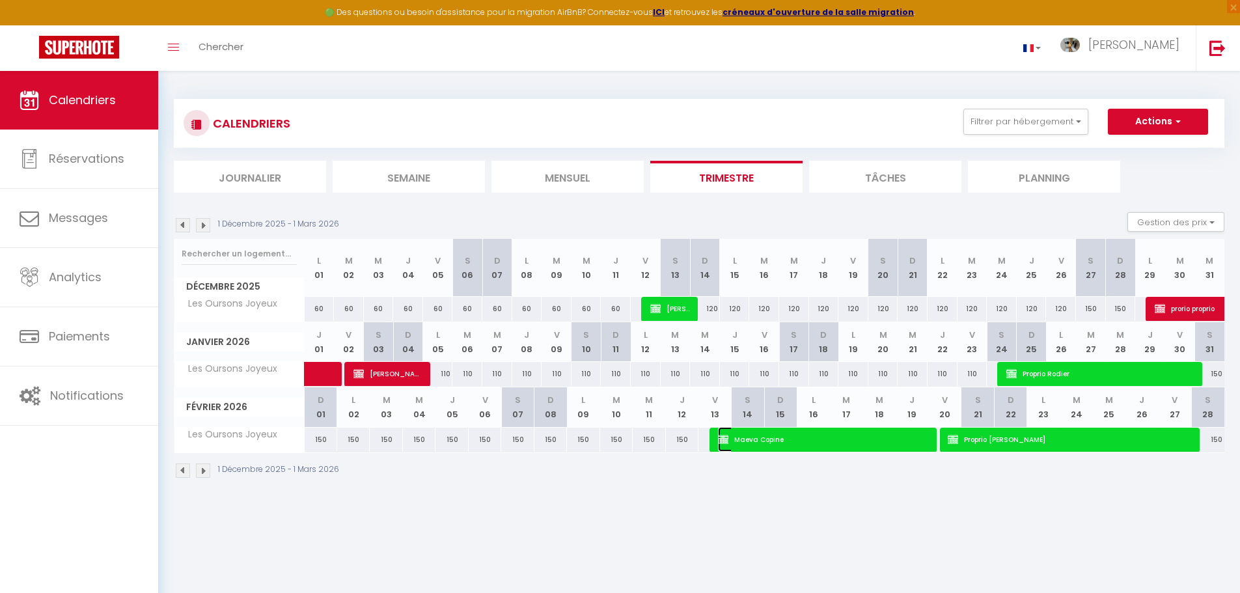
click at [785, 439] on span "Maeva Copine" at bounding box center [812, 439] width 189 height 25
select select "OK"
select select "KO"
select select "0"
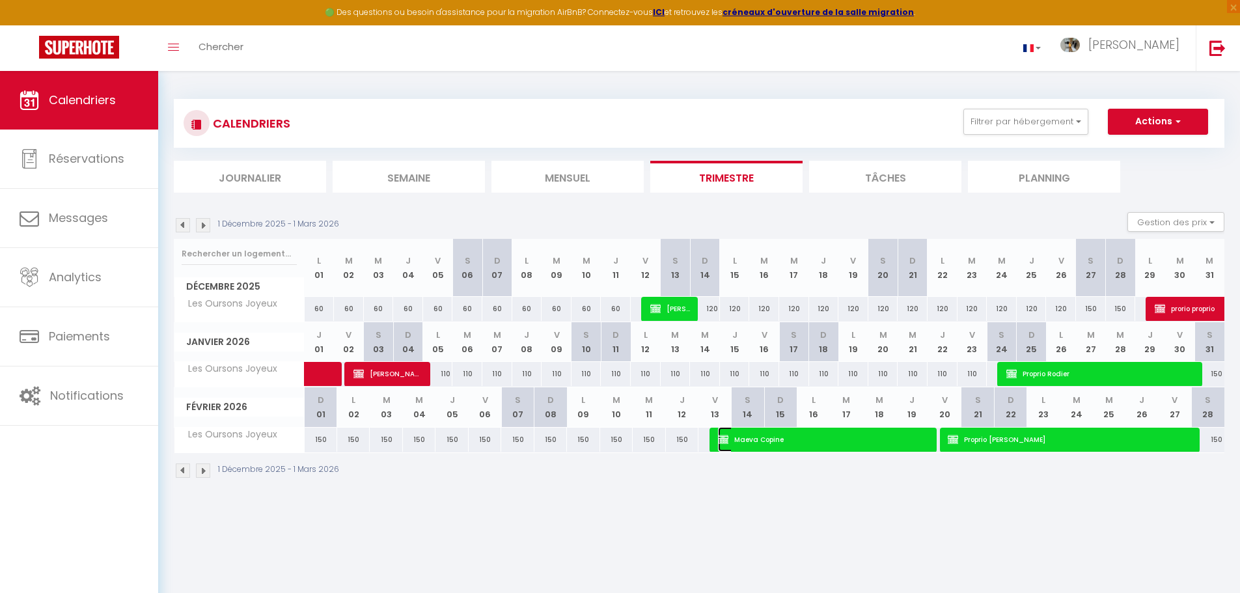
select select "1"
select select
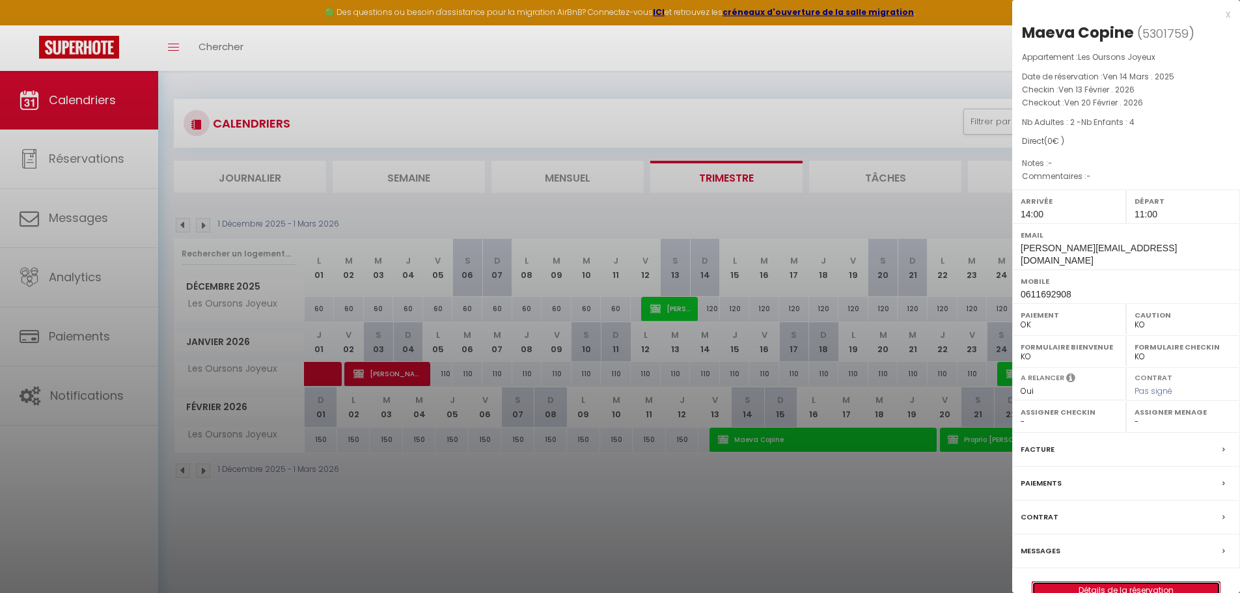
click at [1092, 582] on link "Détails de la réservation" at bounding box center [1125, 590] width 187 height 17
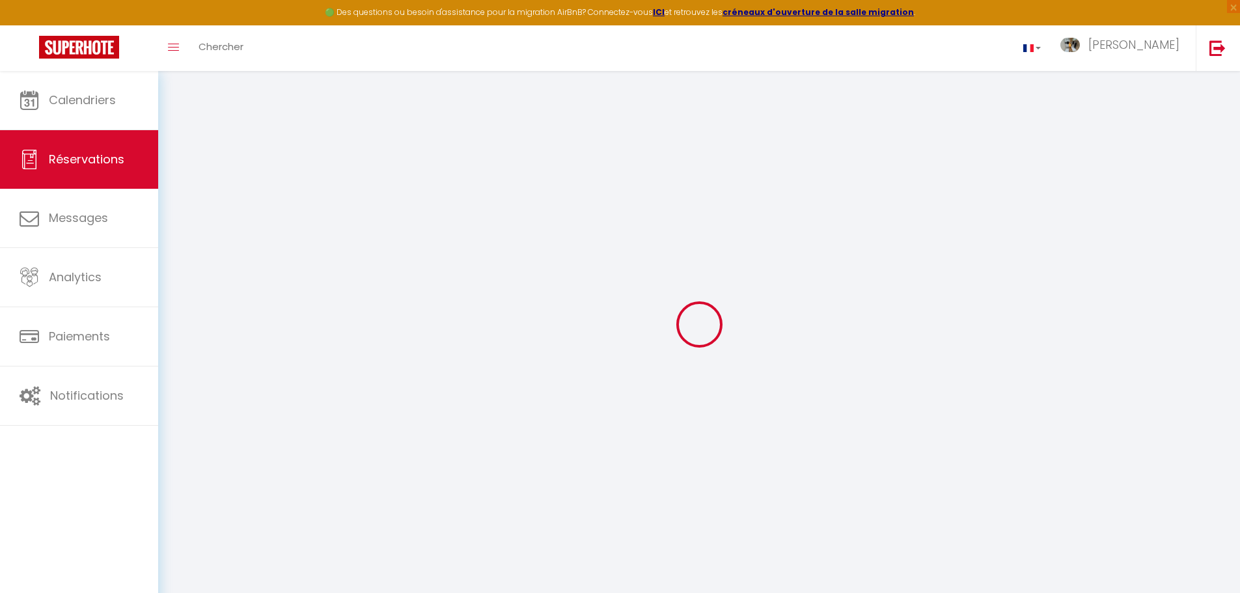
select select
checkbox input "false"
select select
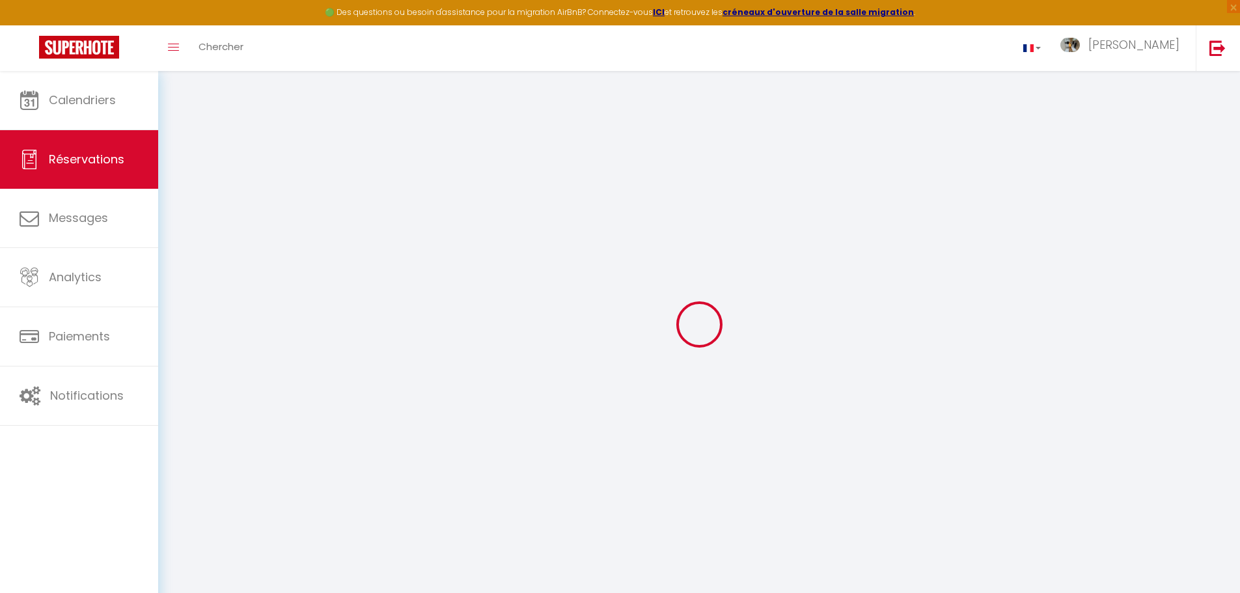
select select
checkbox input "false"
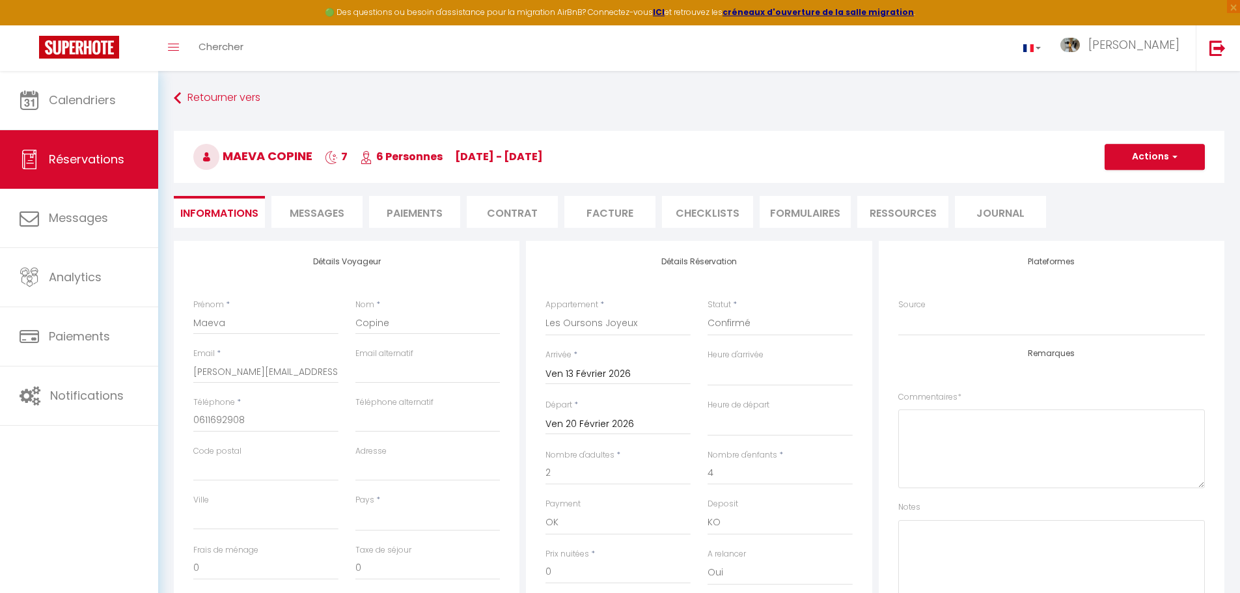
select select
checkbox input "false"
select select
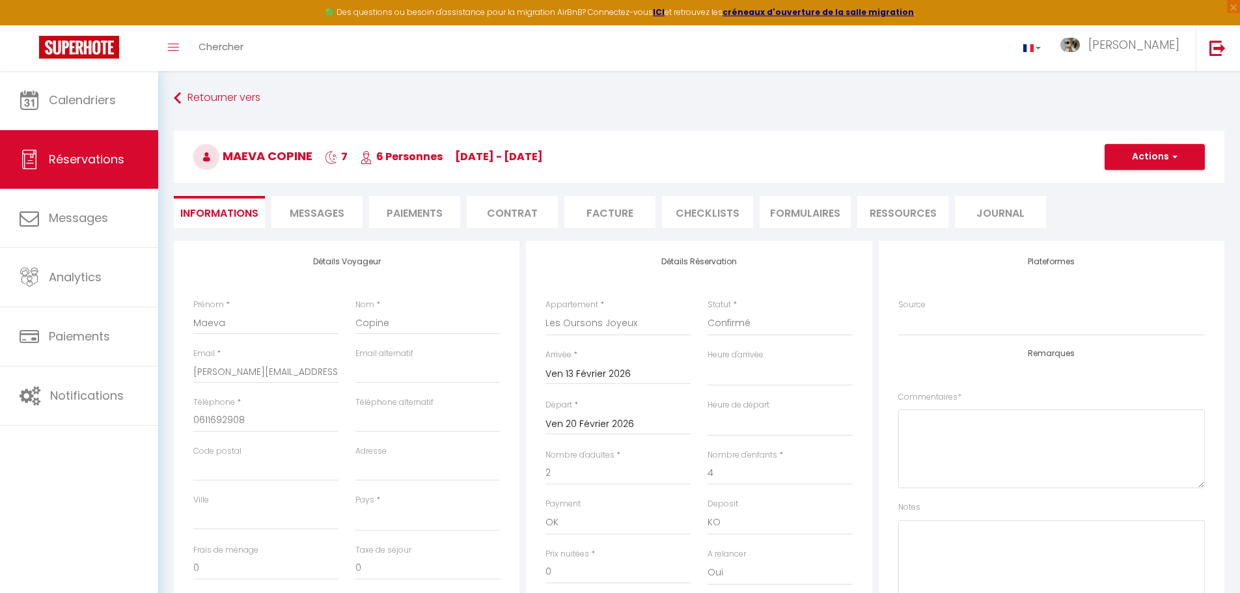
select select
checkbox input "false"
select select
checkbox input "false"
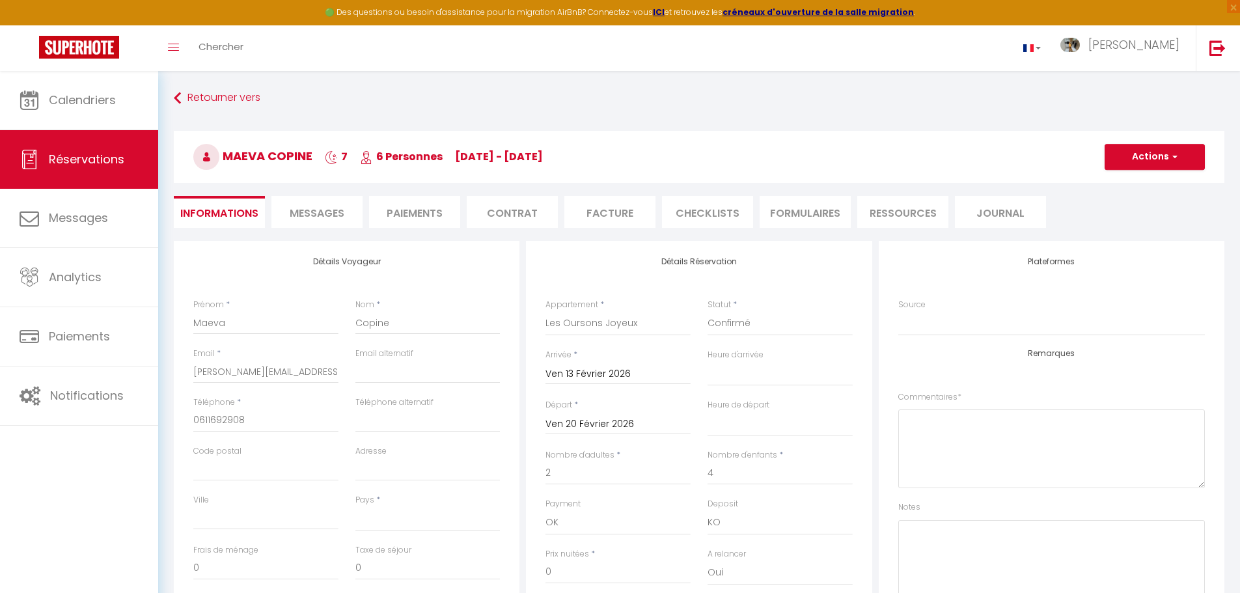
select select "14:00"
select select "11:00"
drag, startPoint x: 194, startPoint y: 369, endPoint x: 464, endPoint y: 387, distance: 270.7
click at [464, 387] on div "Email * [EMAIL_ADDRESS][DOMAIN_NAME] Email alternatif" at bounding box center [347, 372] width 324 height 49
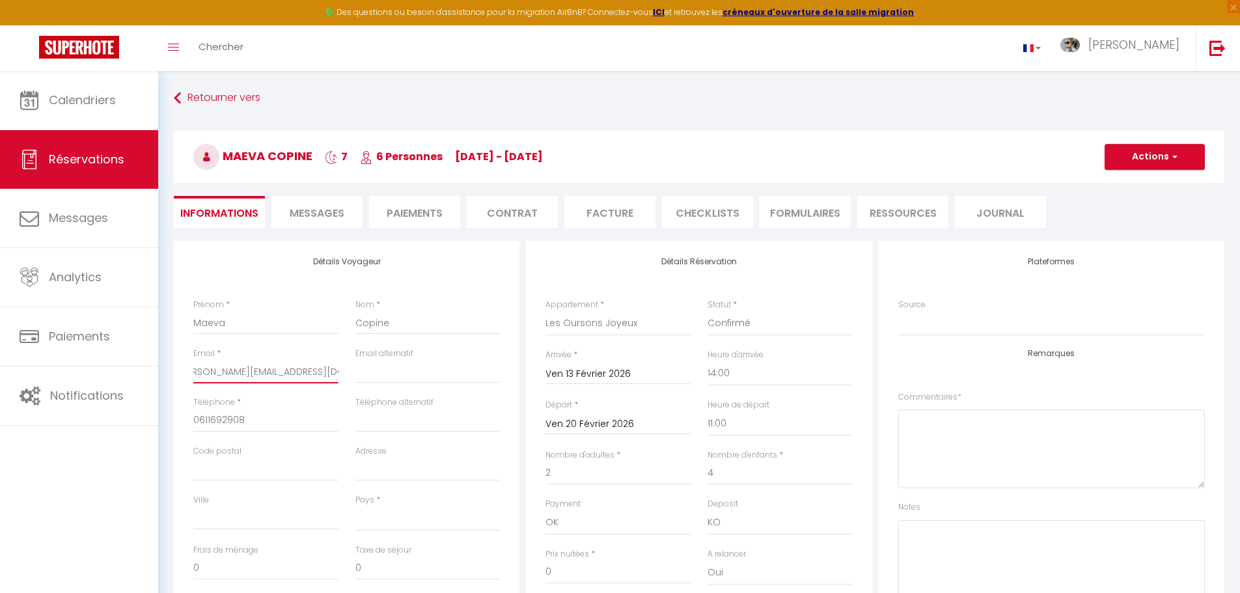
paste input "mae.blondel"
type input "[EMAIL_ADDRESS][DOMAIN_NAME]"
click at [1172, 153] on span "button" at bounding box center [1173, 157] width 8 height 12
click at [1157, 182] on link "Enregistrer" at bounding box center [1141, 185] width 103 height 17
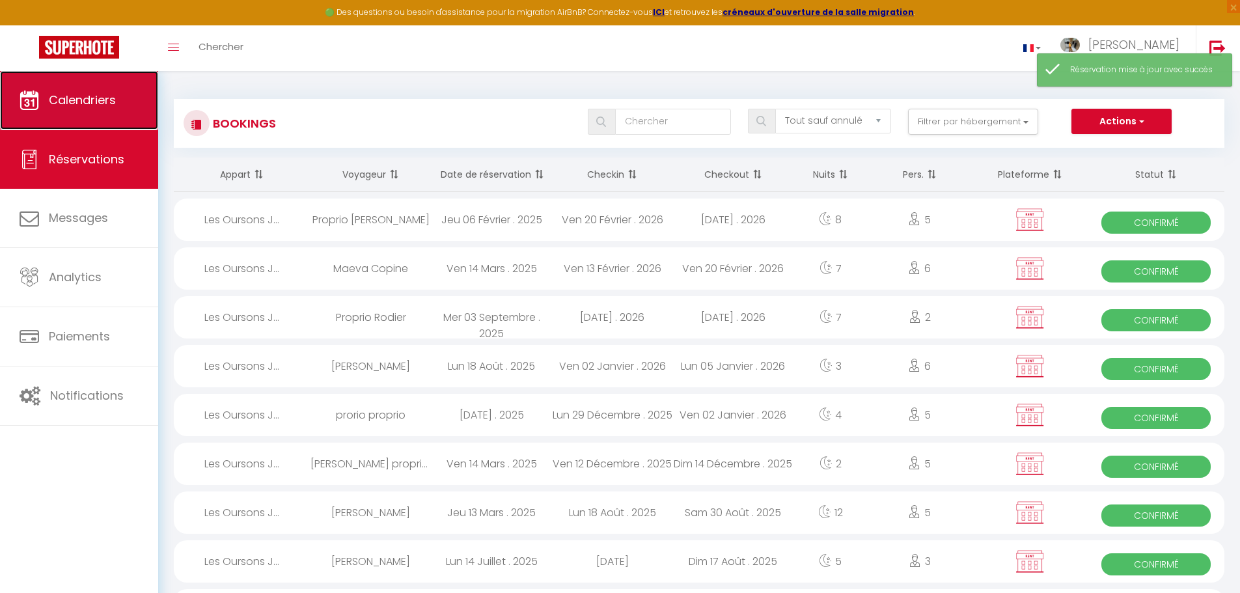
click at [117, 110] on link "Calendriers" at bounding box center [79, 100] width 158 height 59
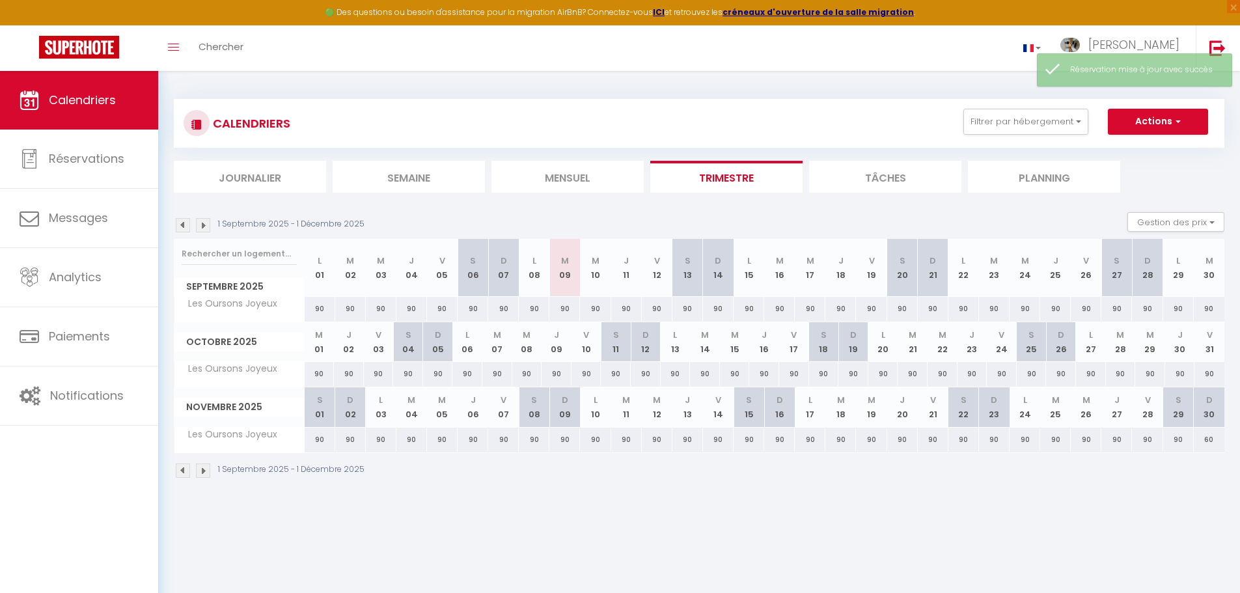
click at [207, 469] on img at bounding box center [203, 471] width 14 height 14
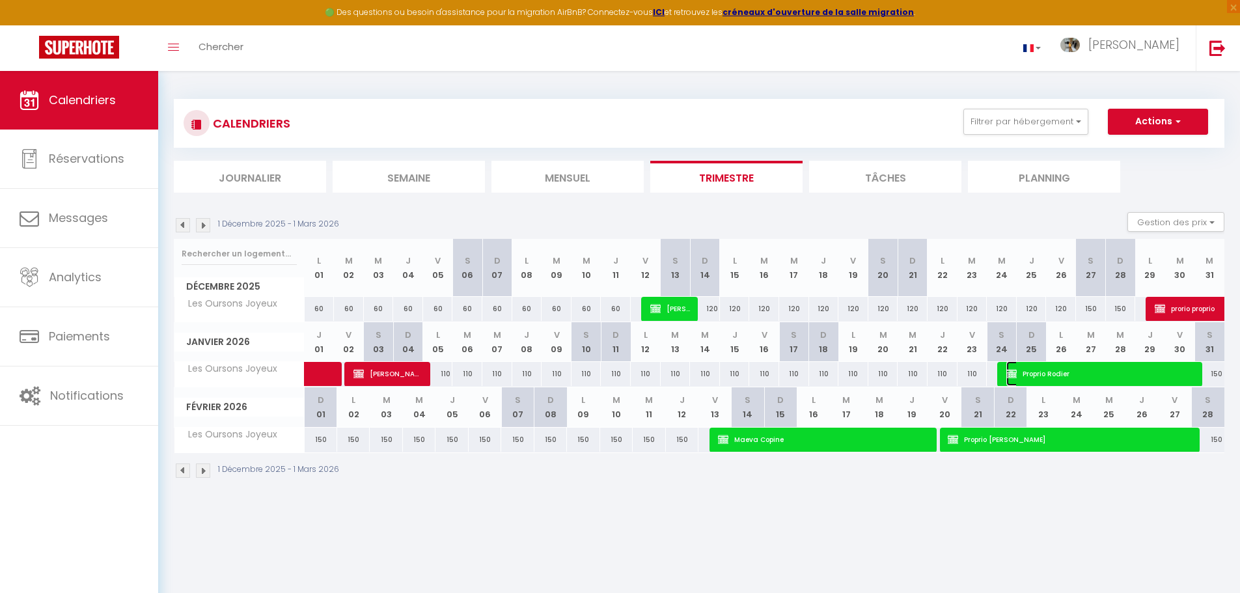
click at [1059, 374] on span "Proprio Rodier" at bounding box center [1100, 373] width 189 height 25
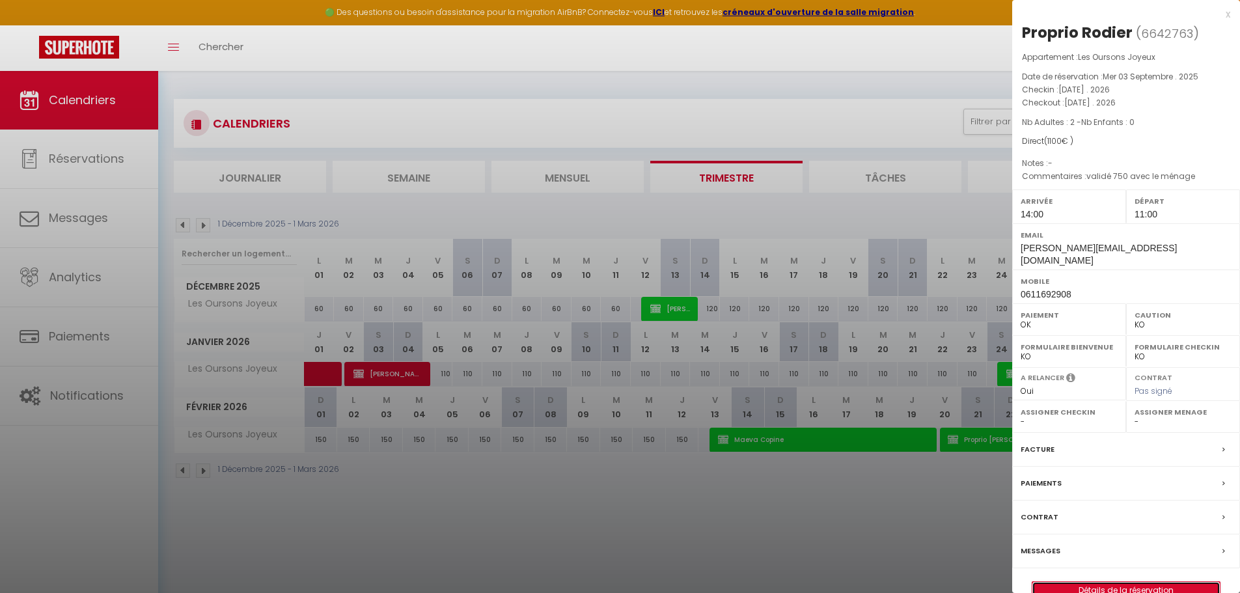
click at [1105, 583] on link "Détails de la réservation" at bounding box center [1125, 590] width 187 height 17
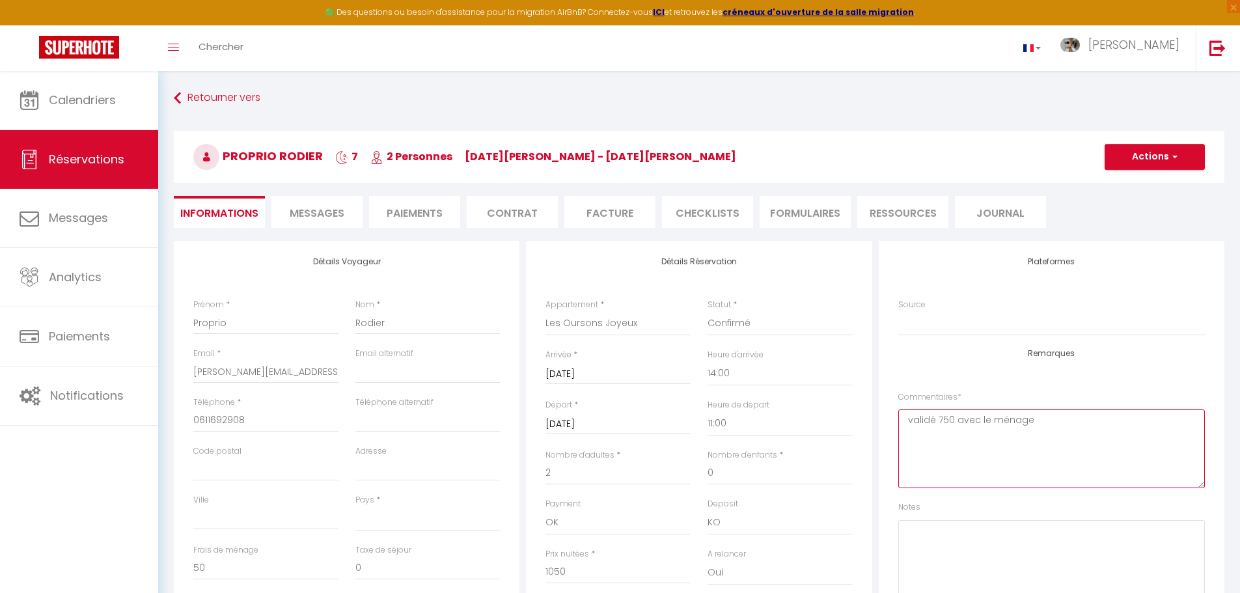
click at [1089, 415] on textarea "validé 750 avec le ménage" at bounding box center [1051, 448] width 307 height 79
drag, startPoint x: 197, startPoint y: 372, endPoint x: 524, endPoint y: 378, distance: 326.9
click at [519, 378] on div "Détails Voyageur Prénom * Proprio Nom * Rodier Email * [EMAIL_ADDRESS][DOMAIN_N…" at bounding box center [347, 473] width 346 height 465
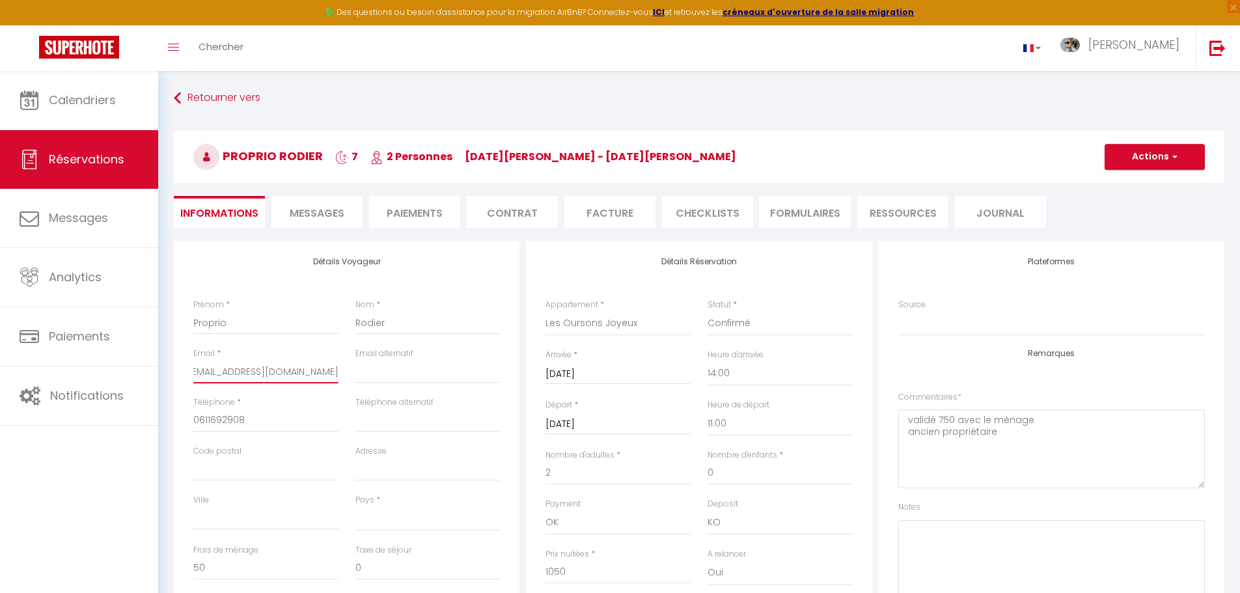
click at [230, 371] on input "[EMAIL_ADDRESS][DOMAIN_NAME]" at bounding box center [265, 371] width 145 height 23
click at [324, 374] on input "[EMAIL_ADDRESS][DOMAIN_NAME]" at bounding box center [265, 371] width 145 height 23
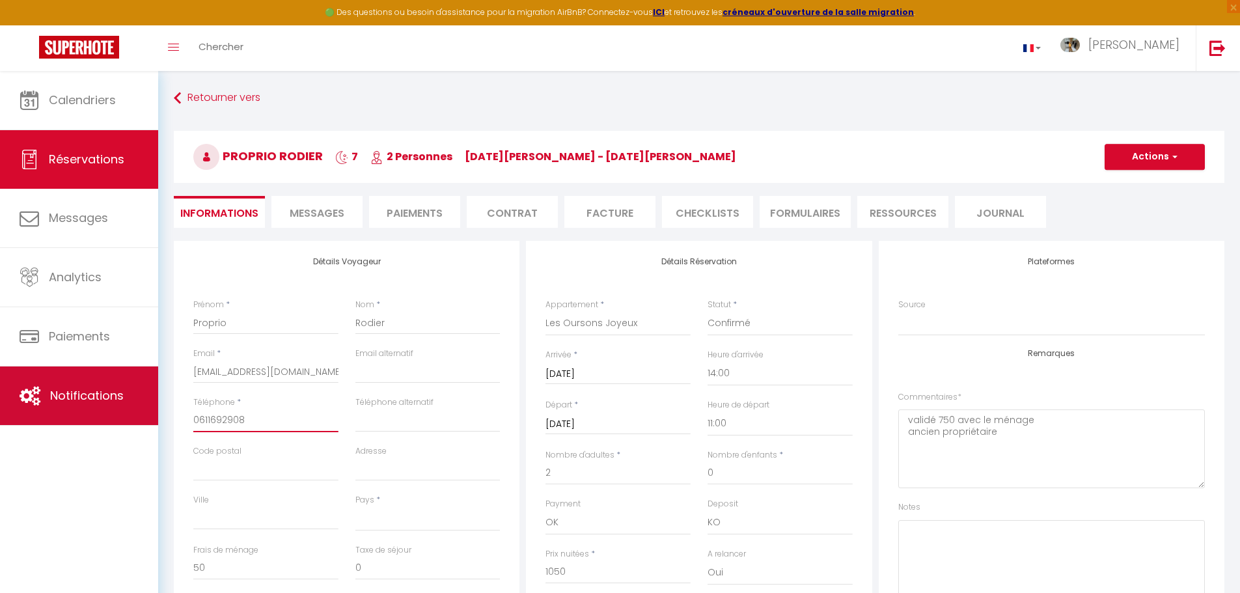
drag, startPoint x: 266, startPoint y: 419, endPoint x: 114, endPoint y: 415, distance: 152.4
click at [114, 415] on div "🟢 Des questions ou besoin d'assistance pour la migration AirBnB? Connectez-vous…" at bounding box center [620, 522] width 1240 height 903
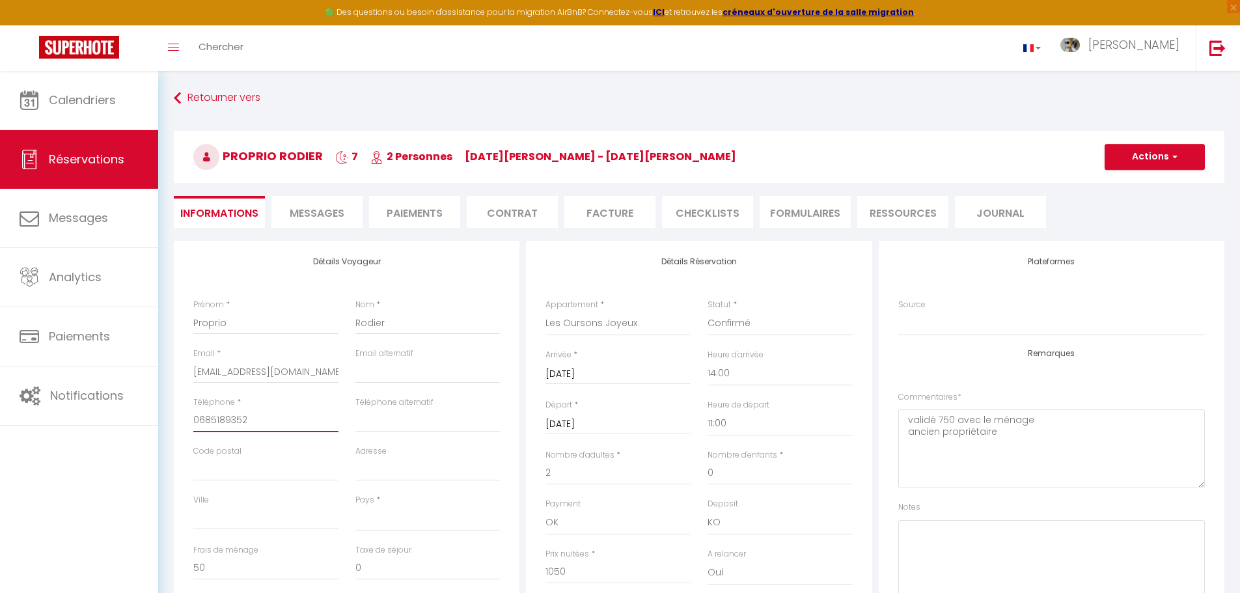
click at [215, 419] on input "0685189352" at bounding box center [265, 420] width 145 height 23
click at [225, 421] on input "0685189352" at bounding box center [265, 420] width 145 height 23
click at [235, 420] on input "0685189352" at bounding box center [265, 420] width 145 height 23
click at [251, 424] on input "0685189352" at bounding box center [265, 420] width 145 height 23
click at [1171, 156] on span "button" at bounding box center [1173, 157] width 8 height 12
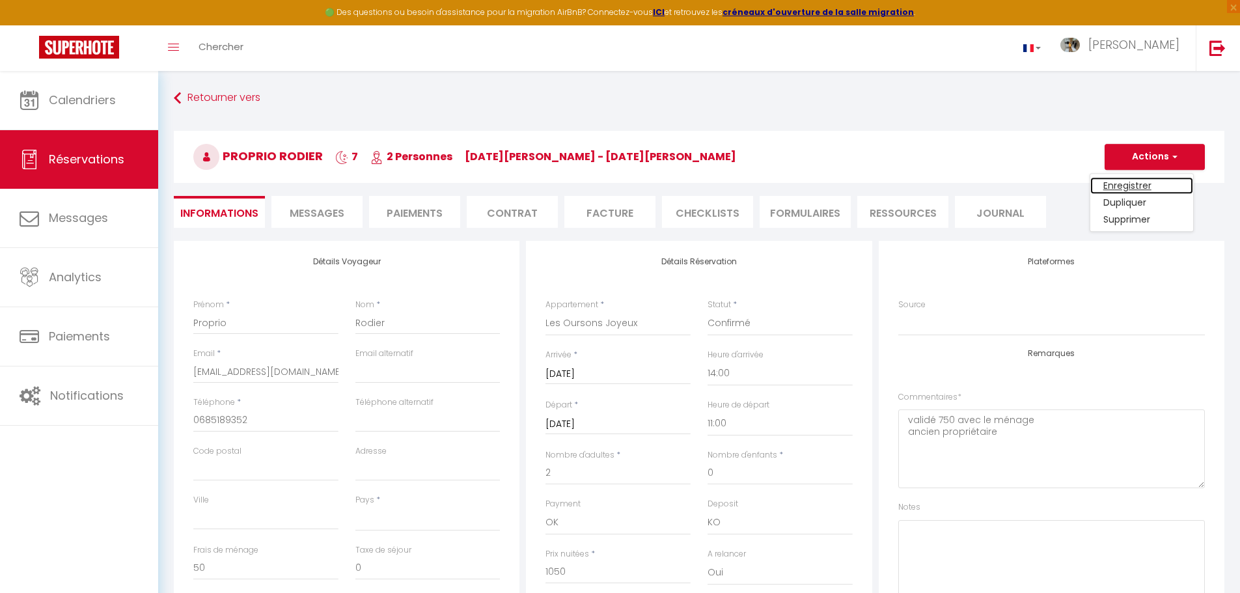
click at [1163, 184] on link "Enregistrer" at bounding box center [1141, 185] width 103 height 17
